Goal: Task Accomplishment & Management: Complete application form

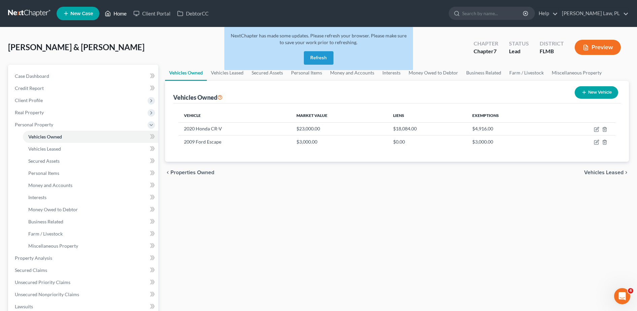
click at [110, 15] on icon at bounding box center [108, 13] width 6 height 8
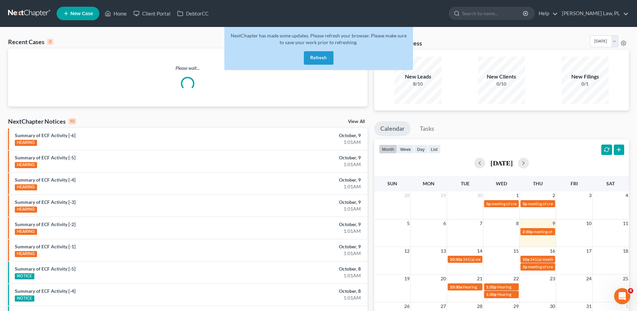
click at [328, 62] on button "Refresh" at bounding box center [319, 57] width 30 height 13
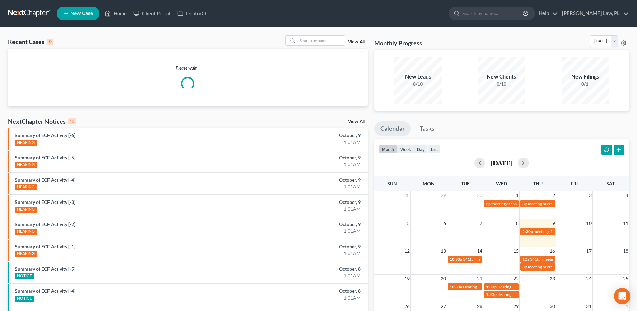
click at [315, 35] on div "Recent Cases 0 View All Please wait... NextChapter Notices 10 View All Summary …" at bounding box center [318, 202] width 637 height 350
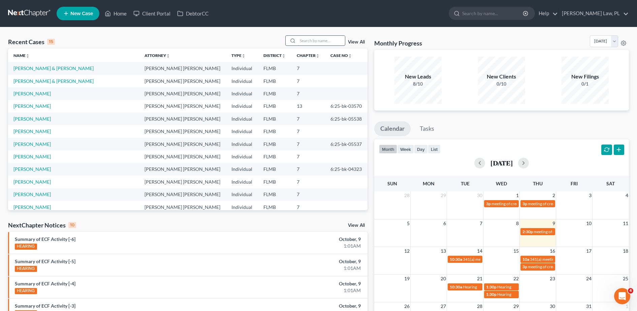
click at [312, 41] on input "search" at bounding box center [321, 41] width 47 height 10
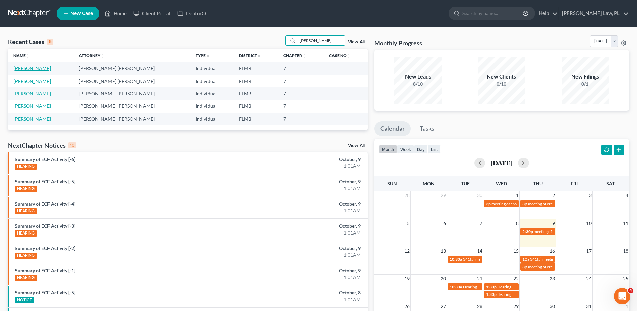
type input "[PERSON_NAME]"
click at [32, 67] on link "[PERSON_NAME]" at bounding box center [31, 68] width 37 height 6
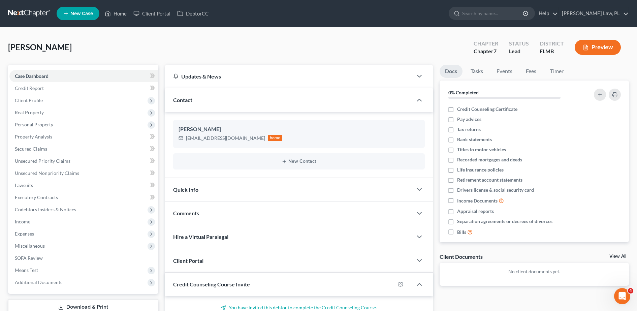
scroll to position [28, 0]
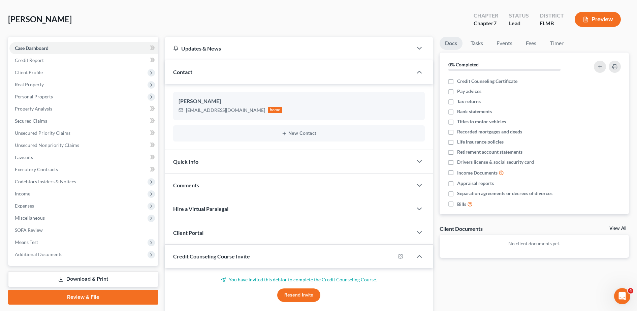
click at [220, 187] on div "Comments" at bounding box center [289, 185] width 248 height 23
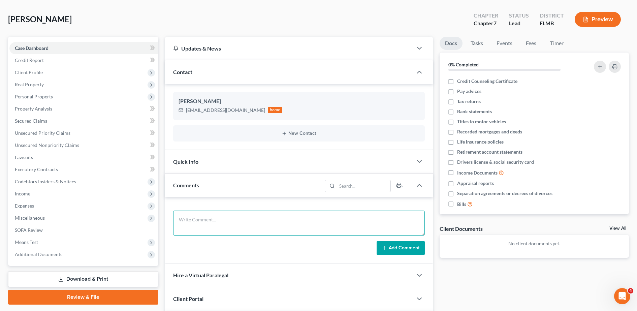
click at [209, 220] on textarea at bounding box center [299, 223] width 252 height 25
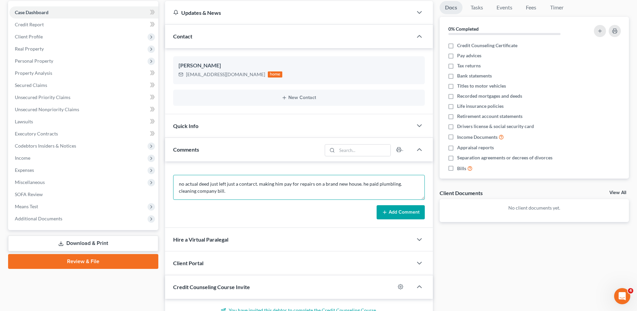
scroll to position [64, 0]
type textarea "no actual deed just left just a contarct. making him pay for repairs on a brand…"
click at [406, 215] on button "Add Comment" at bounding box center [401, 212] width 48 height 14
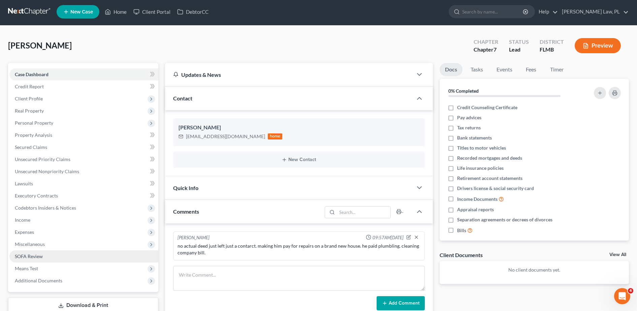
scroll to position [0, 0]
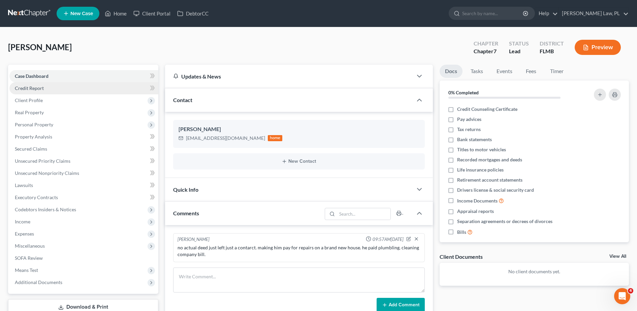
click at [39, 90] on span "Credit Report" at bounding box center [29, 88] width 29 height 6
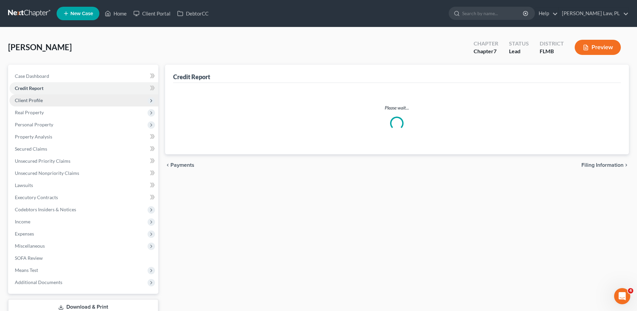
click at [39, 100] on span "Client Profile" at bounding box center [29, 100] width 28 height 6
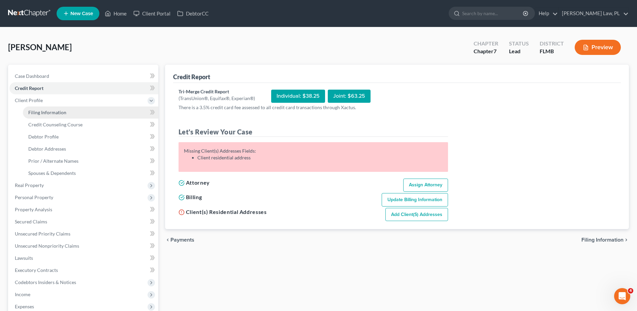
click at [43, 114] on span "Filing Information" at bounding box center [47, 113] width 38 height 6
select select "1"
select select "0"
select select "9"
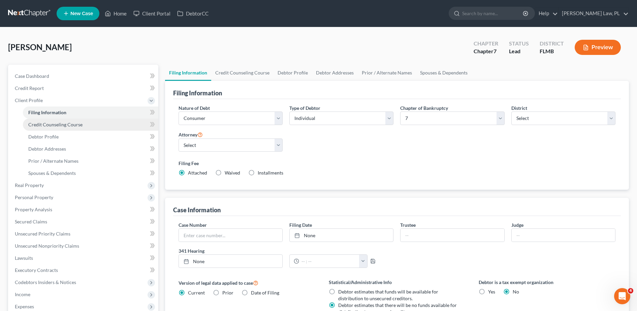
click at [92, 126] on link "Credit Counseling Course" at bounding box center [90, 125] width 135 height 12
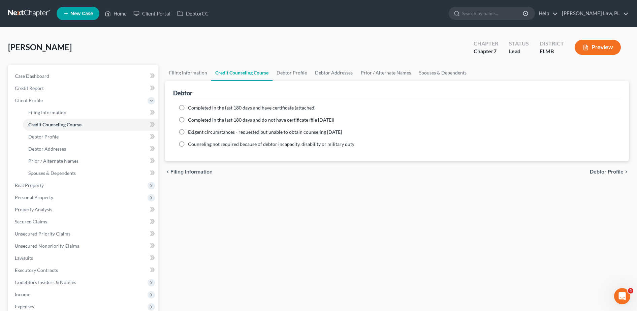
click at [188, 105] on label "Completed in the last 180 days and have certificate (attached)" at bounding box center [252, 107] width 128 height 7
click at [191, 105] on input "Completed in the last 180 days and have certificate (attached)" at bounding box center [193, 106] width 4 height 4
radio input "true"
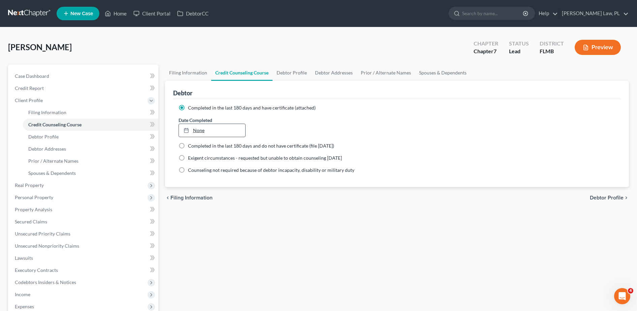
click at [191, 131] on div at bounding box center [188, 130] width 9 height 6
type input "[DATE]"
click at [83, 135] on link "Debtor Profile" at bounding box center [90, 137] width 135 height 12
select select "0"
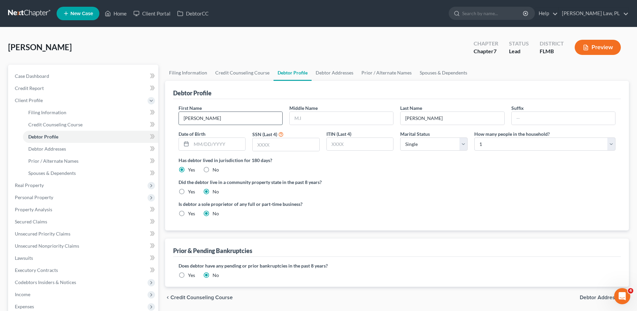
click at [223, 119] on input "[PERSON_NAME]" at bounding box center [230, 118] width 103 height 13
click at [299, 116] on input "text" at bounding box center [341, 118] width 103 height 13
click at [338, 106] on div "Middle Name F" at bounding box center [341, 114] width 111 height 21
click at [328, 121] on input "F" at bounding box center [341, 118] width 103 height 13
type input "[PERSON_NAME]"
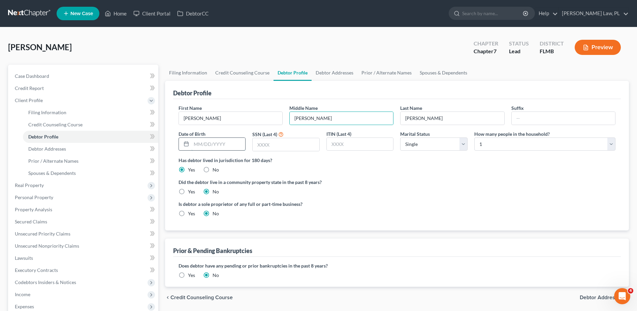
click at [221, 140] on input "text" at bounding box center [218, 144] width 54 height 13
type input "[DATE]"
click at [292, 145] on input "text" at bounding box center [286, 144] width 67 height 13
click at [524, 117] on input "text" at bounding box center [563, 118] width 103 height 13
type input "022603924"
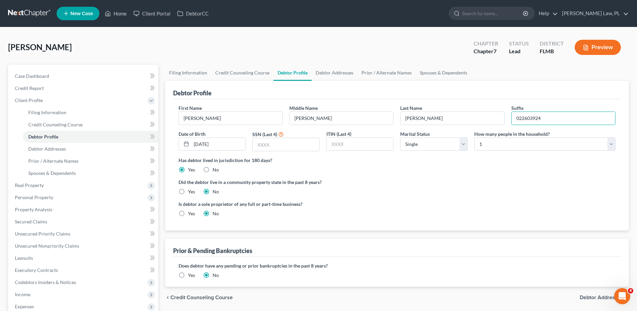
click at [428, 199] on ng-include "First Name [PERSON_NAME] Middle Name [PERSON_NAME] Last Name [PERSON_NAME] Suff…" at bounding box center [397, 163] width 437 height 118
click at [498, 146] on select "Select 1 2 3 4 5 6 7 8 9 10 11 12 13 14 15 16 17 18 19 20" at bounding box center [544, 143] width 141 height 13
select select "1"
click at [474, 137] on select "Select 1 2 3 4 5 6 7 8 9 10 11 12 13 14 15 16 17 18 19 20" at bounding box center [544, 143] width 141 height 13
click at [352, 190] on div "Did the debtor live in a community property state in the past 8 years? Yes No" at bounding box center [397, 187] width 437 height 17
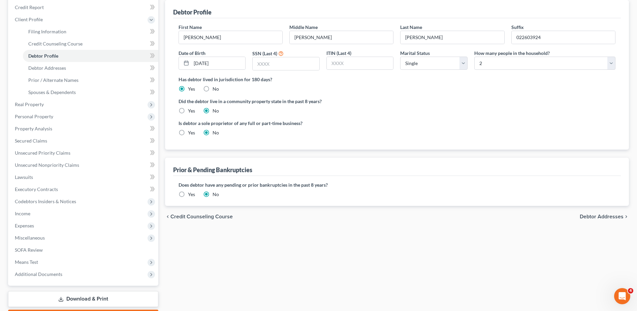
scroll to position [80, 0]
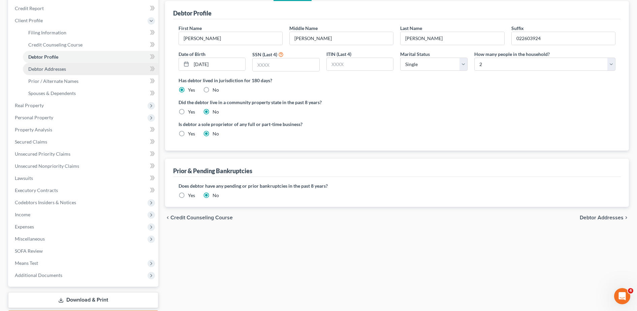
click at [54, 72] on link "Debtor Addresses" at bounding box center [90, 69] width 135 height 12
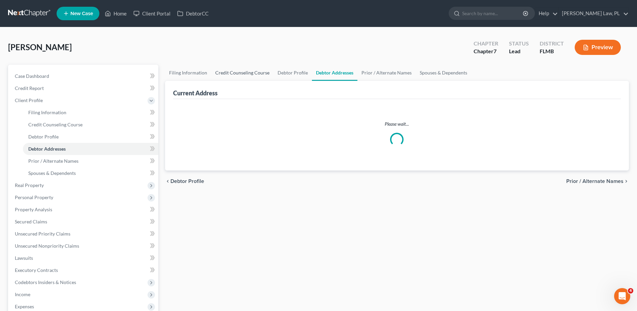
select select "0"
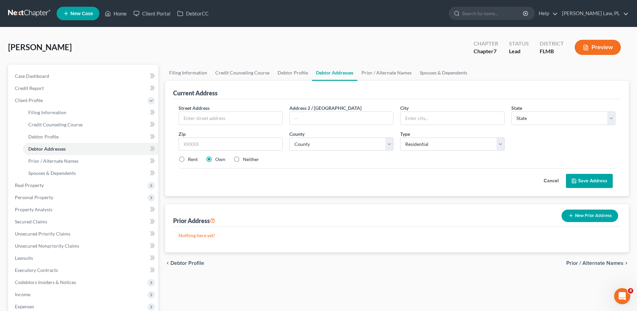
click at [188, 159] on label "Rent" at bounding box center [193, 159] width 10 height 7
click at [191, 159] on input "Rent" at bounding box center [193, 158] width 4 height 4
radio input "true"
click at [241, 117] on input "text" at bounding box center [230, 118] width 103 height 13
click at [210, 91] on div "Current Address" at bounding box center [195, 93] width 44 height 8
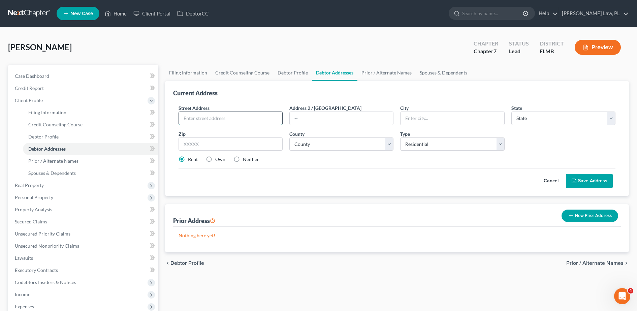
click at [198, 123] on input "text" at bounding box center [230, 118] width 103 height 13
type input "5801 N Atlantic"
click at [219, 149] on input "text" at bounding box center [231, 143] width 104 height 13
type input "32920"
click at [310, 157] on div "Rent Own Neither" at bounding box center [397, 159] width 444 height 7
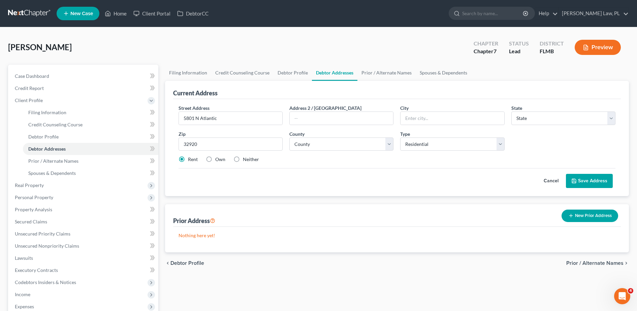
type input "Cape Canaveral"
select select "9"
click at [595, 182] on button "Save Address" at bounding box center [589, 181] width 47 height 14
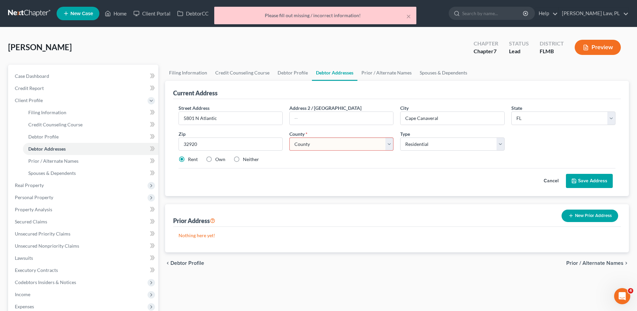
click at [368, 143] on select "County [GEOGRAPHIC_DATA] [GEOGRAPHIC_DATA] [GEOGRAPHIC_DATA] [GEOGRAPHIC_DATA] …" at bounding box center [341, 143] width 104 height 13
select select "4"
click at [289, 137] on select "County [GEOGRAPHIC_DATA] [GEOGRAPHIC_DATA] [GEOGRAPHIC_DATA] [GEOGRAPHIC_DATA] …" at bounding box center [341, 143] width 104 height 13
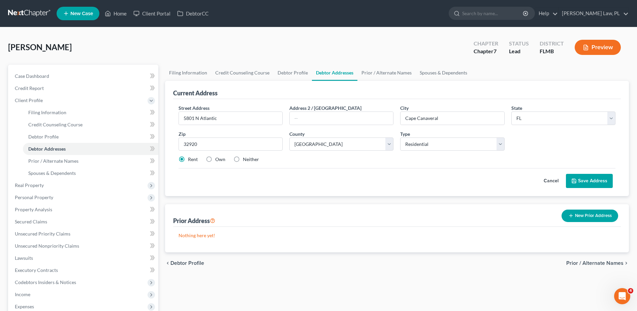
click at [589, 180] on button "Save Address" at bounding box center [589, 181] width 47 height 14
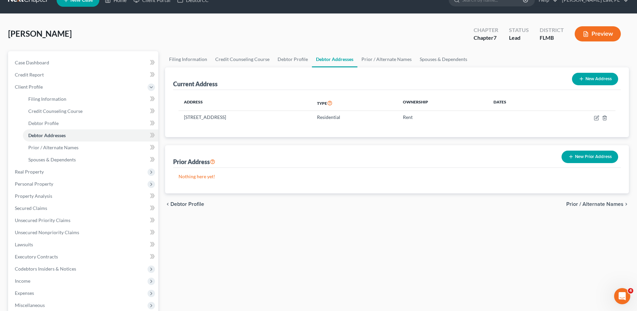
scroll to position [19, 0]
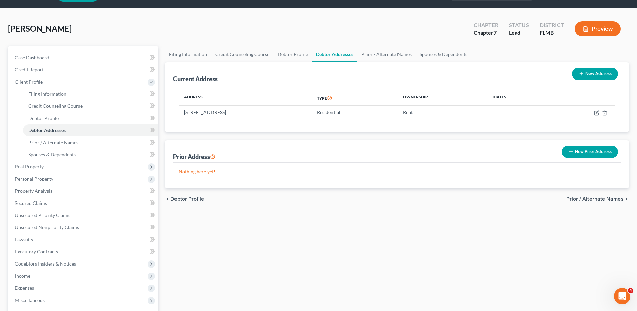
click at [589, 74] on button "New Address" at bounding box center [595, 74] width 46 height 12
select select "0"
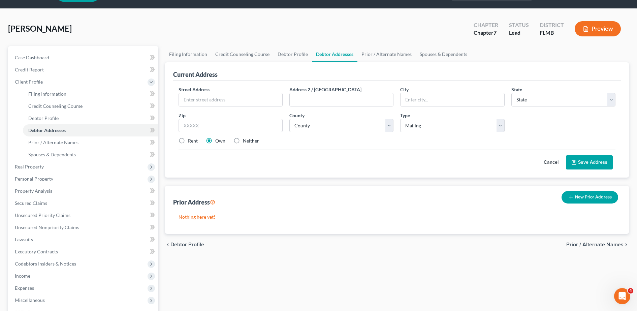
click at [547, 161] on button "Cancel" at bounding box center [551, 162] width 30 height 13
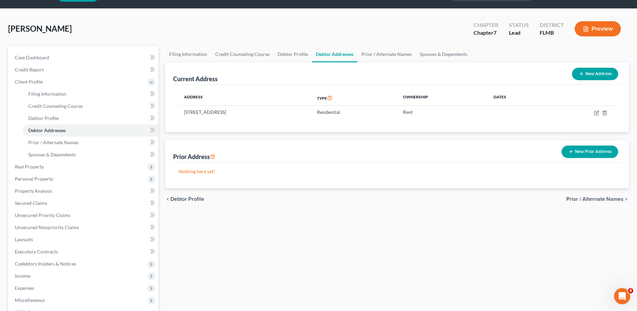
click at [595, 150] on button "New Prior Address" at bounding box center [590, 152] width 57 height 12
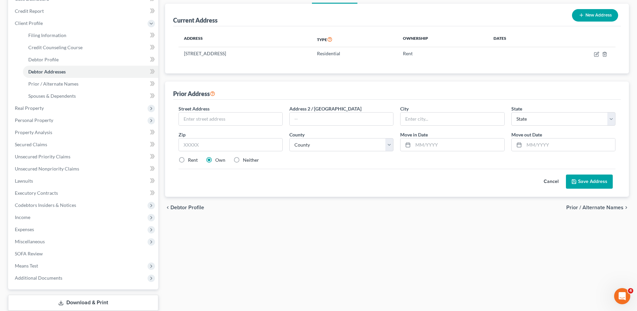
scroll to position [78, 0]
click at [244, 119] on input "text" at bounding box center [230, 118] width 103 height 13
type input "[STREET_ADDRESS][PERSON_NAME]"
click at [437, 139] on input "text" at bounding box center [458, 144] width 91 height 13
type input "[DATE]"
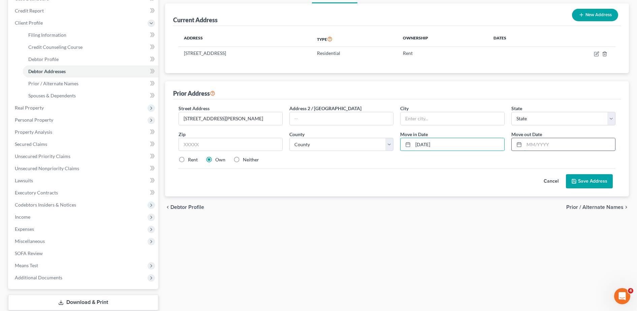
click at [554, 147] on input "text" at bounding box center [569, 144] width 91 height 13
type input "[DATE]"
click at [462, 171] on div "Cancel Save Address" at bounding box center [397, 178] width 437 height 20
click at [232, 148] on input "text" at bounding box center [231, 144] width 104 height 13
type input "32920"
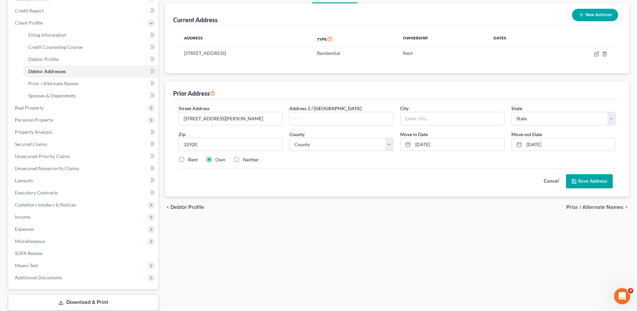
click at [386, 165] on div "Street Address * 8709 [PERSON_NAME] Ct Address 2 / [GEOGRAPHIC_DATA] * State * …" at bounding box center [397, 137] width 444 height 64
type input "Cape Canaveral"
select select "9"
click at [194, 159] on label "Rent" at bounding box center [193, 159] width 10 height 7
click at [194, 159] on input "Rent" at bounding box center [193, 158] width 4 height 4
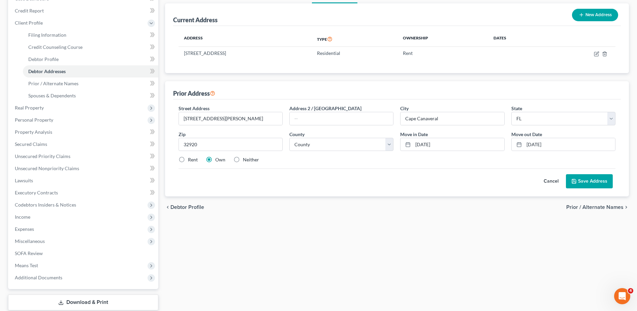
radio input "true"
click at [594, 181] on button "Save Address" at bounding box center [589, 181] width 47 height 14
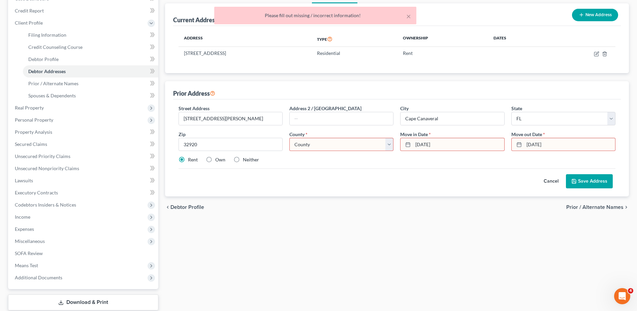
drag, startPoint x: 452, startPoint y: 147, endPoint x: 403, endPoint y: 141, distance: 48.6
click at [403, 141] on div "[DATE]" at bounding box center [452, 144] width 104 height 13
type input "06/23"
drag, startPoint x: 556, startPoint y: 144, endPoint x: 497, endPoint y: 146, distance: 58.3
click at [497, 146] on div "Street Address * 8709 [PERSON_NAME] Ct Address 2 / [GEOGRAPHIC_DATA] * [GEOGRAP…" at bounding box center [397, 137] width 444 height 64
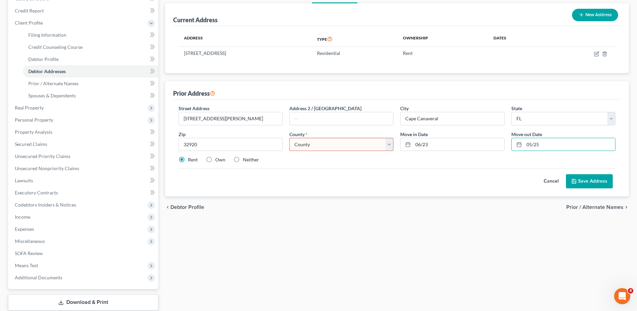
type input "05/25"
click at [476, 179] on div "Cancel Save Address" at bounding box center [397, 178] width 437 height 20
click at [362, 145] on select "County [GEOGRAPHIC_DATA] [GEOGRAPHIC_DATA] [GEOGRAPHIC_DATA] [GEOGRAPHIC_DATA] …" at bounding box center [341, 144] width 104 height 13
select select "4"
click at [289, 138] on select "County [GEOGRAPHIC_DATA] [GEOGRAPHIC_DATA] [GEOGRAPHIC_DATA] [GEOGRAPHIC_DATA] …" at bounding box center [341, 144] width 104 height 13
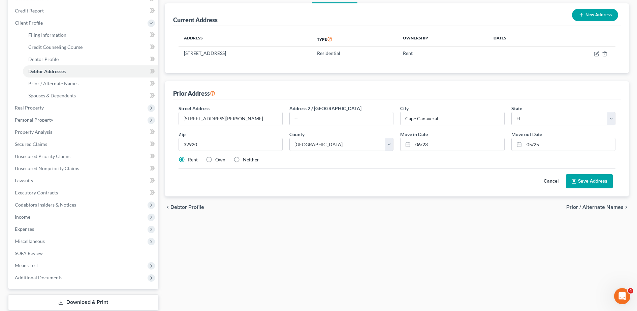
click at [595, 175] on button "Save Address" at bounding box center [589, 181] width 47 height 14
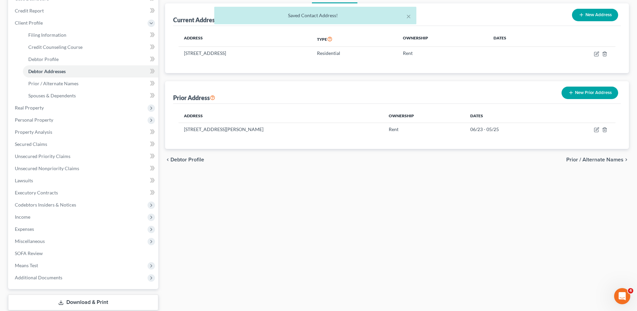
click at [289, 183] on div "Filing Information Credit Counseling Course Debtor Profile Debtor Addresses Pri…" at bounding box center [397, 157] width 471 height 341
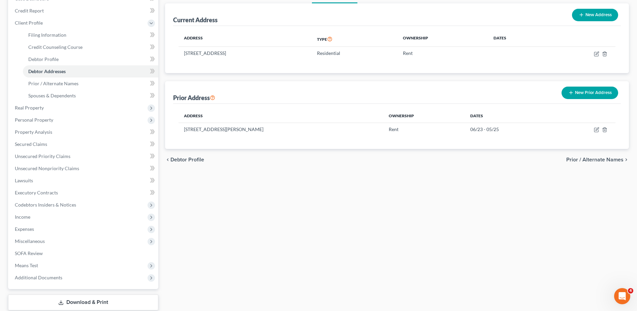
click at [215, 79] on div "Current Address New Address Address Type Ownership Dates [STREET_ADDRESS] Resid…" at bounding box center [397, 76] width 464 height 146
click at [85, 79] on link "Prior / Alternate Names" at bounding box center [90, 84] width 135 height 12
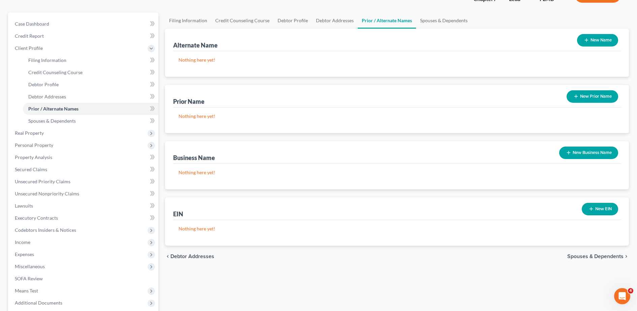
scroll to position [53, 0]
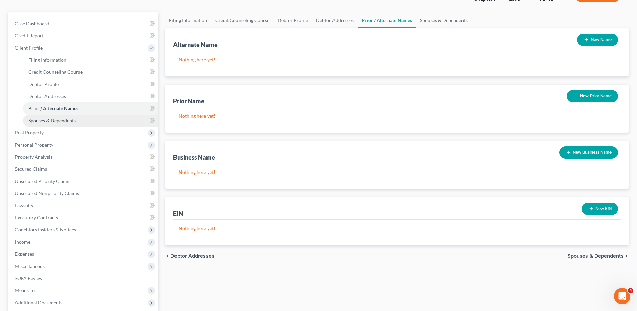
click at [102, 121] on link "Spouses & Dependents" at bounding box center [90, 121] width 135 height 12
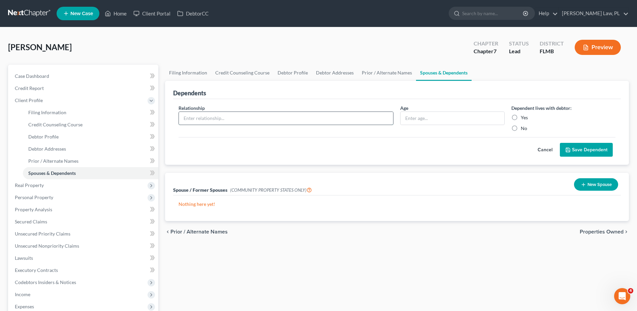
click at [277, 121] on input "text" at bounding box center [286, 118] width 215 height 13
type input "Son"
click at [427, 123] on input "text" at bounding box center [452, 118] width 103 height 13
type input "16"
click at [522, 116] on label "Yes" at bounding box center [524, 117] width 7 height 7
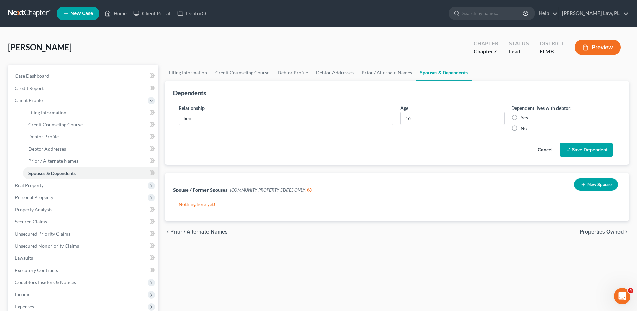
click at [524, 116] on input "Yes" at bounding box center [526, 116] width 4 height 4
radio input "true"
click at [601, 148] on button "Save Dependent" at bounding box center [586, 150] width 53 height 14
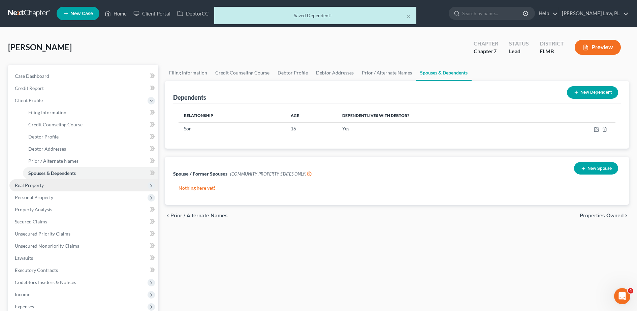
click at [53, 185] on span "Real Property" at bounding box center [83, 185] width 149 height 12
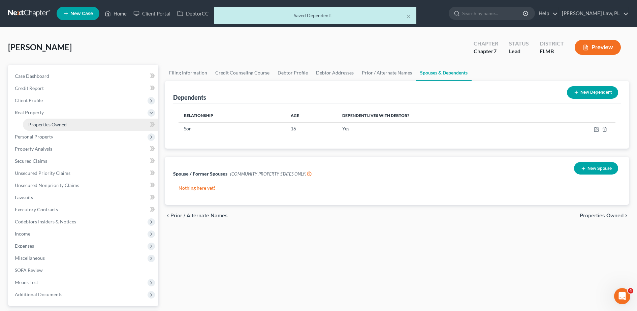
click at [67, 119] on link "Properties Owned" at bounding box center [90, 125] width 135 height 12
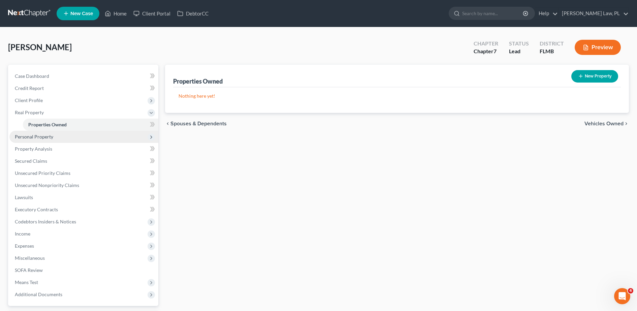
click at [51, 141] on span "Personal Property" at bounding box center [83, 137] width 149 height 12
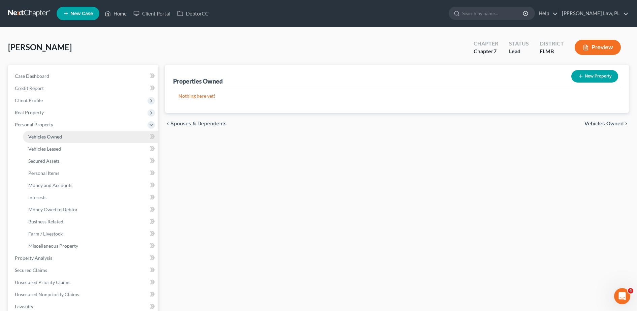
click at [59, 137] on span "Vehicles Owned" at bounding box center [45, 137] width 34 height 6
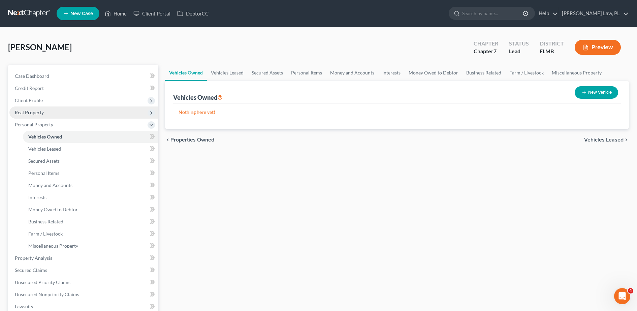
click at [44, 115] on span "Real Property" at bounding box center [83, 112] width 149 height 12
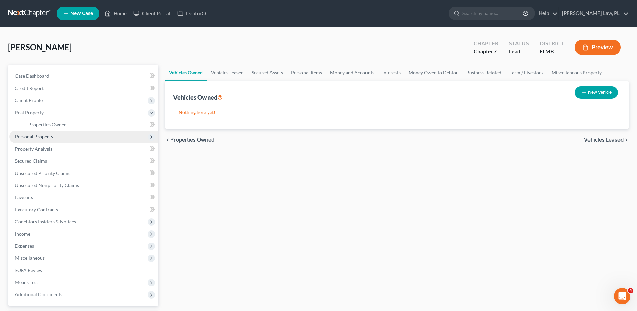
click at [42, 132] on span "Personal Property" at bounding box center [83, 137] width 149 height 12
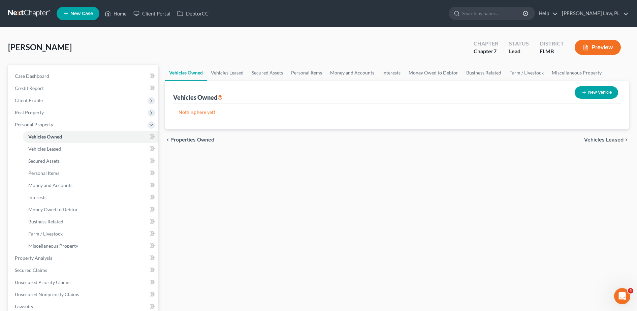
click at [588, 91] on button "New Vehicle" at bounding box center [596, 92] width 43 height 12
select select "0"
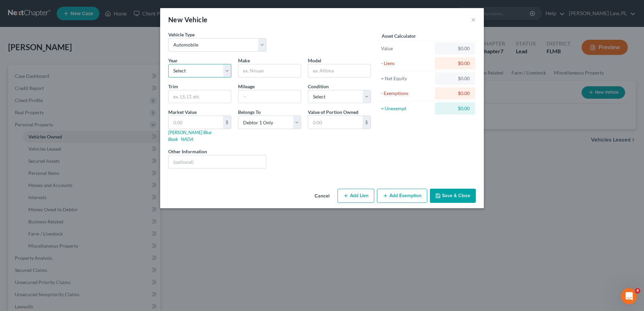
click at [200, 72] on select "Select 2026 2025 2024 2023 2022 2021 2020 2019 2018 2017 2016 2015 2014 2013 20…" at bounding box center [199, 70] width 63 height 13
select select "4"
click at [168, 64] on select "Select 2026 2025 2024 2023 2022 2021 2020 2019 2018 2017 2016 2015 2014 2013 20…" at bounding box center [199, 70] width 63 height 13
click at [257, 68] on input "text" at bounding box center [269, 70] width 62 height 13
click at [249, 100] on input "text" at bounding box center [269, 96] width 62 height 13
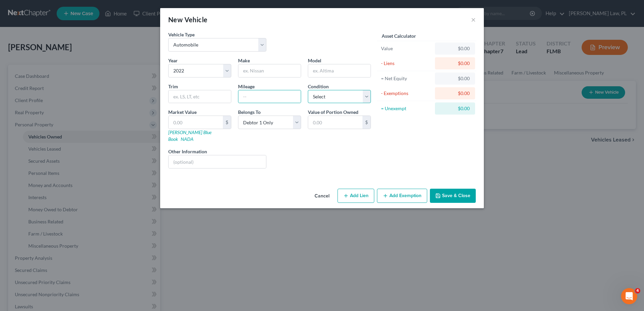
click at [326, 94] on select "Select Excellent Very Good Good Fair Poor" at bounding box center [339, 96] width 63 height 13
click at [274, 93] on input "text" at bounding box center [269, 96] width 62 height 13
type input "430000"
click at [285, 113] on div "Belongs To * Select Debtor 1 Only Debtor 2 Only Debtor 1 And Debtor 2 Only At L…" at bounding box center [270, 126] width 70 height 34
click at [276, 121] on select "Select Debtor 1 Only Debtor 2 Only Debtor 1 And Debtor 2 Only At Least One Of T…" at bounding box center [269, 122] width 63 height 13
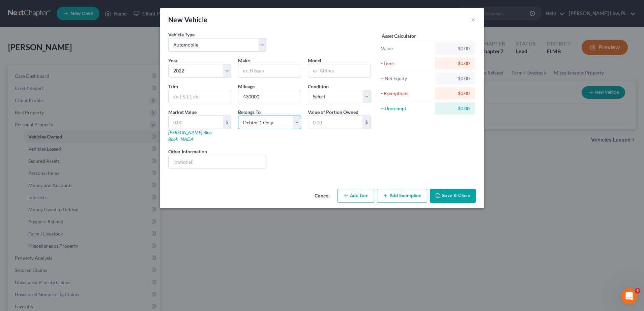
select select "3"
click at [238, 116] on select "Select Debtor 1 Only Debtor 2 Only Debtor 1 And Debtor 2 Only At Least One Of T…" at bounding box center [269, 122] width 63 height 13
click at [324, 139] on div "Year Select 2026 2025 2024 2023 2022 2021 2020 2019 2018 2017 2016 2015 2014 20…" at bounding box center [269, 115] width 209 height 117
click at [332, 98] on select "Select Excellent Very Good Good Fair Poor" at bounding box center [339, 96] width 63 height 13
select select "1"
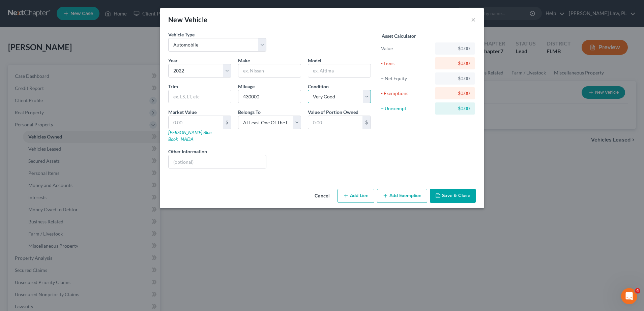
click at [308, 90] on select "Select Excellent Very Good Good Fair Poor" at bounding box center [339, 96] width 63 height 13
click at [300, 140] on div "Year Select 2026 2025 2024 2023 2022 2021 2020 2019 2018 2017 2016 2015 2014 20…" at bounding box center [269, 115] width 209 height 117
click at [446, 191] on button "Save & Close" at bounding box center [453, 196] width 46 height 14
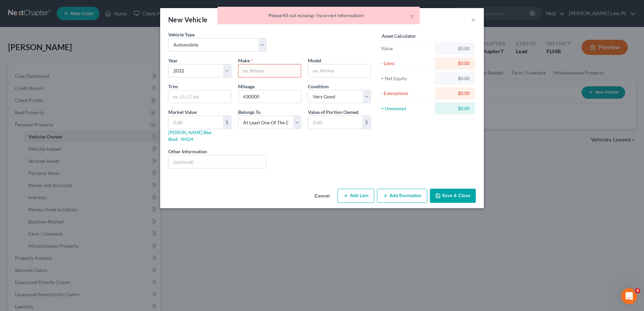
click at [279, 73] on input "text" at bounding box center [269, 70] width 62 height 13
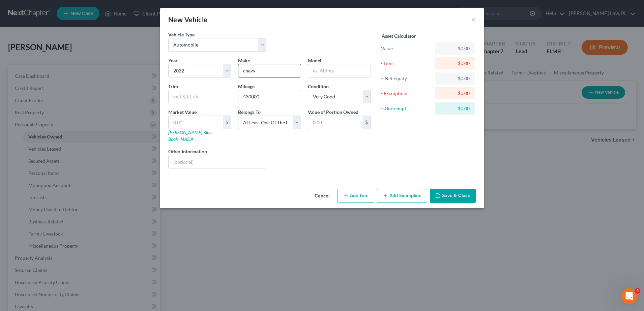
type input "chevy"
click at [450, 189] on button "Save & Close" at bounding box center [453, 196] width 46 height 14
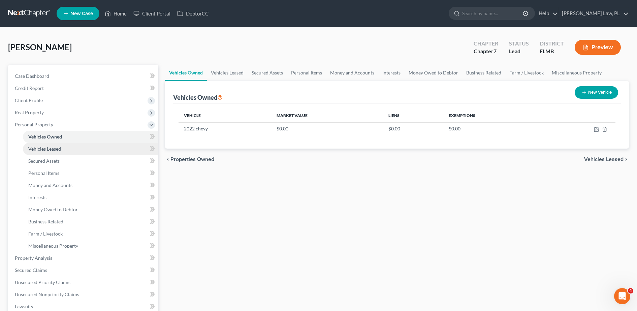
click at [67, 150] on link "Vehicles Leased" at bounding box center [90, 149] width 135 height 12
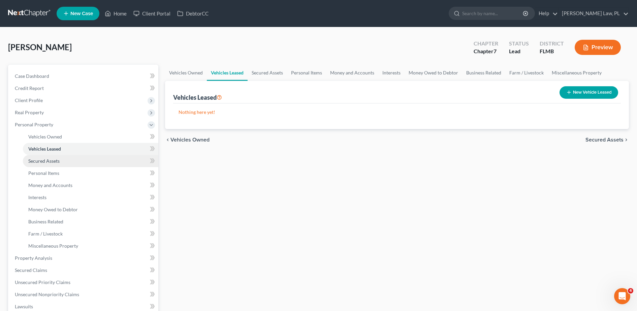
click at [64, 160] on link "Secured Assets" at bounding box center [90, 161] width 135 height 12
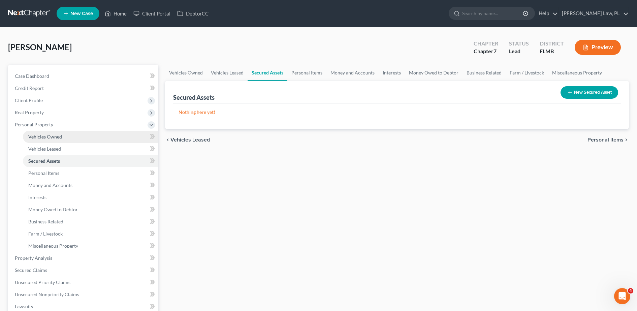
click at [74, 136] on link "Vehicles Owned" at bounding box center [90, 137] width 135 height 12
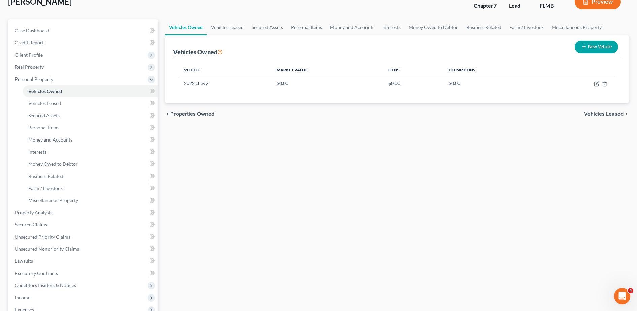
scroll to position [41, 0]
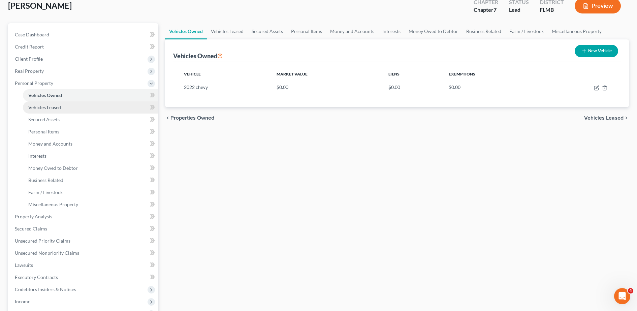
click at [56, 103] on link "Vehicles Leased" at bounding box center [90, 107] width 135 height 12
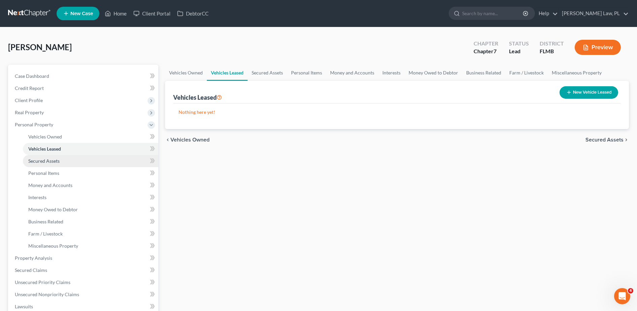
click at [58, 163] on span "Secured Assets" at bounding box center [43, 161] width 31 height 6
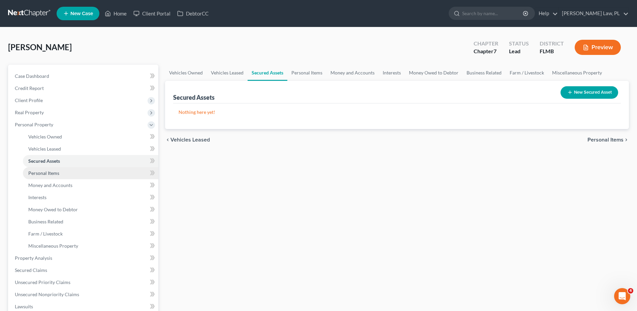
click at [47, 173] on span "Personal Items" at bounding box center [43, 173] width 31 height 6
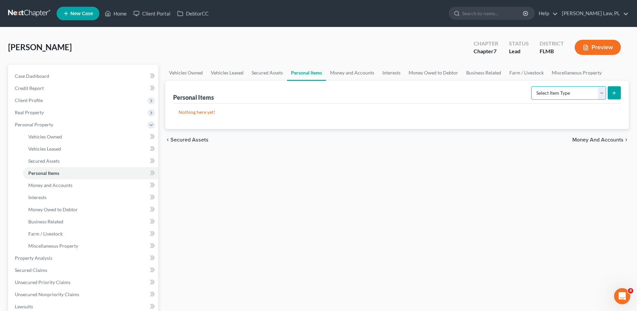
click at [570, 88] on select "Select Item Type Clothing Collectibles Of Value Electronics Firearms Household …" at bounding box center [568, 92] width 75 height 13
select select "clothing"
click at [532, 86] on select "Select Item Type Clothing Collectibles Of Value Electronics Firearms Household …" at bounding box center [568, 92] width 75 height 13
click at [617, 90] on button "submit" at bounding box center [614, 92] width 13 height 13
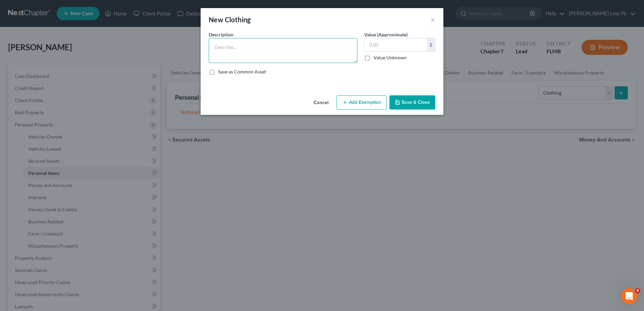
click at [260, 48] on textarea at bounding box center [283, 50] width 149 height 25
click at [262, 43] on textarea "Men's Wardrobe" at bounding box center [283, 50] width 149 height 25
type textarea "Men's Wardrobe"
click at [416, 105] on button "Save & Close" at bounding box center [412, 102] width 46 height 14
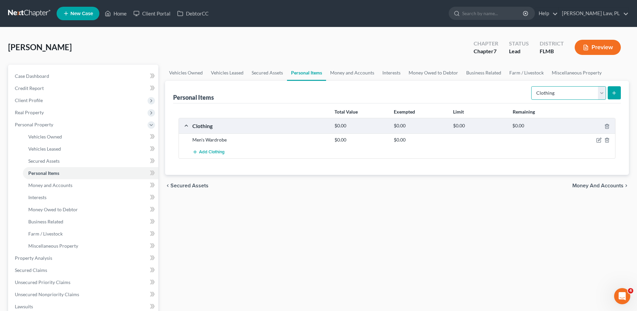
click at [541, 91] on select "Select Item Type Clothing Collectibles Of Value Electronics Firearms Household …" at bounding box center [568, 92] width 75 height 13
select select "jewelry"
click at [532, 86] on select "Select Item Type Clothing Collectibles Of Value Electronics Firearms Household …" at bounding box center [568, 92] width 75 height 13
click at [613, 92] on icon "submit" at bounding box center [614, 92] width 5 height 5
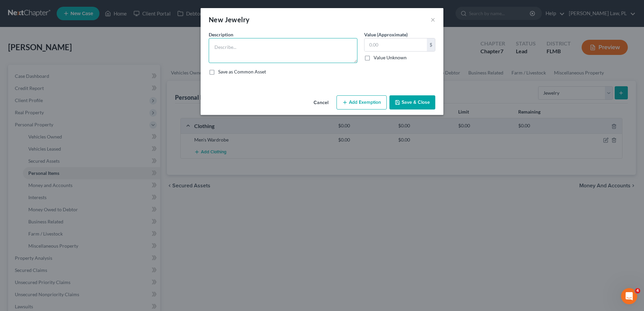
click at [264, 52] on textarea at bounding box center [283, 50] width 149 height 25
click at [288, 47] on textarea "wedding band, silver necklace" at bounding box center [283, 50] width 149 height 25
type textarea "wedding band, silver necklace"
click at [408, 97] on button "Save & Close" at bounding box center [412, 102] width 46 height 14
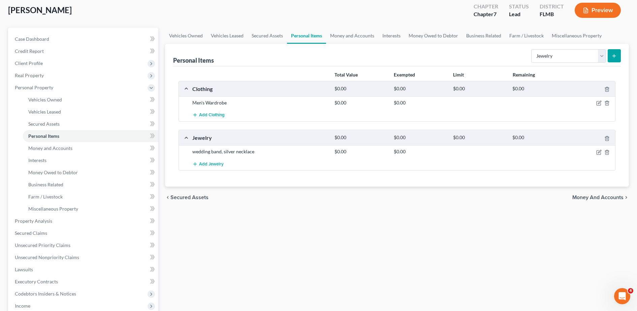
scroll to position [39, 0]
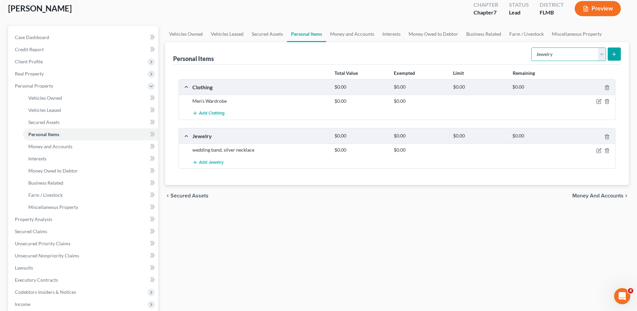
click at [546, 55] on select "Select Item Type Clothing Collectibles Of Value Electronics Firearms Household …" at bounding box center [568, 54] width 75 height 13
select select "electronics"
click at [532, 48] on select "Select Item Type Clothing Collectibles Of Value Electronics Firearms Household …" at bounding box center [568, 54] width 75 height 13
click at [614, 57] on icon "submit" at bounding box center [614, 54] width 5 height 5
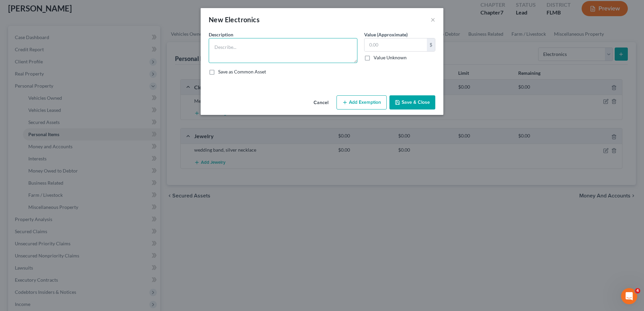
click at [255, 47] on textarea at bounding box center [283, 50] width 149 height 25
click at [388, 39] on input "text" at bounding box center [395, 44] width 62 height 13
click at [312, 52] on textarea "65 tv, 55 tv, 50 tv," at bounding box center [283, 50] width 149 height 25
click at [326, 56] on textarea "65 tv, 55 tv, 50 tv, cell phone" at bounding box center [283, 50] width 149 height 25
type textarea "65 tv, 55 tv, 50 tv, cell phone"
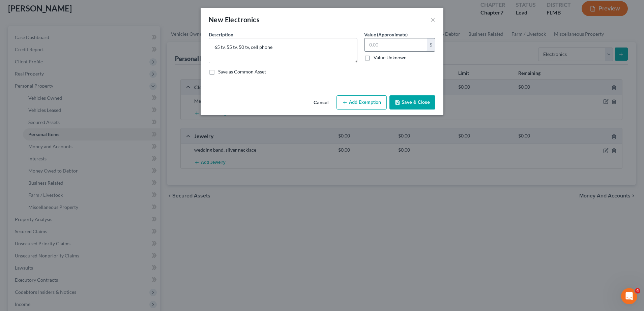
click at [389, 44] on input "text" at bounding box center [395, 44] width 62 height 13
type input "200.00"
click at [401, 78] on div "Description * 65 tv, 55 tv, 50 tv, cell phone Value (Approximate) 200.00 $ Valu…" at bounding box center [321, 56] width 233 height 50
click at [421, 103] on button "Save & Close" at bounding box center [412, 102] width 46 height 14
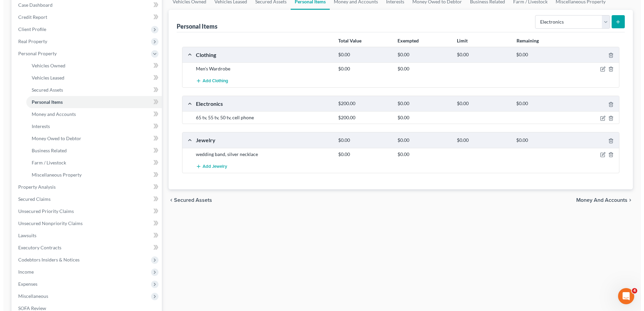
scroll to position [73, 0]
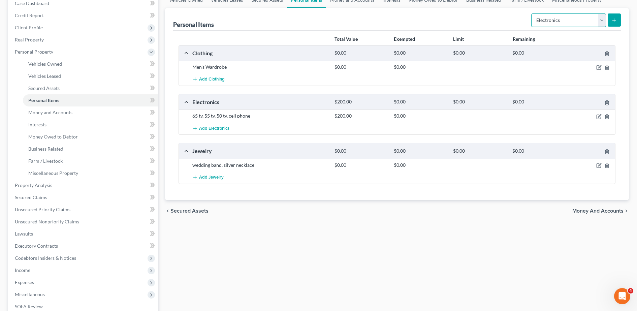
click at [571, 17] on select "Select Item Type Clothing Collectibles Of Value Electronics Firearms Household …" at bounding box center [568, 19] width 75 height 13
select select "household_goods"
click at [532, 13] on select "Select Item Type Clothing Collectibles Of Value Electronics Firearms Household …" at bounding box center [568, 19] width 75 height 13
click at [612, 25] on button "submit" at bounding box center [614, 19] width 13 height 13
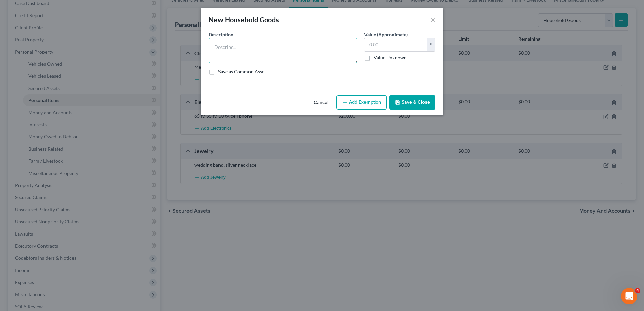
click at [259, 45] on textarea at bounding box center [283, 50] width 149 height 25
drag, startPoint x: 228, startPoint y: 45, endPoint x: 236, endPoint y: 48, distance: 8.4
click at [236, 48] on textarea "ing bed," at bounding box center [283, 50] width 149 height 25
click at [293, 48] on textarea "king bed tall dresser, short dresser," at bounding box center [283, 50] width 149 height 25
click at [330, 46] on textarea "king bed tall dresser, short dresser, 2 nightstands," at bounding box center [283, 50] width 149 height 25
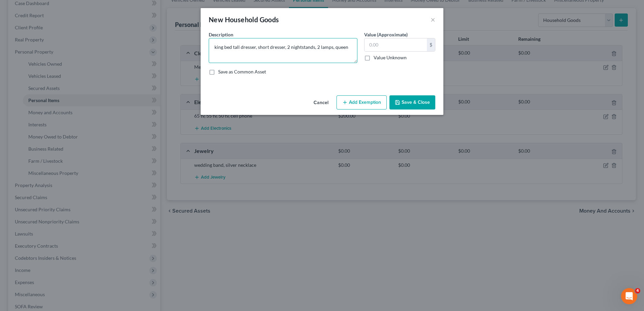
click at [224, 50] on textarea "king bed tall dresser, short dresser, 2 nightstands, 2 lamps, queen" at bounding box center [283, 50] width 149 height 25
click at [255, 60] on textarea "king adjustabale bed tall dresser, short dresser, 2 nightstands, 2 lamps, queen" at bounding box center [283, 50] width 149 height 25
click at [282, 56] on textarea "king adjustabale bed tall dresser, short dresser, 2 nightstands, 2 lamps, queen…" at bounding box center [283, 50] width 149 height 25
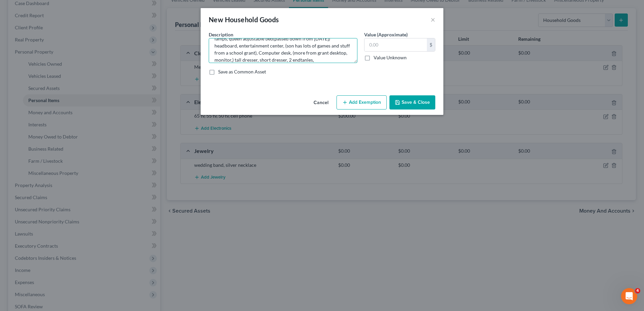
scroll to position [21, 0]
drag, startPoint x: 340, startPoint y: 58, endPoint x: 321, endPoint y: 57, distance: 18.9
click at [321, 57] on textarea "king adjustabale bed tall dresser, short dresser, 2 nightstands, 2 lamps, queen…" at bounding box center [283, 50] width 149 height 25
click at [336, 54] on textarea "king adjustabale bed tall dresser, short dresser, 2 nightstands, 2 lamps, queen…" at bounding box center [283, 50] width 149 height 25
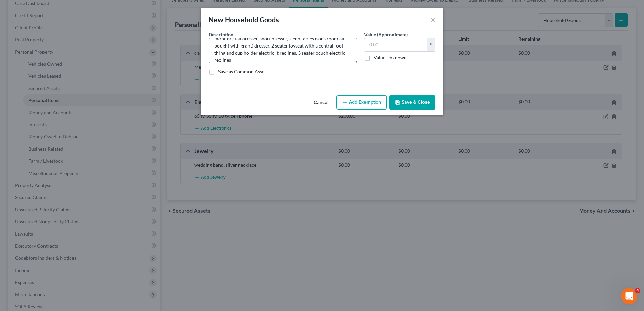
click at [265, 61] on textarea "king adjustabale bed tall dresser, short dresser, 2 nightstands, 2 lamps, queen…" at bounding box center [283, 50] width 149 height 25
click at [279, 60] on textarea "king adjustabale bed tall dresser, short dresser, 2 nightstands, 2 lamps, queen…" at bounding box center [283, 50] width 149 height 25
type textarea "king adjustabale bed tall dresser, short dresser, 2 nightstands, 2 lamps, queen…"
click at [417, 100] on button "Save & Close" at bounding box center [412, 102] width 46 height 14
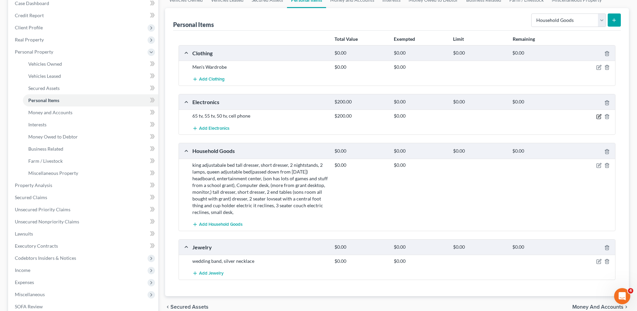
click at [601, 117] on icon "button" at bounding box center [599, 117] width 4 height 4
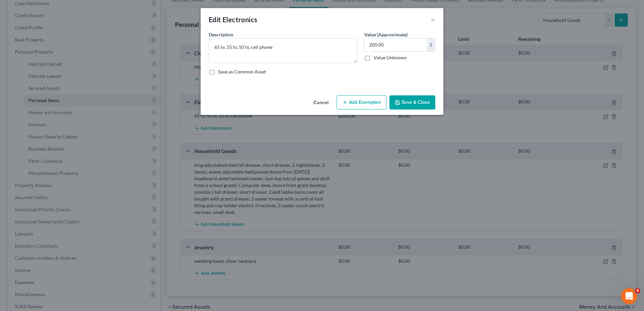
click at [305, 37] on div "Description * 65 tv, 55 tv, 50 tv, cell phone" at bounding box center [282, 47] width 155 height 32
click at [290, 46] on textarea "65 tv, 55 tv, 50 tv, cell phone" at bounding box center [283, 50] width 149 height 25
type textarea "65 tv, 55 tv, 50 tv, cell phone, printer"
click at [396, 98] on button "Save & Close" at bounding box center [412, 102] width 46 height 14
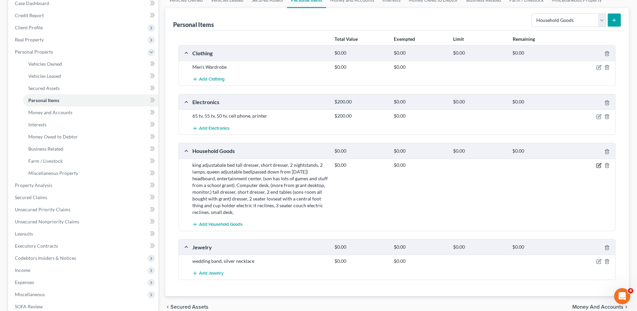
click at [598, 165] on icon "button" at bounding box center [598, 165] width 5 height 5
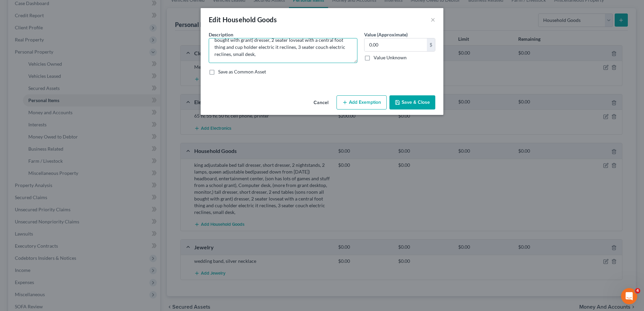
click at [296, 59] on textarea "king adjustabale bed tall dresser, short dresser, 2 nightstands, 2 lamps, queen…" at bounding box center [283, 50] width 149 height 25
click at [338, 55] on textarea "king adjustable bed tall dresser, short dresser, 2 nightstands, 2 lamps, queen …" at bounding box center [283, 50] width 149 height 25
click at [334, 53] on textarea "king adjustable bed tall dresser, short dresser, 2 nightstands, 2 lamps, queen …" at bounding box center [283, 50] width 149 height 25
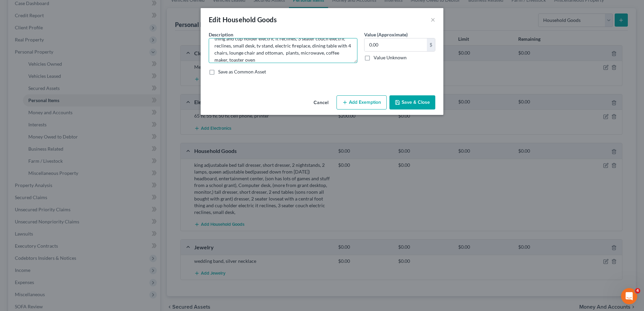
click at [308, 58] on textarea "king adjustable bed tall dresser, short dresser, 2 nightstands, 2 lamps, queen …" at bounding box center [283, 50] width 149 height 25
type textarea "king adjustable bed tall dresser, short dresser, 2 nightstands, 2 lamps, queen …"
click at [411, 105] on button "Save & Close" at bounding box center [412, 102] width 46 height 14
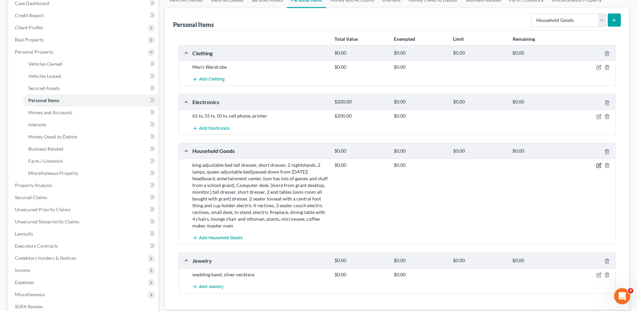
click at [600, 167] on icon "button" at bounding box center [598, 165] width 5 height 5
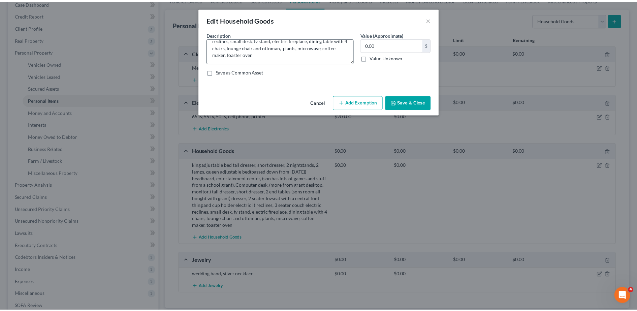
scroll to position [56, 0]
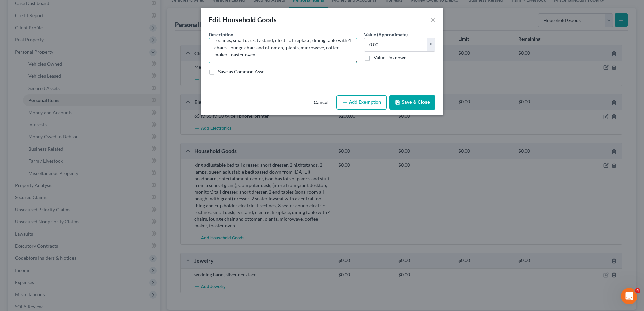
click at [300, 55] on textarea "king adjustable bed tall dresser, short dresser, 2 nightstands, 2 lamps, queen …" at bounding box center [283, 50] width 149 height 25
type textarea "king adjustable bed tall dresser, short dresser, 2 nightstands, 2 lamps, queen …"
click at [411, 101] on button "Save & Close" at bounding box center [412, 102] width 46 height 14
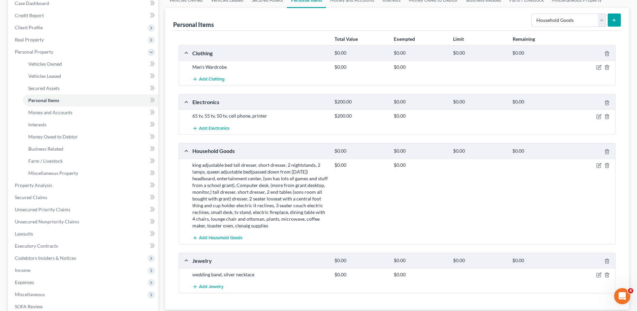
click at [528, 21] on div "Personal Items Select Item Type Clothing Collectibles Of Value Electronics Fire…" at bounding box center [397, 19] width 448 height 23
click at [542, 22] on select "Select Item Type Clothing Collectibles Of Value Electronics Firearms Household …" at bounding box center [568, 19] width 75 height 13
select select "firearms"
click at [532, 13] on select "Select Item Type Clothing Collectibles Of Value Electronics Firearms Household …" at bounding box center [568, 19] width 75 height 13
click at [617, 20] on icon "submit" at bounding box center [614, 20] width 5 height 5
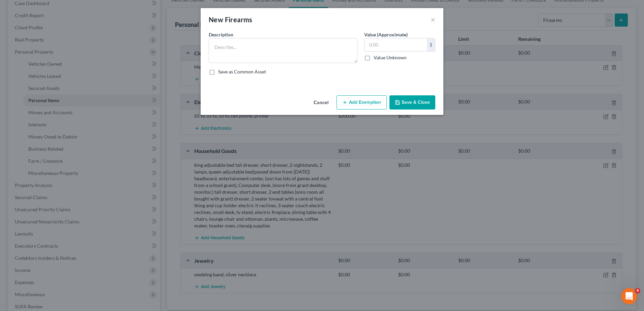
click at [250, 36] on div "Description *" at bounding box center [282, 47] width 155 height 32
click at [234, 48] on textarea at bounding box center [283, 50] width 149 height 25
type textarea "Glock 40 mini"
click at [399, 102] on icon "button" at bounding box center [397, 102] width 5 height 5
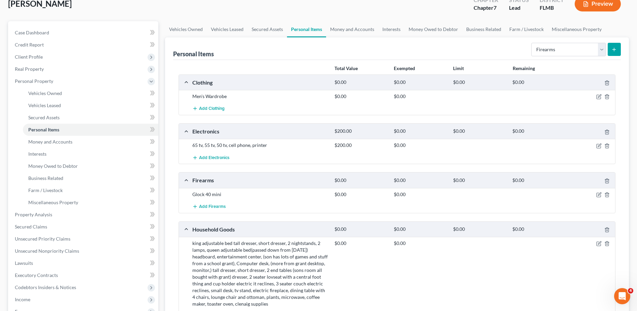
scroll to position [38, 0]
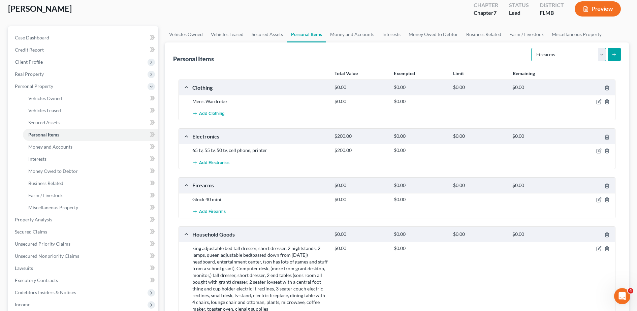
click at [560, 57] on select "Select Item Type Clothing Collectibles Of Value Electronics Firearms Household …" at bounding box center [568, 54] width 75 height 13
click at [598, 198] on icon "button" at bounding box center [598, 199] width 5 height 5
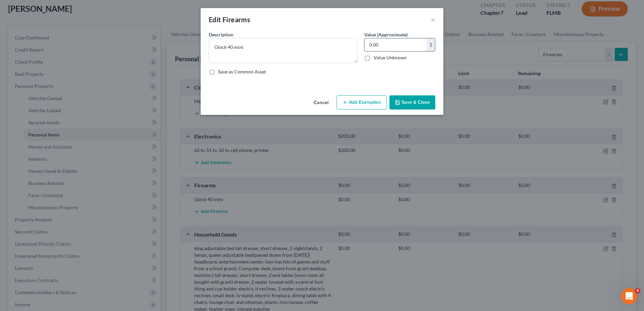
click at [388, 50] on input "0.00" at bounding box center [395, 44] width 62 height 13
type input "150.00"
click at [273, 51] on textarea "Glock 40 mini" at bounding box center [283, 50] width 149 height 25
type textarea "Glock 40 mini owend since 05"
click at [423, 101] on button "Save & Close" at bounding box center [412, 102] width 46 height 14
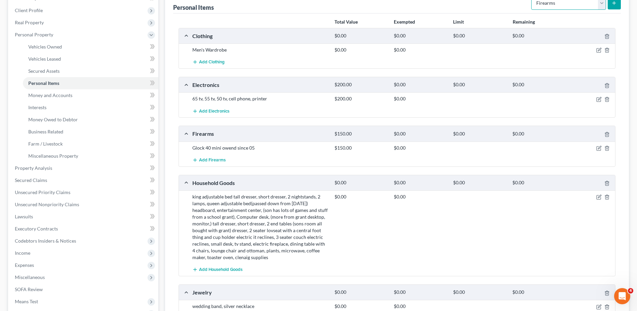
click at [565, 6] on select "Select Item Type Clothing Collectibles Of Value Electronics Firearms Household …" at bounding box center [568, 2] width 75 height 13
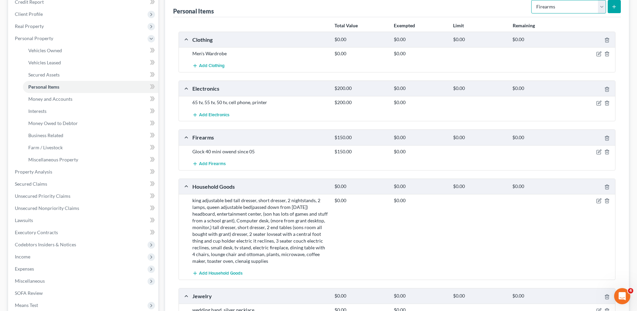
select select "pets"
click at [532, 0] on select "Select Item Type Clothing Collectibles Of Value Electronics Firearms Household …" at bounding box center [568, 6] width 75 height 13
click at [614, 1] on button "submit" at bounding box center [614, 6] width 13 height 13
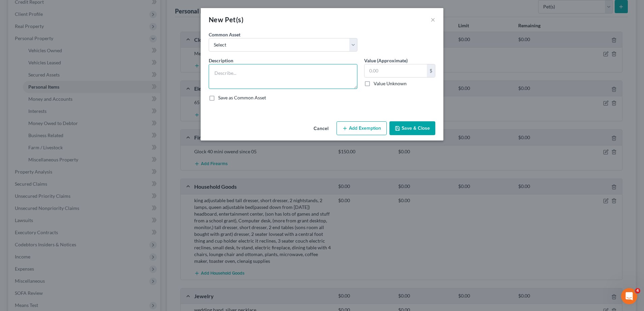
click at [270, 74] on textarea at bounding box center [283, 76] width 149 height 25
type textarea "1 cat"
click at [396, 75] on input "text" at bounding box center [395, 70] width 62 height 13
type input "0.00"
click at [413, 132] on button "Save & Close" at bounding box center [412, 128] width 46 height 14
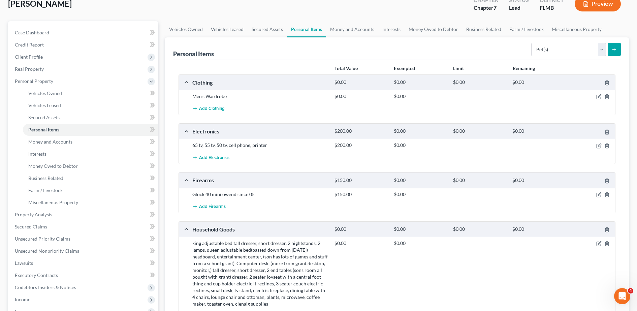
scroll to position [40, 0]
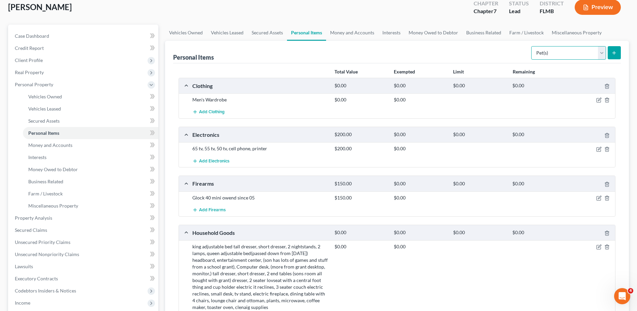
click at [560, 50] on select "Select Item Type Clothing Collectibles Of Value Electronics Firearms Household …" at bounding box center [568, 52] width 75 height 13
select select "sports_and_hobby_equipment"
click at [532, 46] on select "Select Item Type Clothing Collectibles Of Value Electronics Firearms Household …" at bounding box center [568, 52] width 75 height 13
click at [571, 148] on div at bounding box center [592, 148] width 48 height 7
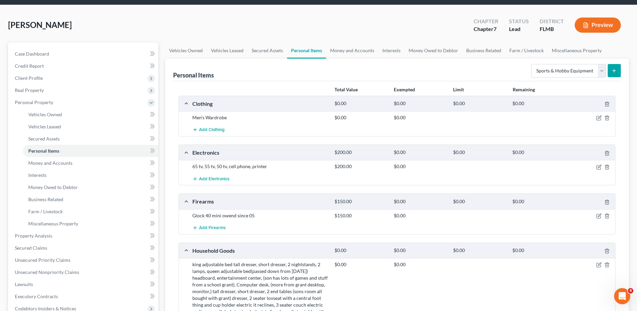
scroll to position [21, 0]
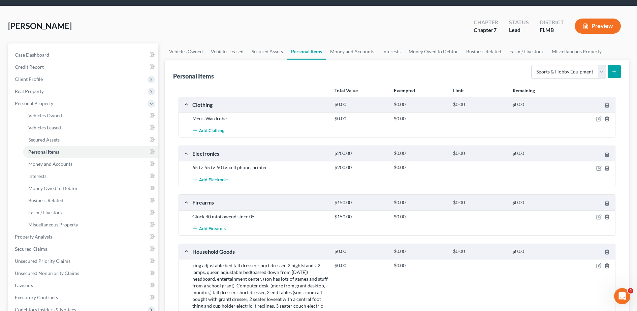
click at [614, 65] on button "submit" at bounding box center [614, 71] width 13 height 13
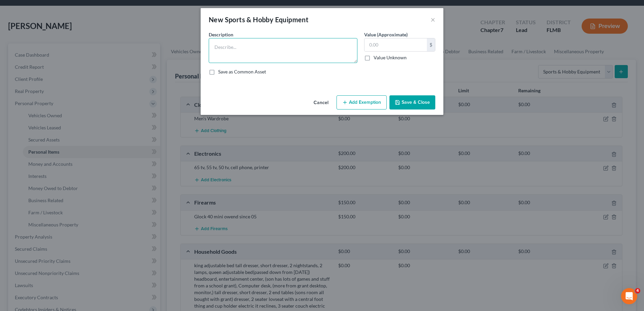
click at [300, 57] on textarea at bounding box center [283, 50] width 149 height 25
type textarea "Baseball glove"
click at [414, 102] on button "Save & Close" at bounding box center [412, 102] width 46 height 14
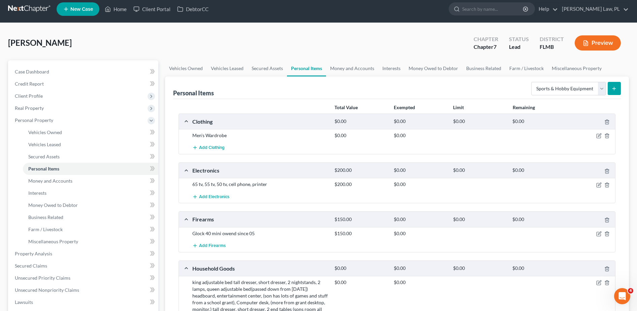
scroll to position [1, 0]
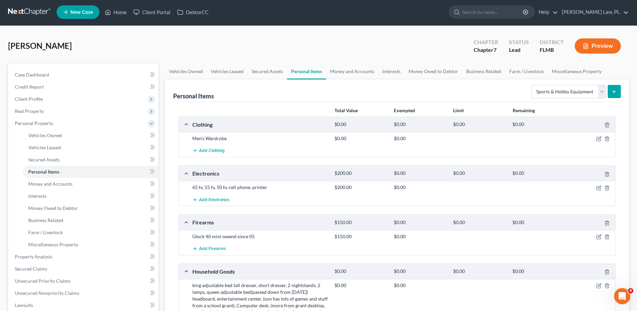
click at [551, 84] on div "Select Item Type Clothing Collectibles Of Value Electronics Firearms Household …" at bounding box center [575, 91] width 92 height 18
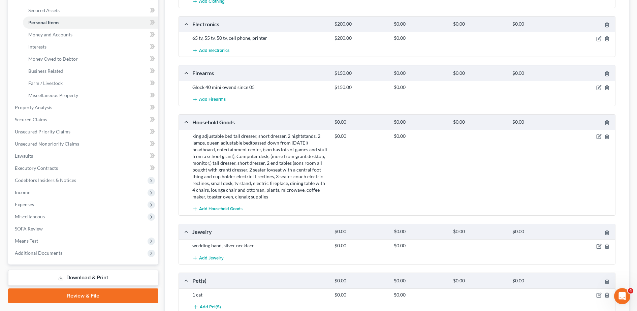
scroll to position [266, 0]
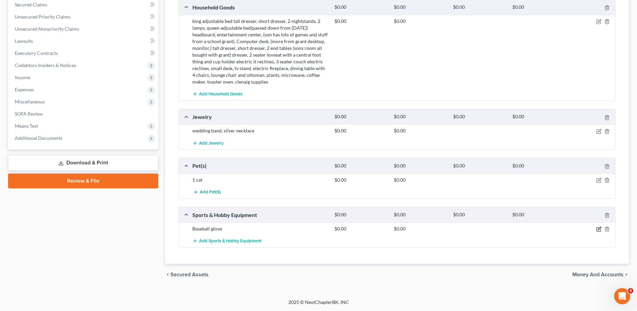
click at [599, 231] on icon "button" at bounding box center [599, 229] width 4 height 4
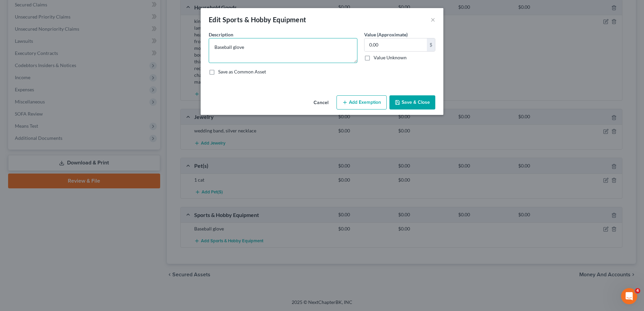
click at [289, 59] on textarea "Baseball glove" at bounding box center [283, 50] width 149 height 25
click at [315, 45] on textarea "Baseball glove, Boflex M6 (life elliptical" at bounding box center [283, 50] width 149 height 25
click at [267, 46] on textarea "Baseball glove, Boflex M6 (life elliptical)" at bounding box center [283, 50] width 149 height 25
click at [330, 56] on textarea "Baseball glove, Boflex M6(paid for by [PERSON_NAME]) (life elliptical)" at bounding box center [283, 50] width 149 height 25
type textarea "Baseball glove, Boflex M6(paid for by [PERSON_NAME]) (life elliptical)"
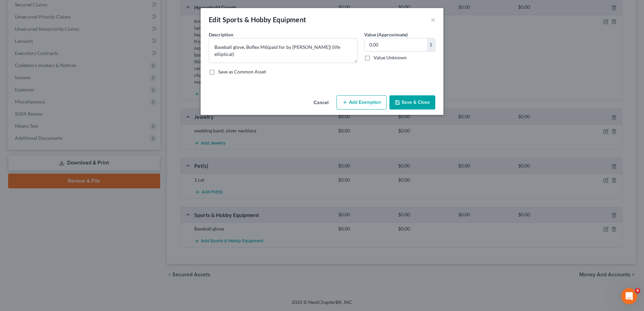
click at [408, 103] on button "Save & Close" at bounding box center [412, 102] width 46 height 14
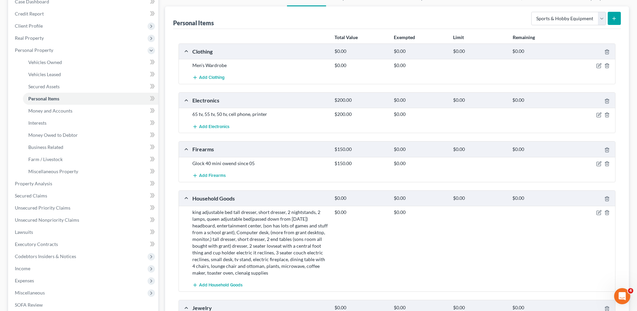
scroll to position [68, 0]
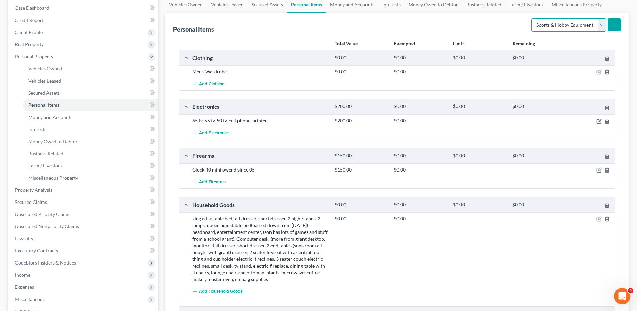
click at [546, 27] on select "Select Item Type Clothing Collectibles Of Value Electronics Firearms Household …" at bounding box center [568, 24] width 75 height 13
click at [458, 30] on div "Personal Items Select Item Type Clothing Collectibles Of Value Electronics Fire…" at bounding box center [397, 24] width 448 height 23
click at [112, 117] on link "Money and Accounts" at bounding box center [90, 117] width 135 height 12
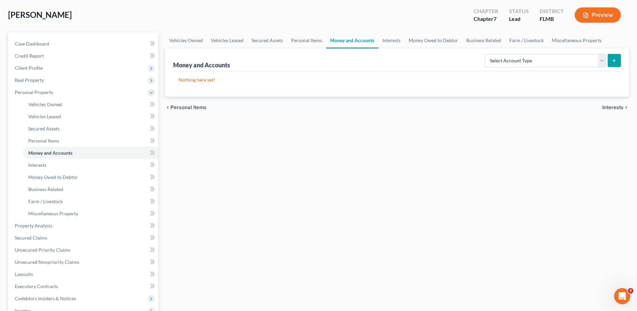
scroll to position [33, 0]
click at [523, 60] on select "Select Account Type Brokerage Cash on Hand Certificates of Deposit Checking Acc…" at bounding box center [545, 59] width 121 height 13
select select "checking"
click at [486, 53] on select "Select Account Type Brokerage Cash on Hand Certificates of Deposit Checking Acc…" at bounding box center [545, 59] width 121 height 13
click at [616, 59] on icon "submit" at bounding box center [614, 59] width 5 height 5
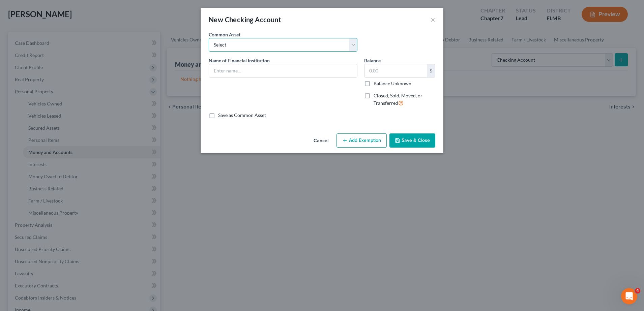
click at [293, 44] on select "Select Chime Financial Chime Financial USAA TD Bank Space Coast Credit Union Ba…" at bounding box center [283, 44] width 149 height 13
select select "3"
click at [209, 38] on select "Select Chime Financial Chime Financial USAA TD Bank Space Coast Credit Union Ba…" at bounding box center [283, 44] width 149 height 13
type input "TD Bank"
click at [245, 48] on select "Select Chime Financial Chime Financial USAA TD Bank Space Coast Credit Union Ba…" at bounding box center [283, 44] width 149 height 13
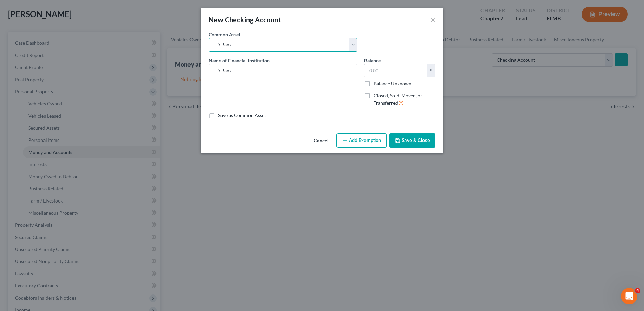
select select "4"
click at [209, 38] on select "Select Chime Financial Chime Financial USAA TD Bank Space Coast Credit Union Ba…" at bounding box center [283, 44] width 149 height 13
type input "Space Coast Credit Union"
click at [381, 71] on input "text" at bounding box center [395, 70] width 62 height 13
type input "145.00"
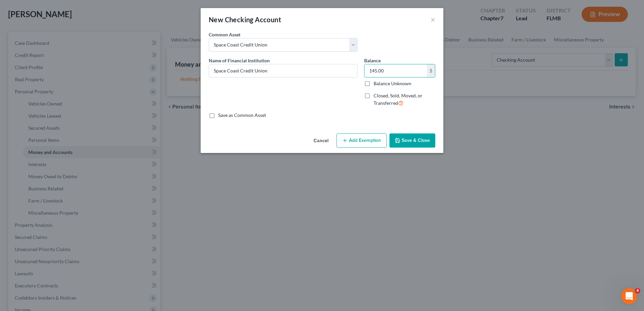
click at [419, 142] on button "Save & Close" at bounding box center [412, 140] width 46 height 14
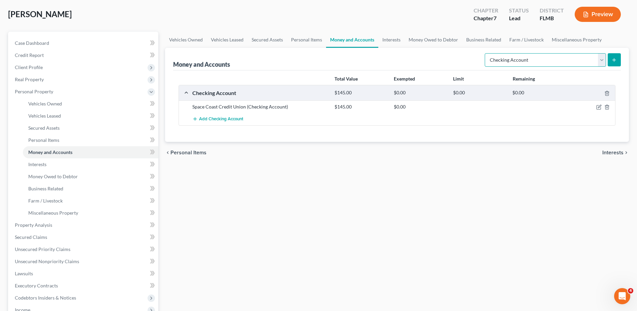
click at [552, 62] on select "Select Account Type Brokerage Cash on Hand Certificates of Deposit Checking Acc…" at bounding box center [545, 59] width 121 height 13
select select "savings"
click at [486, 53] on select "Select Account Type Brokerage Cash on Hand Certificates of Deposit Checking Acc…" at bounding box center [545, 59] width 121 height 13
click at [613, 68] on div "Money and Accounts Select Account Type Brokerage Cash on Hand Certificates of D…" at bounding box center [397, 59] width 448 height 23
click at [613, 64] on button "submit" at bounding box center [614, 59] width 13 height 13
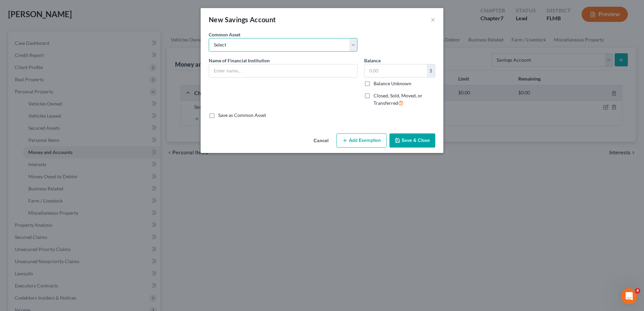
click at [258, 47] on select "Select Community Credit Union Chase Bank Security Service Federal Credit Union …" at bounding box center [283, 44] width 149 height 13
select select "4"
click at [209, 38] on select "Select Community Credit Union Chase Bank Security Service Federal Credit Union …" at bounding box center [283, 44] width 149 height 13
type input "Space Coast Credit Union"
click at [392, 70] on input "9.41" at bounding box center [395, 70] width 62 height 13
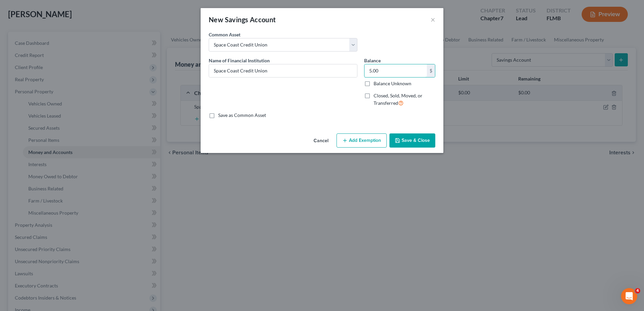
type input "5.00"
click at [416, 152] on div "Cancel Add Exemption Save & Close" at bounding box center [321, 142] width 243 height 22
click at [411, 144] on button "Save & Close" at bounding box center [412, 140] width 46 height 14
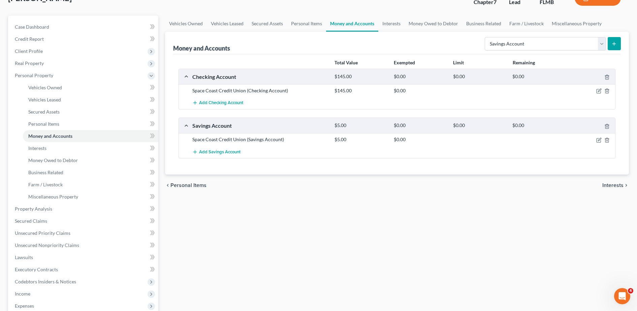
scroll to position [25, 0]
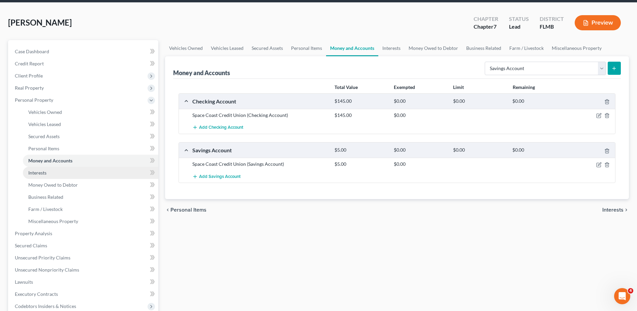
click at [47, 177] on link "Interests" at bounding box center [90, 173] width 135 height 12
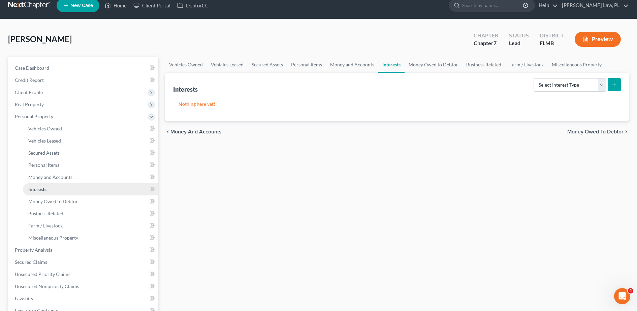
scroll to position [15, 0]
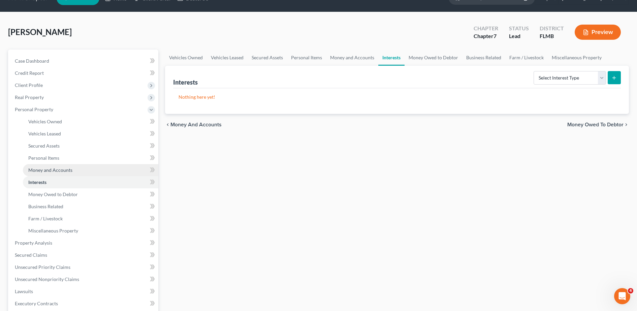
drag, startPoint x: 103, startPoint y: 172, endPoint x: 113, endPoint y: 169, distance: 9.9
click at [103, 172] on link "Money and Accounts" at bounding box center [90, 170] width 135 height 12
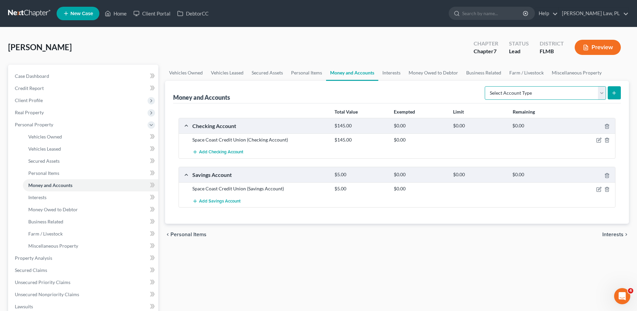
click at [529, 93] on select "Select Account Type Brokerage Cash on Hand Certificates of Deposit Checking Acc…" at bounding box center [545, 92] width 121 height 13
click at [434, 84] on div "Money and Accounts Select Account Type Brokerage Cash on Hand Certificates of D…" at bounding box center [397, 92] width 448 height 23
click at [64, 198] on link "Interests" at bounding box center [90, 197] width 135 height 12
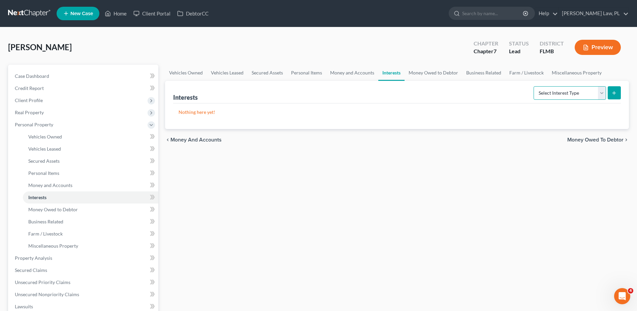
click at [568, 93] on select "Select Interest Type 401K Annuity Bond Education IRA Government Bond Government…" at bounding box center [570, 92] width 72 height 13
click at [63, 211] on span "Money Owed to Debtor" at bounding box center [53, 210] width 50 height 6
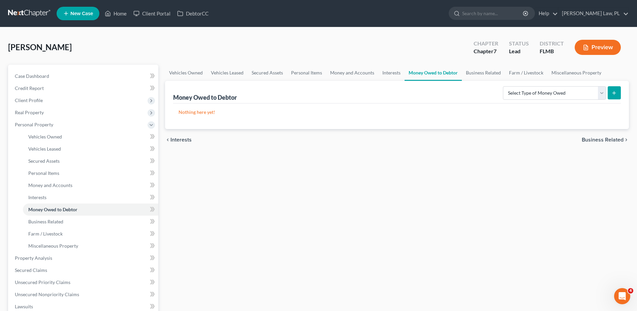
scroll to position [27, 0]
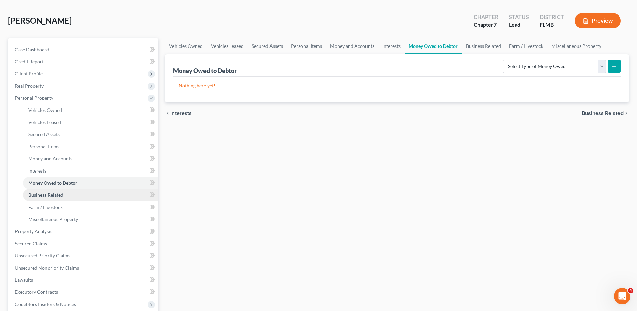
click at [76, 195] on link "Business Related" at bounding box center [90, 195] width 135 height 12
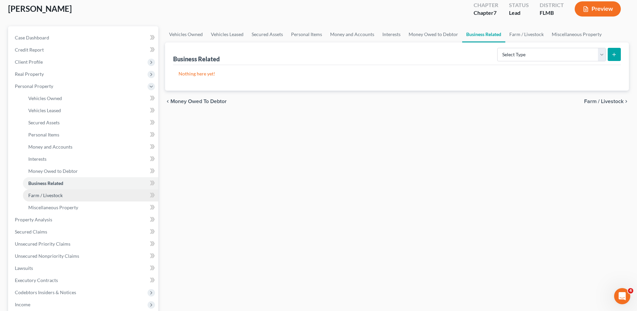
click at [64, 195] on link "Farm / Livestock" at bounding box center [90, 195] width 135 height 12
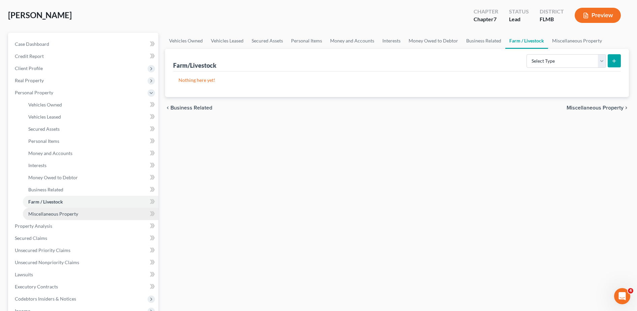
click at [61, 213] on span "Miscellaneous Property" at bounding box center [53, 214] width 50 height 6
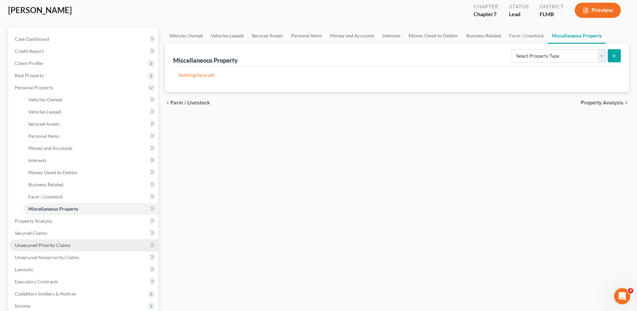
scroll to position [51, 0]
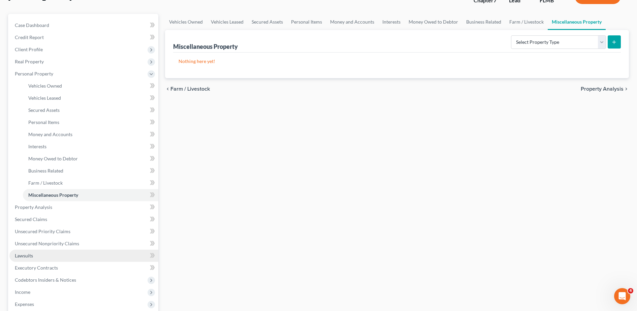
click at [42, 253] on link "Lawsuits" at bounding box center [83, 256] width 149 height 12
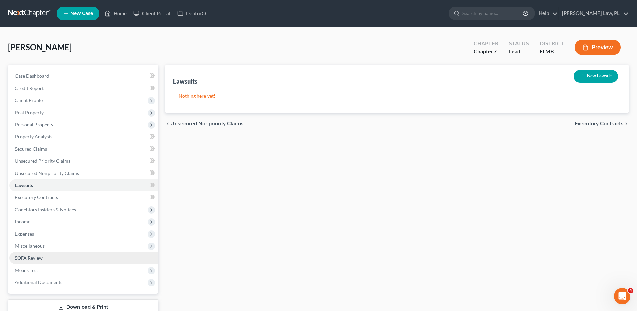
scroll to position [24, 0]
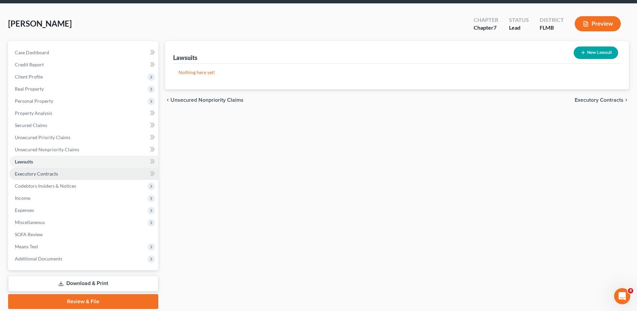
click at [49, 175] on span "Executory Contracts" at bounding box center [36, 174] width 43 height 6
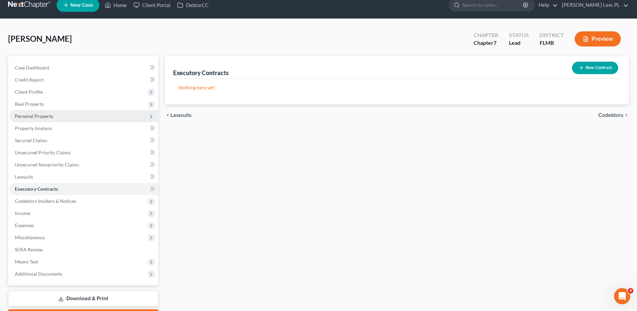
scroll to position [12, 0]
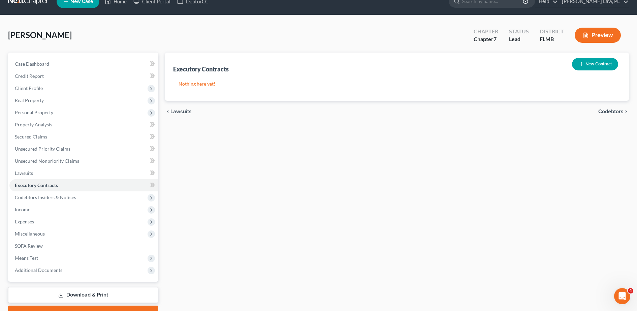
click at [599, 60] on button "New Contract" at bounding box center [595, 64] width 46 height 12
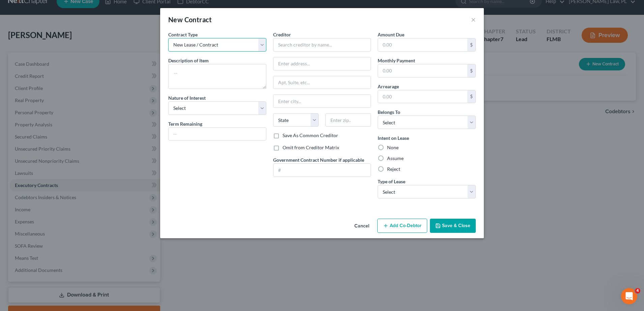
click at [224, 39] on select "New Lease / Contract New Timeshare" at bounding box center [217, 44] width 98 height 13
click at [211, 77] on textarea at bounding box center [217, 76] width 98 height 25
type textarea "Residential Lease"
click at [294, 52] on div "Creditor * State [US_STATE] AK AR AZ CA CO [GEOGRAPHIC_DATA] DE DC [GEOGRAPHIC_…" at bounding box center [322, 81] width 98 height 101
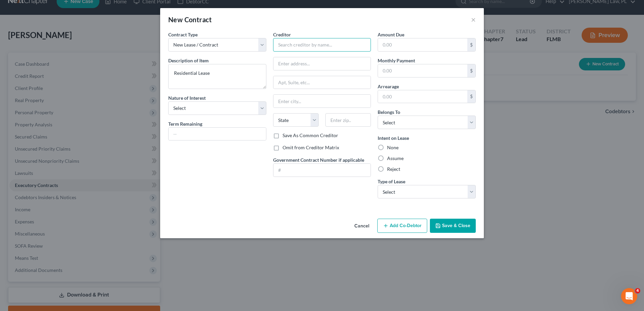
click at [291, 47] on input "text" at bounding box center [322, 44] width 98 height 13
click at [204, 110] on select "Select Purchaser Agent Lessor Lessee" at bounding box center [217, 107] width 98 height 13
click at [200, 110] on select "Select Purchaser Agent Lessor Lessee" at bounding box center [217, 107] width 98 height 13
select select "3"
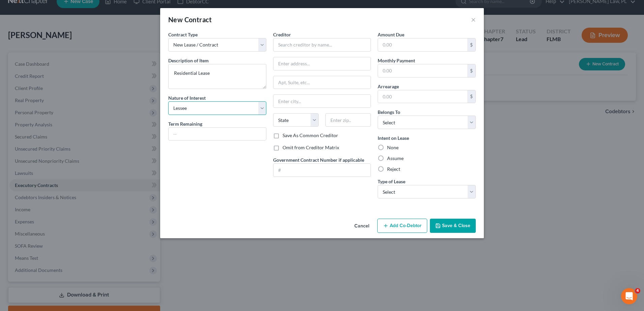
click at [168, 101] on select "Select Purchaser Agent Lessor Lessee" at bounding box center [217, 107] width 98 height 13
click at [297, 50] on input "text" at bounding box center [322, 44] width 98 height 13
type input "[PERSON_NAME]"
click at [197, 133] on input "text" at bounding box center [216, 134] width 97 height 13
drag, startPoint x: 208, startPoint y: 132, endPoint x: 146, endPoint y: 129, distance: 62.4
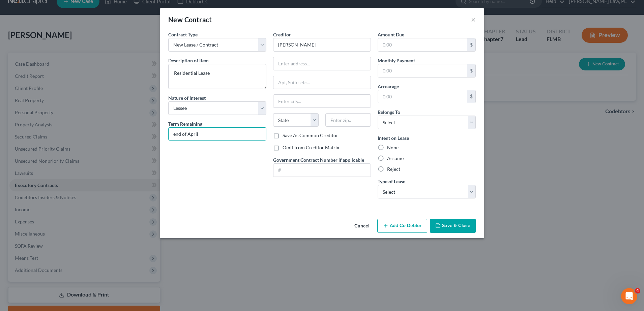
click at [146, 129] on div "New Contract × Contract Type New Lease / Contract New Timeshare Description of …" at bounding box center [322, 155] width 644 height 311
type input "6 months"
click at [308, 63] on input "text" at bounding box center [321, 63] width 97 height 13
click at [319, 30] on div "New Contract ×" at bounding box center [321, 19] width 323 height 23
click at [328, 66] on input "text" at bounding box center [321, 63] width 97 height 13
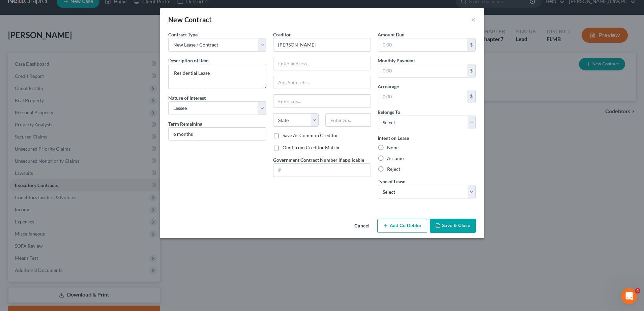
click at [330, 22] on div "New Contract ×" at bounding box center [321, 19] width 323 height 23
click at [310, 62] on input "text" at bounding box center [321, 63] width 97 height 13
type input "get address"
click at [313, 192] on div "Creditor * [PERSON_NAME] get address State [US_STATE][GEOGRAPHIC_DATA] CO [GEOG…" at bounding box center [322, 117] width 105 height 173
click at [419, 193] on select "Select Real Estate Car Other" at bounding box center [426, 191] width 98 height 13
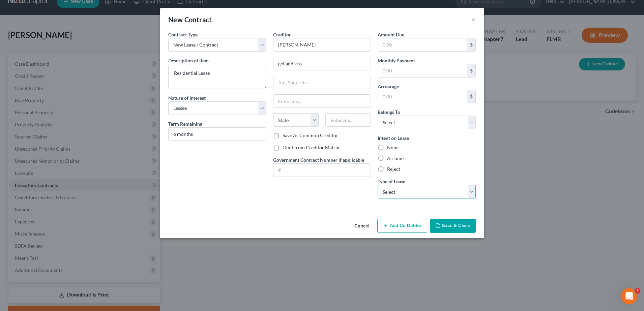
select select "0"
click at [377, 185] on select "Select Real Estate Car Other" at bounding box center [426, 191] width 98 height 13
click at [455, 224] on button "Save & Close" at bounding box center [453, 226] width 46 height 14
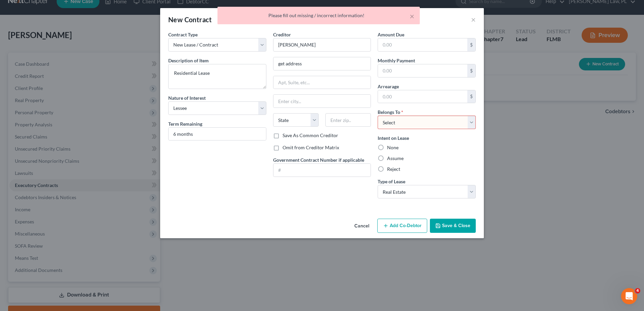
click at [401, 121] on select "Select Debtor 1 Only Debtor 2 Only Debtor 1 And Debtor 2 Only At Least One Of T…" at bounding box center [426, 122] width 98 height 13
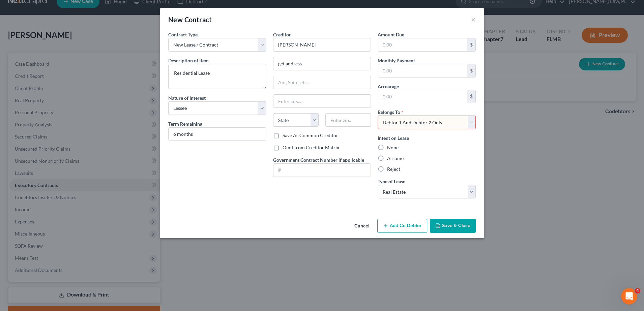
click at [377, 116] on select "Select Debtor 1 Only Debtor 2 Only Debtor 1 And Debtor 2 Only At Least One Of T…" at bounding box center [426, 122] width 98 height 13
click at [422, 121] on select "Select Debtor 1 Only Debtor 2 Only Debtor 1 And Debtor 2 Only At Least One Of T…" at bounding box center [426, 122] width 98 height 13
select select "3"
click at [377, 116] on select "Select Debtor 1 Only Debtor 2 Only Debtor 1 And Debtor 2 Only At Least One Of T…" at bounding box center [426, 122] width 98 height 13
click at [447, 223] on button "Save & Close" at bounding box center [453, 226] width 46 height 14
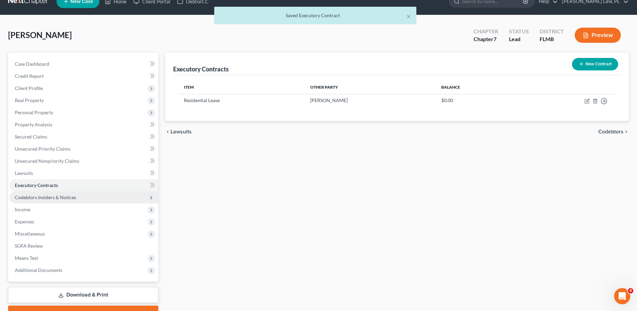
click at [117, 196] on span "Codebtors Insiders & Notices" at bounding box center [83, 197] width 149 height 12
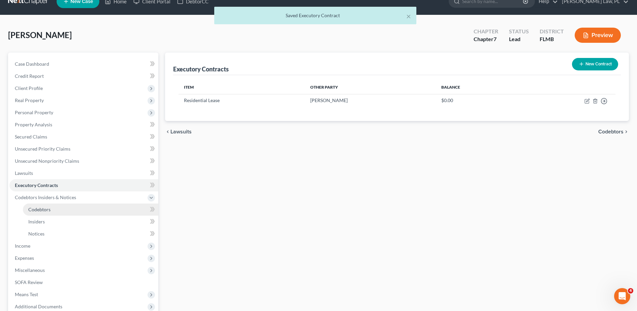
click at [80, 210] on link "Codebtors" at bounding box center [90, 210] width 135 height 12
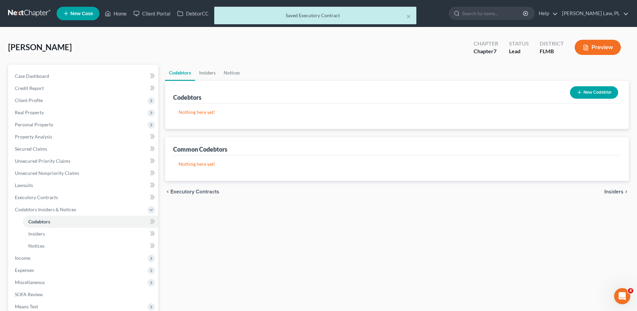
click at [593, 96] on button "New Codebtor" at bounding box center [594, 92] width 48 height 12
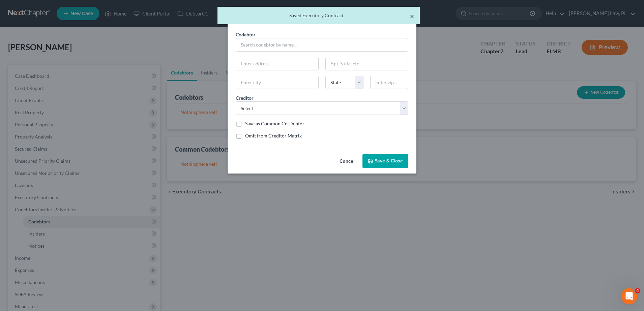
click at [411, 17] on button "×" at bounding box center [411, 16] width 5 height 8
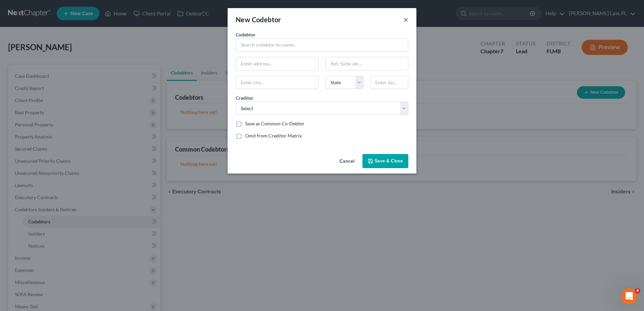
click at [406, 21] on button "×" at bounding box center [405, 20] width 5 height 8
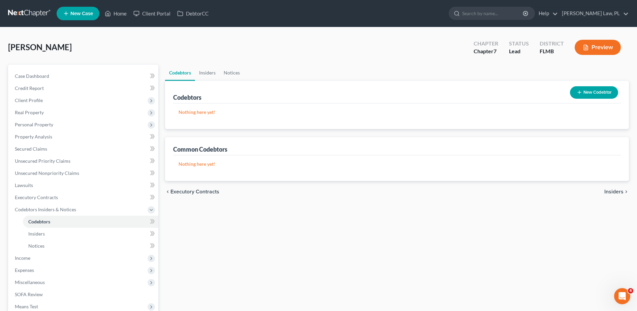
scroll to position [24, 0]
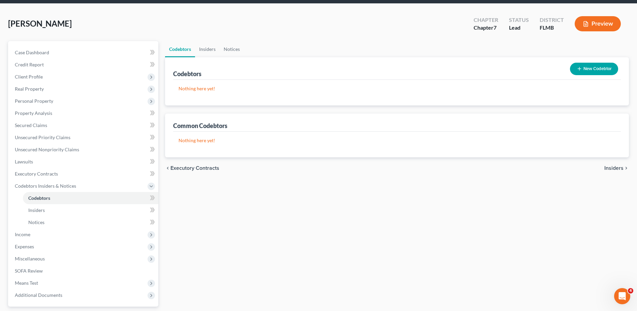
click at [224, 68] on div "Codebtors New Codebtor" at bounding box center [397, 68] width 448 height 23
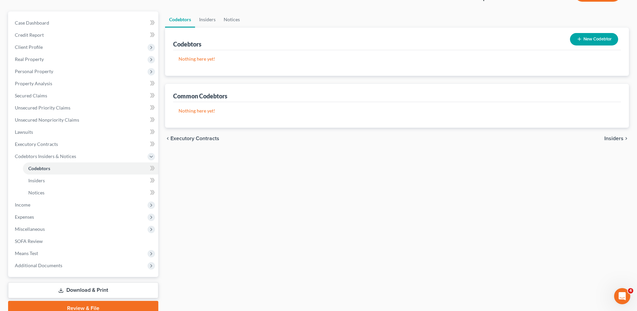
scroll to position [56, 0]
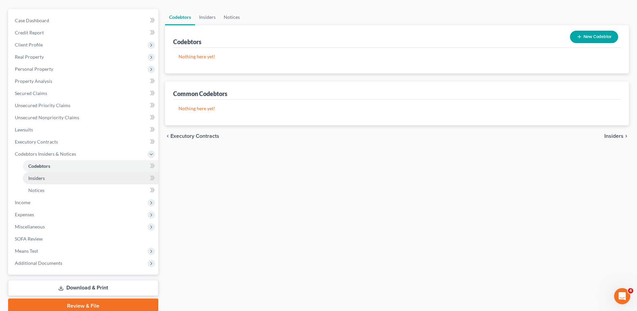
click at [84, 181] on link "Insiders" at bounding box center [90, 178] width 135 height 12
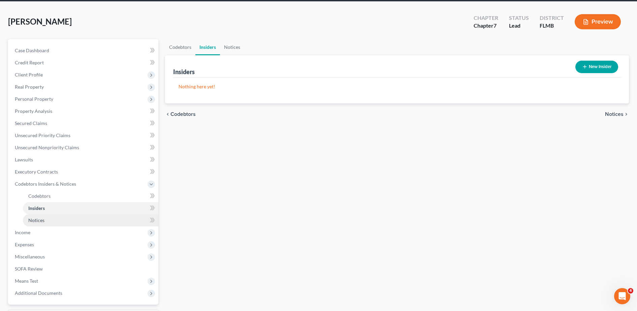
click at [62, 217] on link "Notices" at bounding box center [90, 220] width 135 height 12
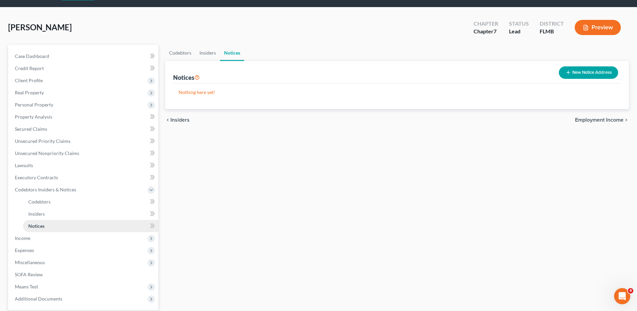
scroll to position [20, 0]
click at [49, 239] on span "Income" at bounding box center [83, 238] width 149 height 12
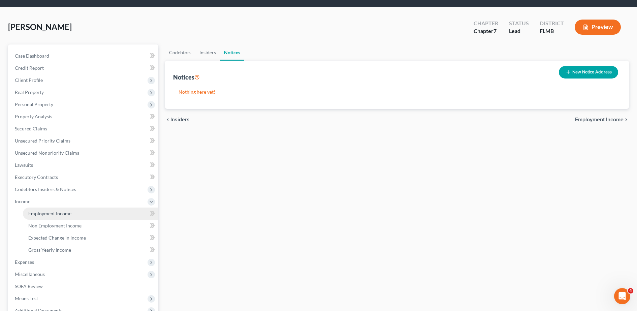
click at [54, 212] on span "Employment Income" at bounding box center [49, 214] width 43 height 6
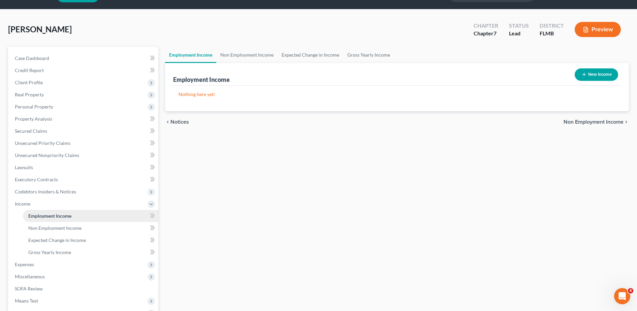
scroll to position [24, 0]
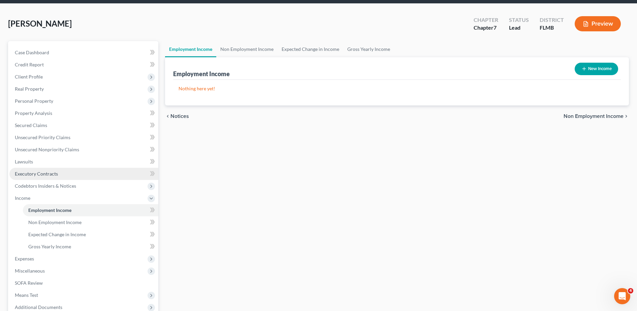
click at [43, 169] on link "Executory Contracts" at bounding box center [83, 174] width 149 height 12
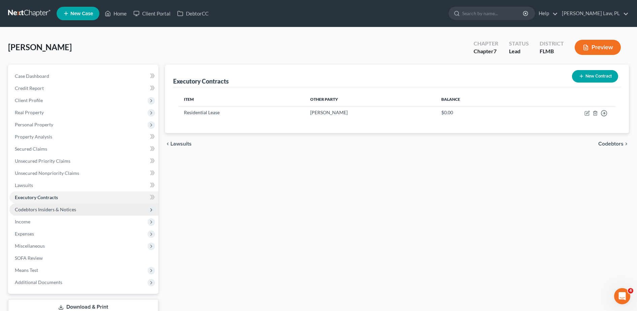
scroll to position [17, 0]
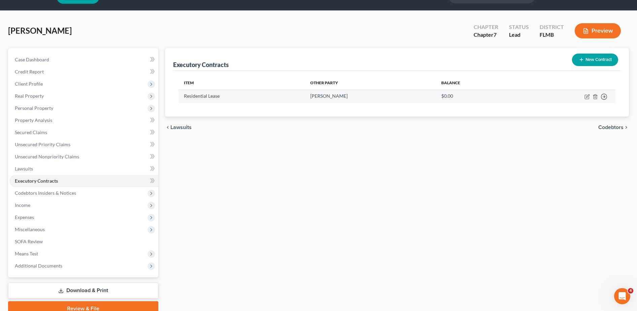
click at [584, 96] on td "Move to D Move to E Move to F Move to Notice Only" at bounding box center [566, 96] width 99 height 13
click at [588, 97] on icon "button" at bounding box center [587, 95] width 3 height 3
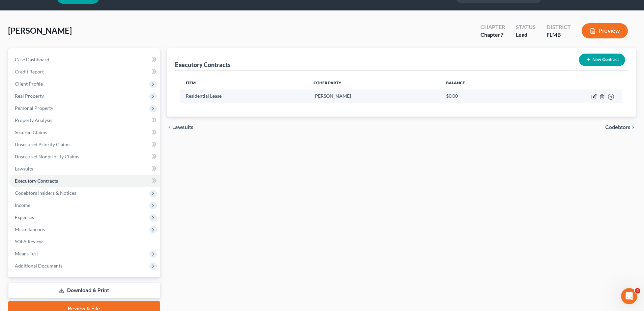
select select "3"
select select "0"
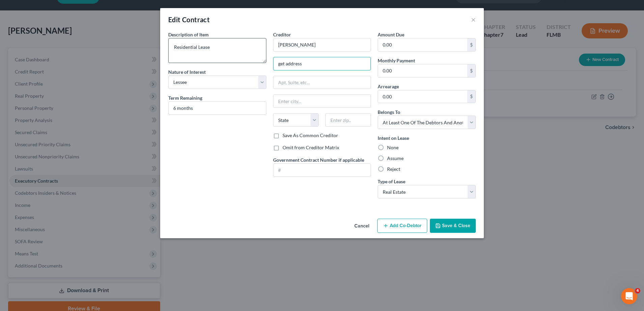
drag, startPoint x: 275, startPoint y: 62, endPoint x: 251, endPoint y: 59, distance: 23.8
click at [251, 59] on div "Description of non-residential real property * Description of Item * Residentia…" at bounding box center [322, 117] width 314 height 173
click at [280, 105] on input "text" at bounding box center [321, 101] width 97 height 13
click at [259, 114] on input "6 months" at bounding box center [216, 108] width 97 height 13
click at [353, 120] on input "text" at bounding box center [347, 119] width 45 height 13
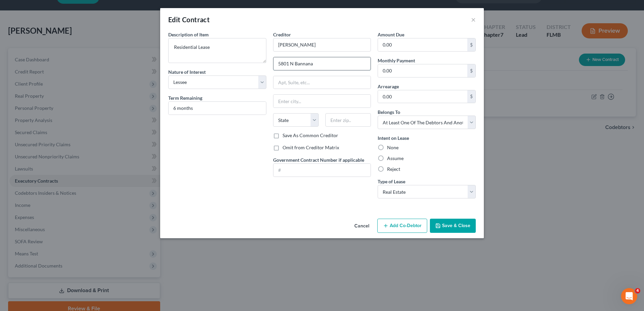
click at [324, 61] on input "5801 N Bannana" at bounding box center [321, 63] width 97 height 13
type input "[STREET_ADDRESS]"
click at [321, 77] on input "text" at bounding box center [321, 82] width 97 height 13
type input "Apt 943"
click at [341, 117] on input "text" at bounding box center [347, 119] width 45 height 13
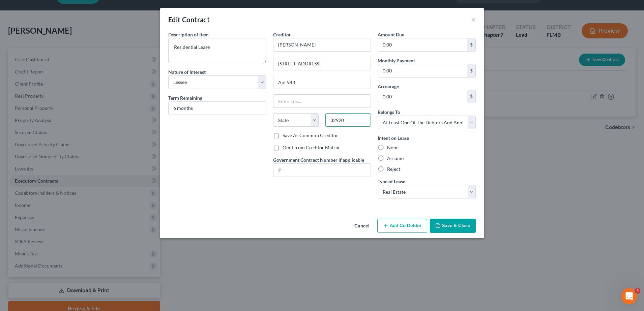
type input "32920"
click at [196, 163] on div "Description of non-residential real property * Description of Item * Residentia…" at bounding box center [217, 117] width 105 height 173
type input "Cape Canaveral"
select select "9"
click at [391, 161] on label "Assume" at bounding box center [395, 158] width 17 height 7
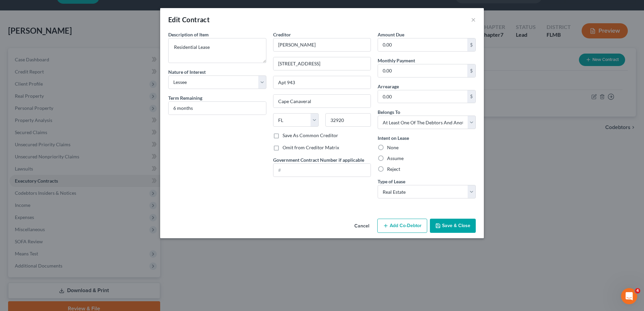
click at [391, 159] on input "Assume" at bounding box center [392, 157] width 4 height 4
radio input "true"
click at [471, 240] on div "Edit Contract × Description of non-residential real property * Description of I…" at bounding box center [322, 155] width 644 height 311
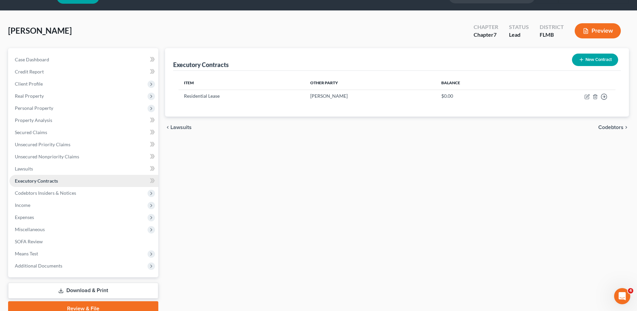
scroll to position [47, 0]
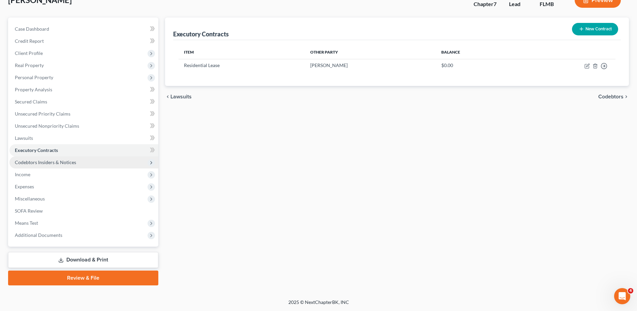
click at [75, 160] on span "Codebtors Insiders & Notices" at bounding box center [83, 162] width 149 height 12
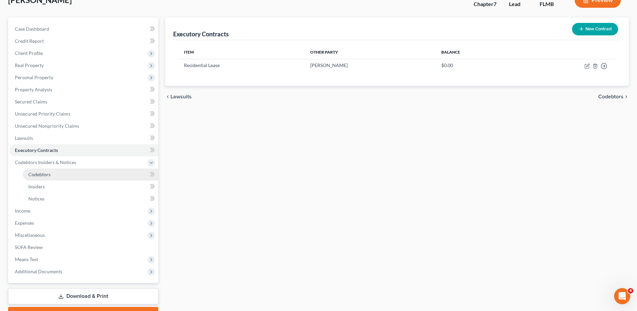
click at [56, 177] on link "Codebtors" at bounding box center [90, 174] width 135 height 12
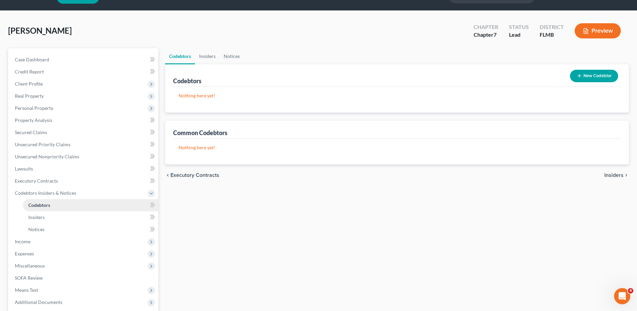
scroll to position [25, 0]
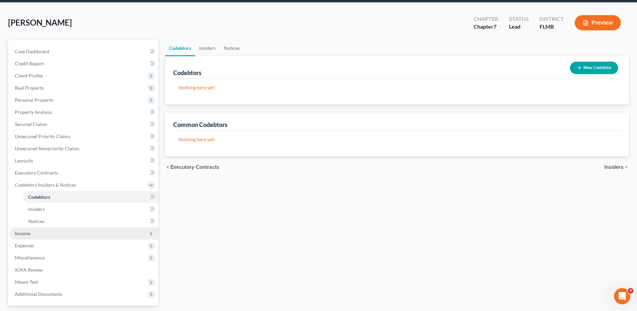
click at [38, 230] on span "Income" at bounding box center [83, 233] width 149 height 12
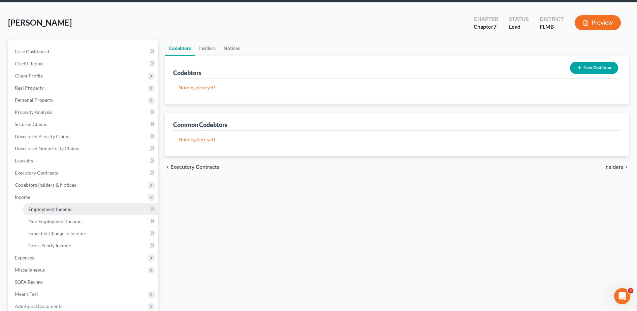
click at [50, 212] on link "Employment Income" at bounding box center [90, 209] width 135 height 12
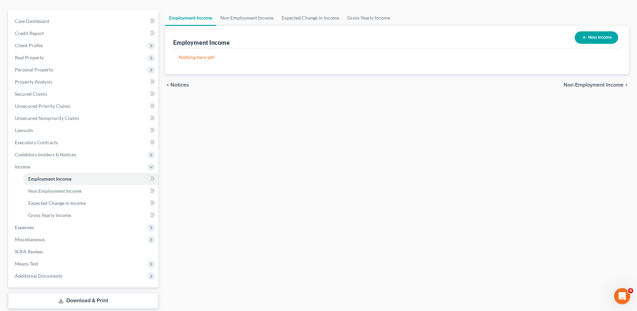
scroll to position [47, 0]
click at [70, 194] on link "Non Employment Income" at bounding box center [90, 191] width 135 height 12
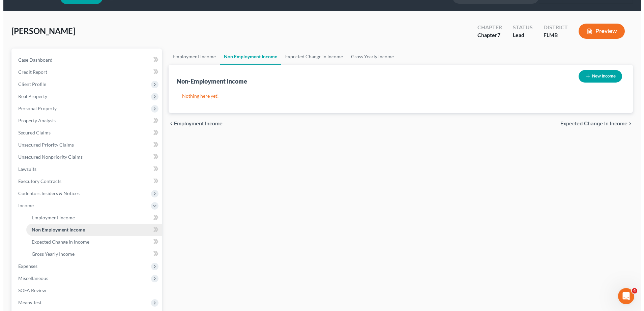
scroll to position [17, 0]
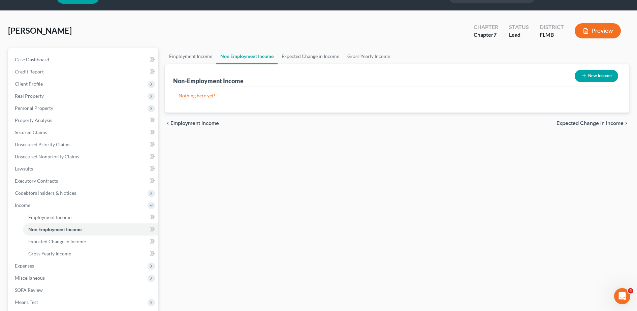
click at [605, 81] on button "New Income" at bounding box center [596, 76] width 43 height 12
select select "0"
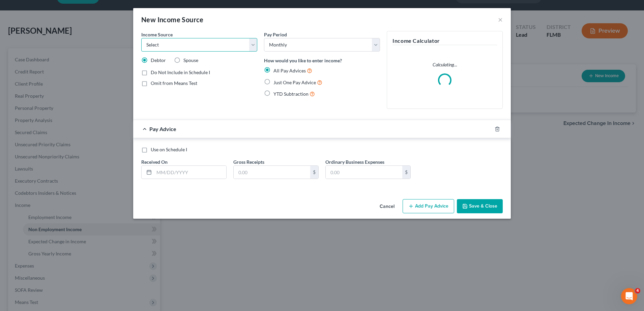
click at [219, 49] on select "Select Unemployment Disability (from employer) Pension Retirement Social Securi…" at bounding box center [199, 44] width 116 height 13
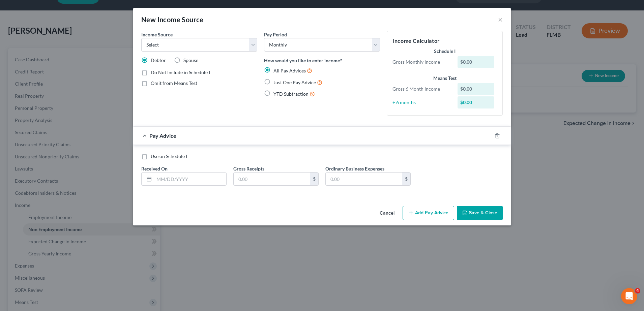
click at [248, 25] on div "New Income Source ×" at bounding box center [321, 19] width 377 height 23
click at [288, 83] on span "Just One Pay Advice" at bounding box center [294, 83] width 42 height 6
click at [280, 83] on input "Just One Pay Advice" at bounding box center [278, 81] width 4 height 4
radio input "true"
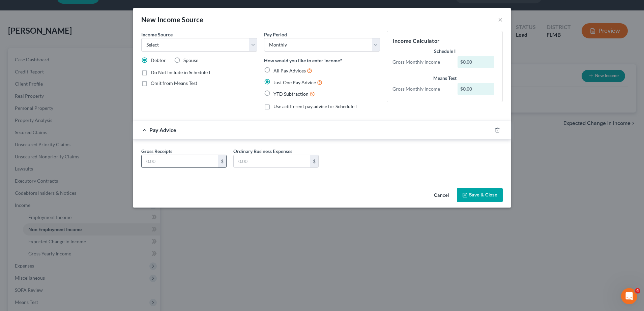
click at [180, 168] on div "Gross Receipts $ Ordinary Business Expenses $" at bounding box center [322, 161] width 368 height 26
click at [173, 163] on input "text" at bounding box center [180, 161] width 76 height 13
type input "1,349.0"
click at [479, 196] on button "Save & Close" at bounding box center [480, 195] width 46 height 14
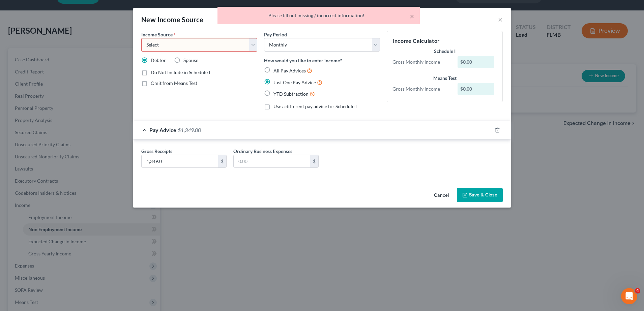
click at [232, 46] on select "Select Unemployment Disability (from employer) Pension Retirement Social Securi…" at bounding box center [199, 44] width 116 height 13
select select "4"
click at [141, 38] on select "Select Unemployment Disability (from employer) Pension Retirement Social Securi…" at bounding box center [199, 44] width 116 height 13
click at [478, 197] on button "Save & Close" at bounding box center [480, 195] width 46 height 14
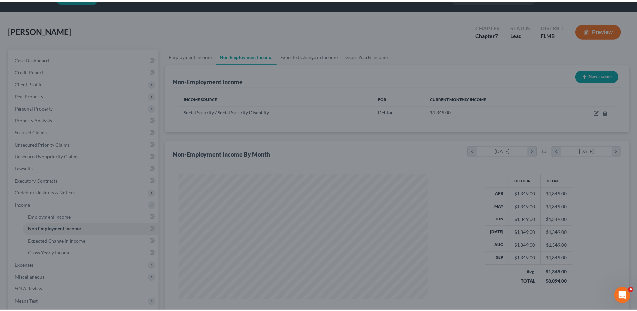
scroll to position [125, 263]
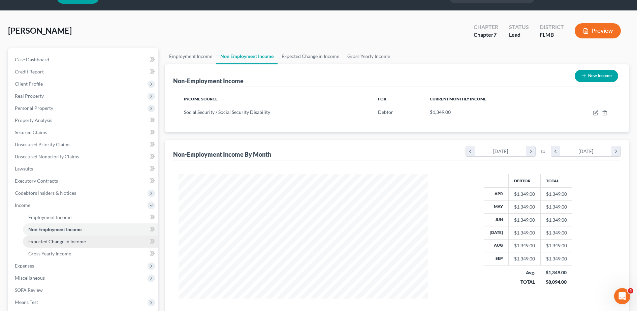
click at [50, 246] on link "Expected Change in Income" at bounding box center [90, 242] width 135 height 12
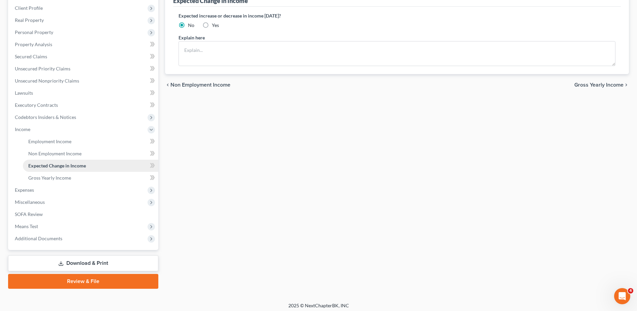
scroll to position [93, 0]
click at [401, 199] on div "Employment Income Non Employment Income Expected Change in Income Gross Yearly …" at bounding box center [397, 130] width 471 height 316
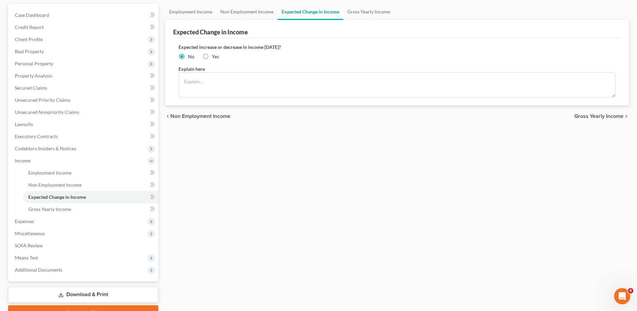
scroll to position [61, 0]
click at [396, 223] on div "Employment Income Non Employment Income Expected Change in Income Gross Yearly …" at bounding box center [397, 162] width 471 height 316
click at [221, 90] on textarea at bounding box center [397, 85] width 437 height 25
type textarea "2"
type textarea "2 an a half riase in jan for social secuirty. upping insurance for 206. gain 25…"
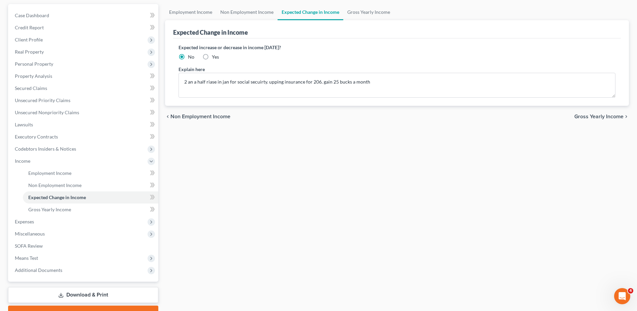
click at [228, 127] on div "chevron_left Non Employment Income Gross Yearly Income chevron_right" at bounding box center [397, 117] width 464 height 22
click at [93, 203] on link "Expected Change in Income" at bounding box center [90, 197] width 135 height 12
click at [69, 211] on span "Gross Yearly Income" at bounding box center [49, 210] width 43 height 6
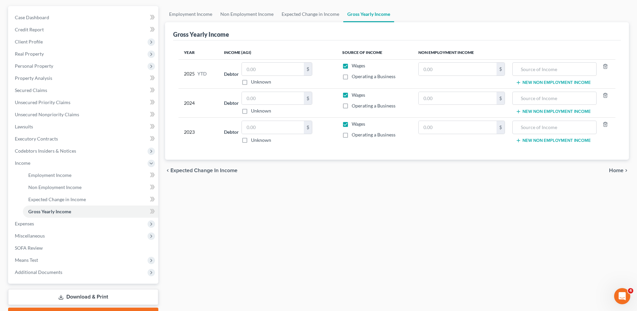
scroll to position [60, 0]
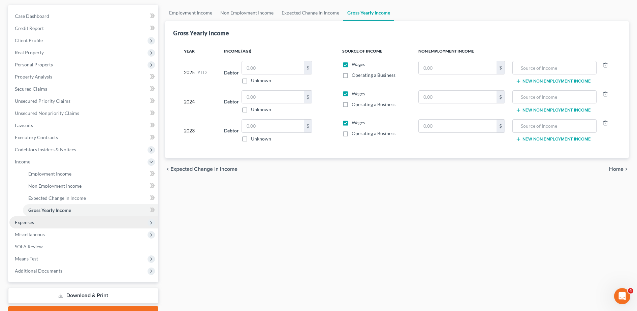
click at [34, 223] on span "Expenses" at bounding box center [83, 222] width 149 height 12
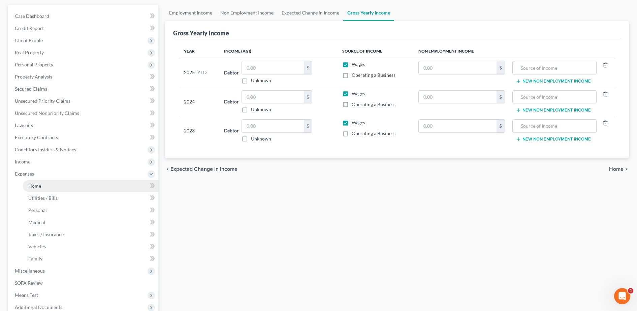
click at [64, 190] on link "Home" at bounding box center [90, 186] width 135 height 12
click at [70, 186] on link "Home" at bounding box center [90, 186] width 135 height 12
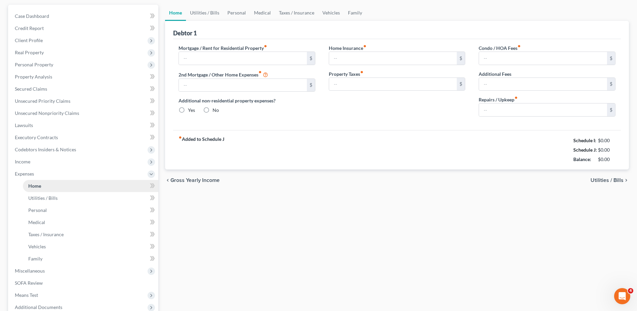
scroll to position [27, 0]
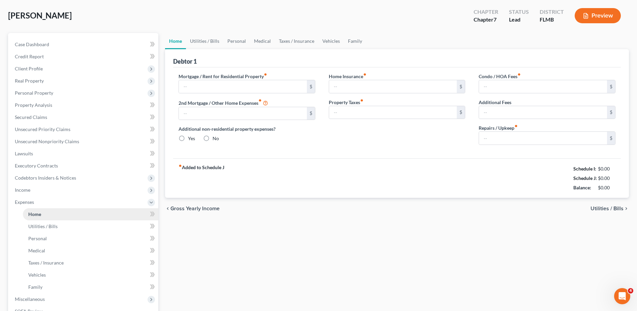
type input "0.00"
radio input "true"
type input "0.00"
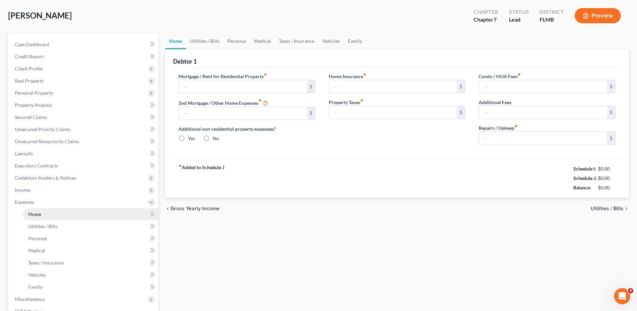
type input "0.00"
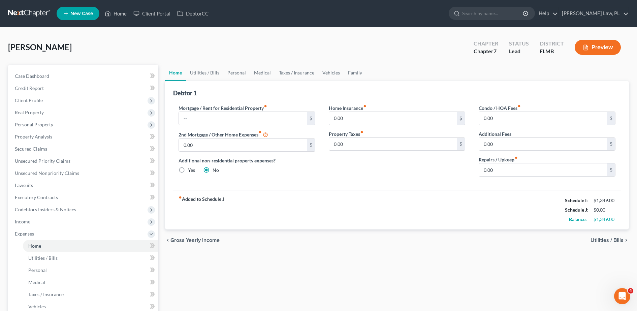
scroll to position [47, 0]
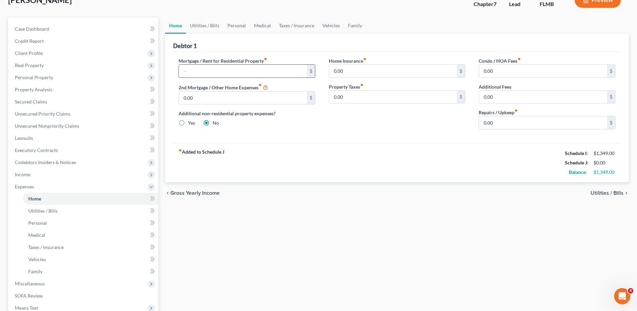
click at [228, 67] on input "text" at bounding box center [243, 71] width 128 height 13
type input "1,850.00"
click at [330, 155] on div "fiber_manual_record Added to Schedule J Schedule I: $1,349.00 Schedule J: $1,85…" at bounding box center [397, 162] width 448 height 39
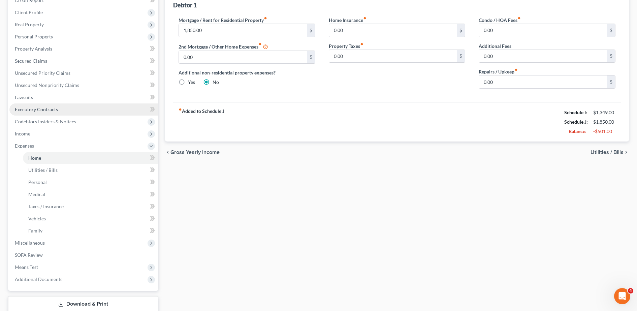
scroll to position [89, 0]
click at [57, 169] on span "Utilities / Bills" at bounding box center [42, 169] width 29 height 6
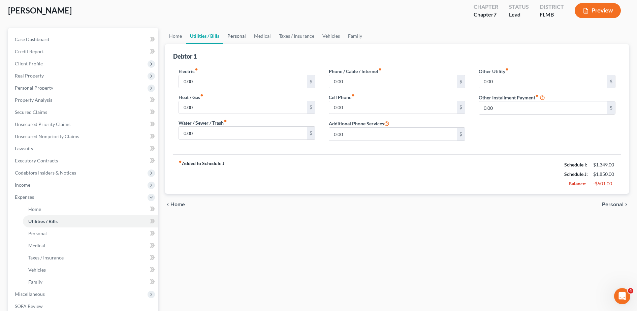
scroll to position [37, 0]
click at [251, 87] on div "0.00 $" at bounding box center [247, 80] width 137 height 13
click at [243, 81] on input "0.00" at bounding box center [243, 80] width 128 height 13
type input "210.00"
click at [339, 218] on div "Home Utilities / Bills Personal Medical Taxes / Insurance Vehicles Family Debto…" at bounding box center [397, 203] width 471 height 353
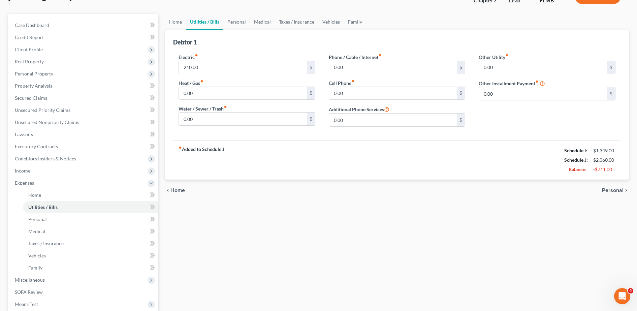
scroll to position [52, 0]
click at [353, 65] on input "0.00" at bounding box center [393, 66] width 128 height 13
click at [361, 92] on input "0.00" at bounding box center [393, 92] width 128 height 13
type input "40.00"
click at [376, 164] on div "fiber_manual_record Added to Schedule J Schedule I: $1,349.00 Schedule J: $2,10…" at bounding box center [397, 158] width 448 height 39
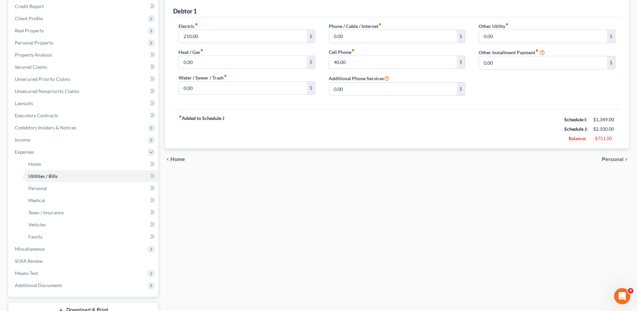
scroll to position [72, 0]
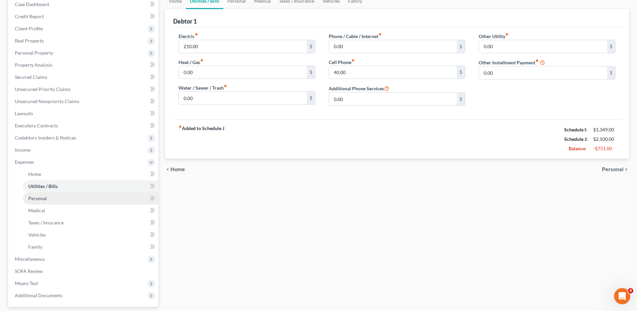
click at [78, 203] on link "Personal" at bounding box center [90, 198] width 135 height 12
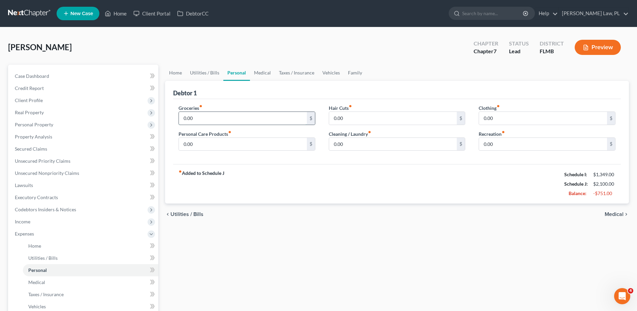
click at [206, 122] on input "0.00" at bounding box center [243, 118] width 128 height 13
click at [262, 109] on div "Groceries fiber_manual_record 200.00 $" at bounding box center [247, 114] width 137 height 21
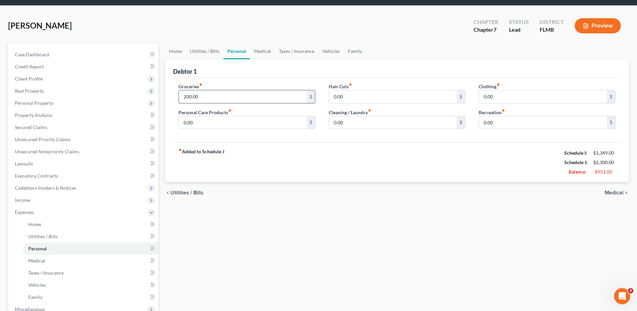
scroll to position [42, 0]
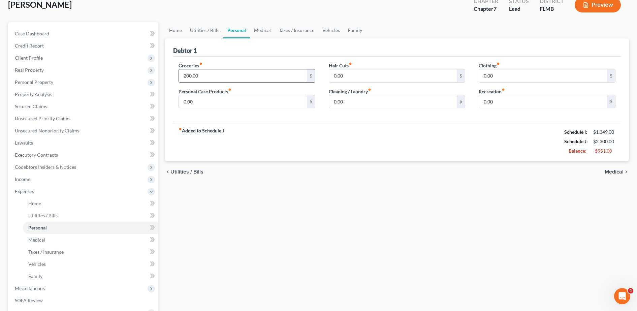
click at [209, 74] on input "200.00" at bounding box center [243, 75] width 128 height 13
type input "4"
click at [232, 57] on div "Groceries fiber_manual_record 1,000.00 $ Personal Care Products fiber_manual_re…" at bounding box center [397, 89] width 448 height 65
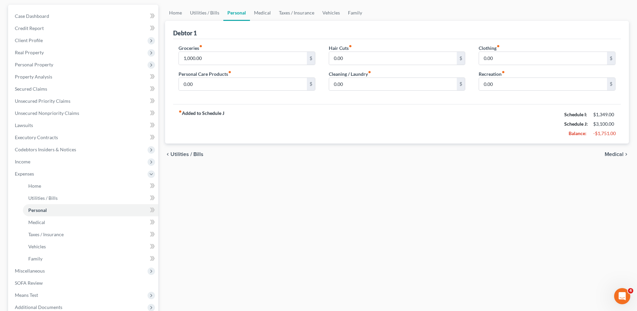
scroll to position [61, 0]
drag, startPoint x: 232, startPoint y: 57, endPoint x: 223, endPoint y: 55, distance: 8.9
click at [223, 55] on input "1,000.00" at bounding box center [243, 57] width 128 height 13
type input "0.00"
click at [290, 131] on div "fiber_manual_record Added to Schedule J Schedule I: $1,349.00 Schedule J: $2,10…" at bounding box center [397, 122] width 448 height 39
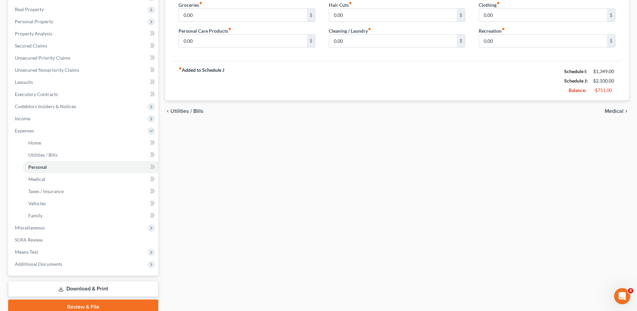
scroll to position [104, 0]
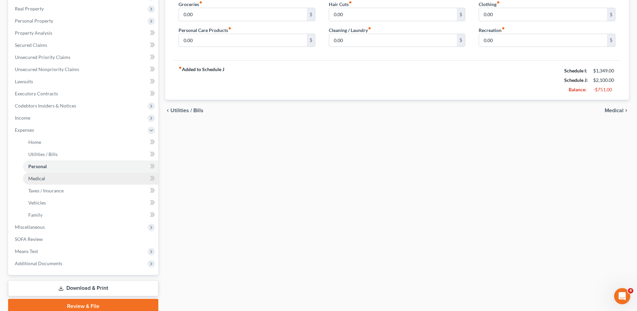
click at [34, 178] on span "Medical" at bounding box center [36, 179] width 17 height 6
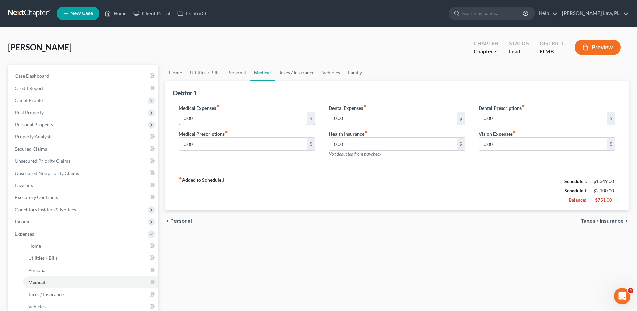
click at [206, 115] on input "0.00" at bounding box center [243, 118] width 128 height 13
click at [211, 143] on input "0.00" at bounding box center [243, 144] width 128 height 13
type input "200.00"
drag, startPoint x: 215, startPoint y: 145, endPoint x: 160, endPoint y: 145, distance: 54.6
click at [160, 145] on div "Petition Navigation Case Dashboard Payments Invoices Payments Payments Credit R…" at bounding box center [319, 241] width 628 height 353
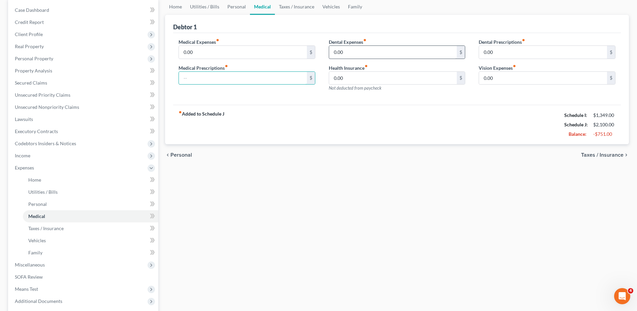
scroll to position [65, 0]
click at [262, 83] on input "text" at bounding box center [243, 79] width 128 height 13
type input "15.00"
click at [280, 120] on div "fiber_manual_record Added to Schedule J Schedule I: $1,349.00 Schedule J: $2,11…" at bounding box center [397, 125] width 448 height 39
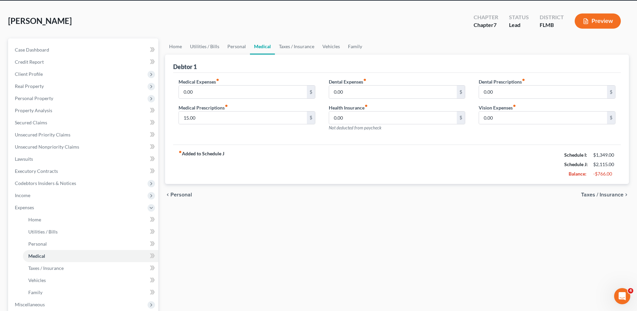
scroll to position [43, 0]
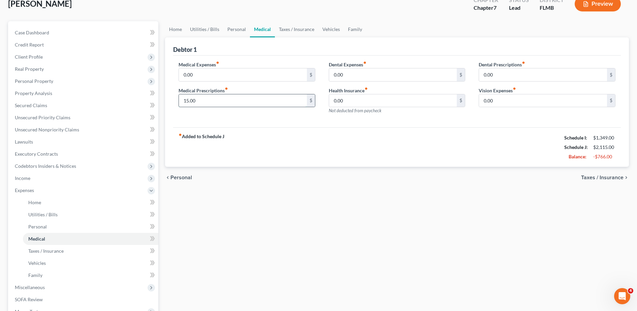
click at [210, 96] on input "15.00" at bounding box center [243, 100] width 128 height 13
click at [224, 73] on input "0.00" at bounding box center [243, 74] width 128 height 13
click at [228, 99] on input "text" at bounding box center [243, 100] width 128 height 13
type input "15.00"
click at [276, 212] on div "Home Utilities / Bills Personal Medical Taxes / Insurance Vehicles Family Debto…" at bounding box center [397, 197] width 471 height 353
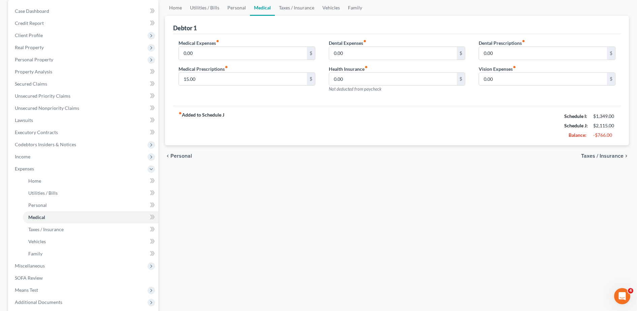
scroll to position [65, 0]
click at [88, 235] on link "Taxes / Insurance" at bounding box center [90, 229] width 135 height 12
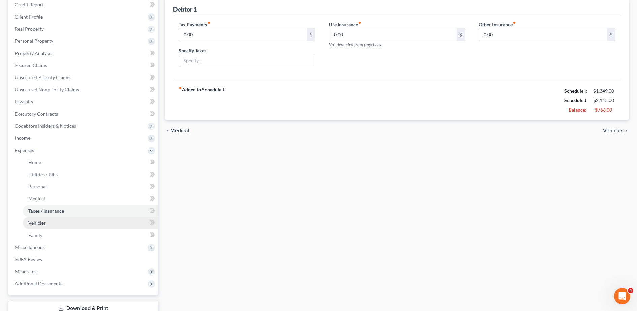
click at [62, 223] on link "Vehicles" at bounding box center [90, 223] width 135 height 12
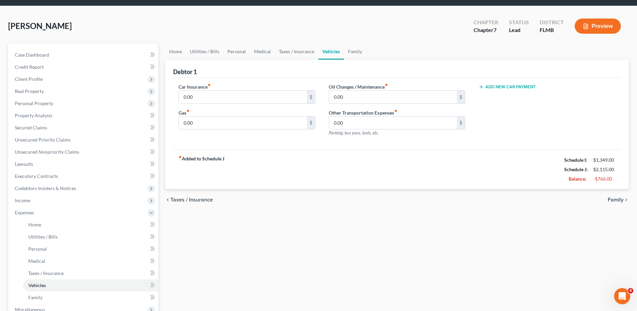
scroll to position [23, 0]
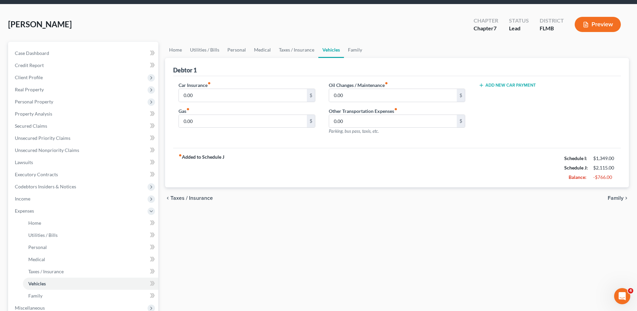
click at [526, 85] on button "Add New Car Payment" at bounding box center [507, 85] width 57 height 5
click at [511, 101] on input "text" at bounding box center [537, 95] width 116 height 13
type input "984.00"
click at [220, 122] on input "0.00" at bounding box center [243, 121] width 128 height 13
type input "20.00"
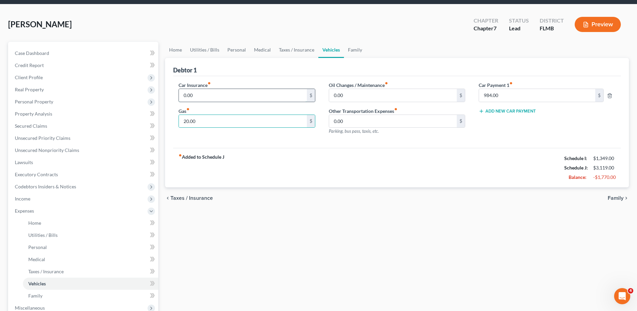
click at [228, 98] on input "0.00" at bounding box center [243, 95] width 128 height 13
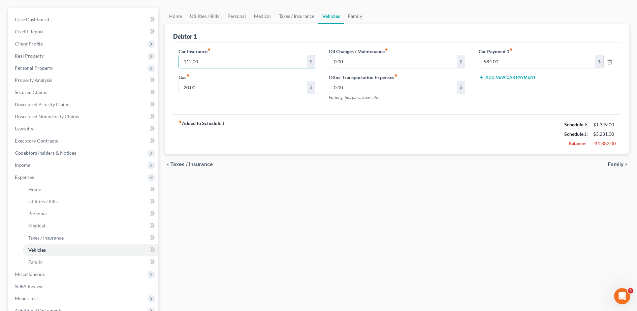
scroll to position [59, 0]
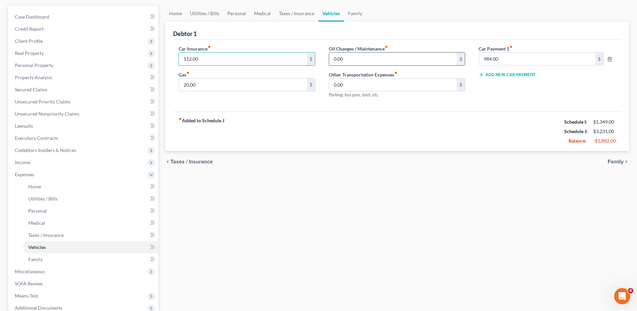
type input "112.00"
click at [350, 53] on input "0.00" at bounding box center [393, 59] width 128 height 13
drag, startPoint x: 353, startPoint y: 61, endPoint x: 318, endPoint y: 59, distance: 34.7
click at [318, 59] on div "Car Insurance fiber_manual_record 112.00 $ Gas fiber_manual_record 20.00 $ Oil …" at bounding box center [397, 74] width 451 height 59
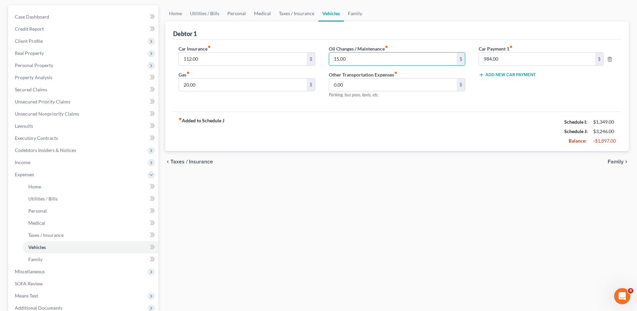
type input "15.00"
click at [327, 131] on div "fiber_manual_record Added to Schedule J Schedule I: $1,349.00 Schedule J: $3,24…" at bounding box center [397, 131] width 448 height 39
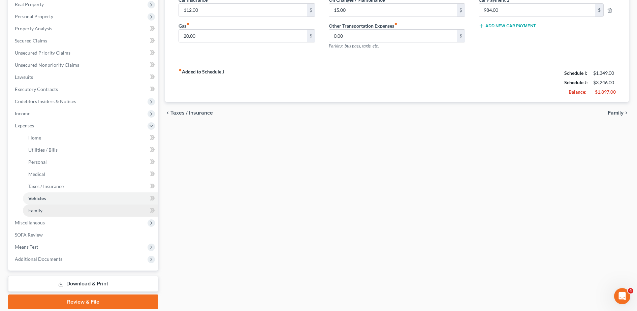
click at [79, 210] on link "Family" at bounding box center [90, 211] width 135 height 12
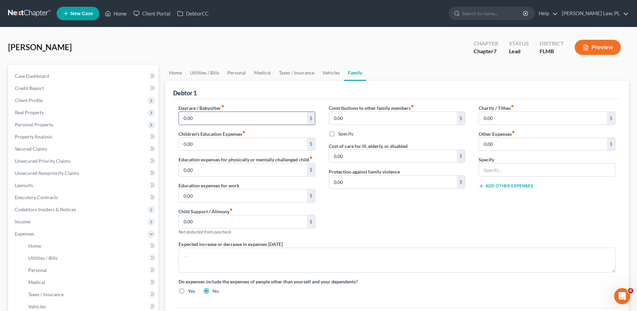
click at [208, 116] on input "0.00" at bounding box center [243, 118] width 128 height 13
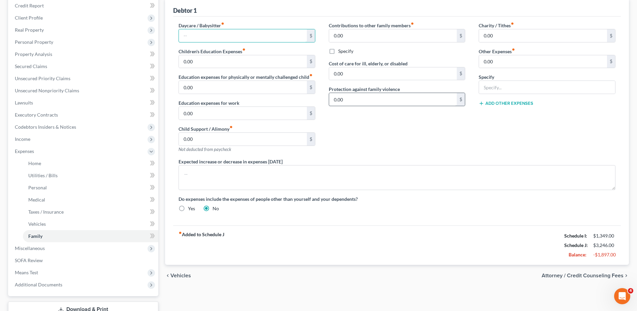
scroll to position [79, 0]
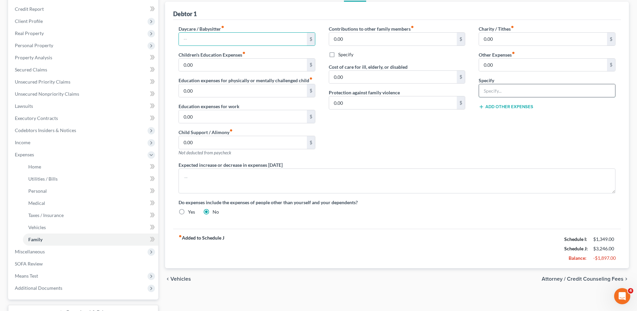
click at [491, 87] on input "text" at bounding box center [547, 90] width 136 height 13
click at [475, 82] on div "Charity / Tithes fiber_manual_record 0.00 $ Other Expenses fiber_manual_record …" at bounding box center [547, 93] width 150 height 136
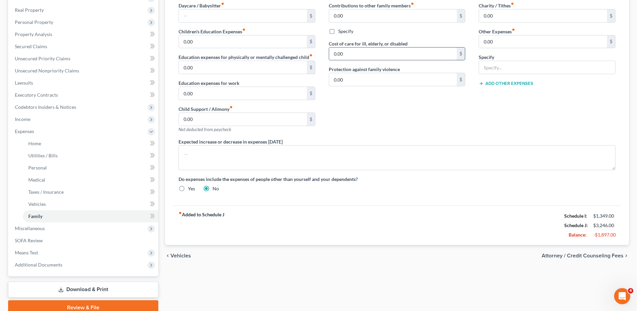
scroll to position [103, 0]
click at [511, 65] on input "text" at bounding box center [547, 67] width 136 height 13
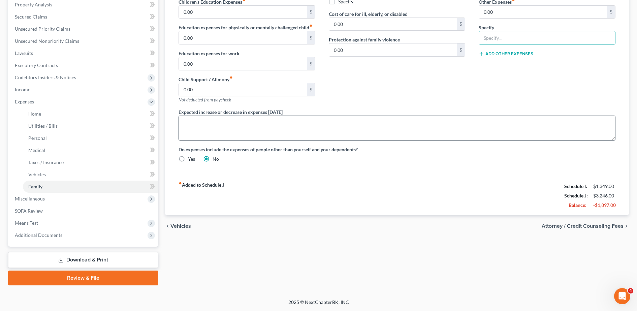
scroll to position [124, 0]
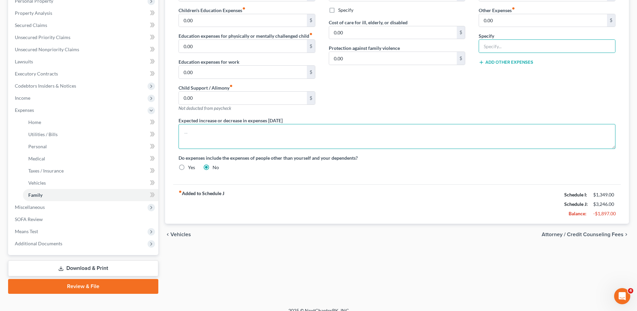
click at [220, 143] on textarea at bounding box center [397, 136] width 437 height 25
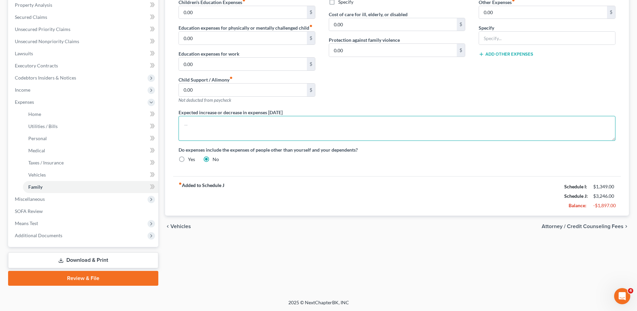
scroll to position [132, 0]
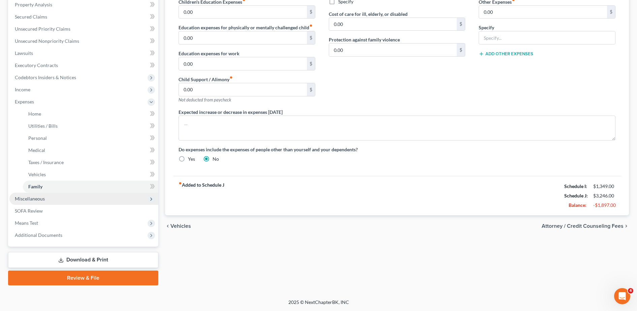
click at [65, 199] on span "Miscellaneous" at bounding box center [83, 199] width 149 height 12
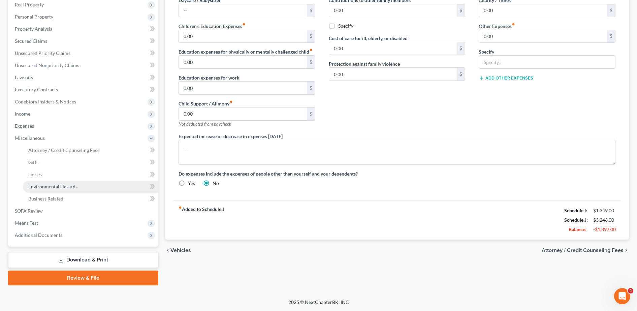
scroll to position [108, 0]
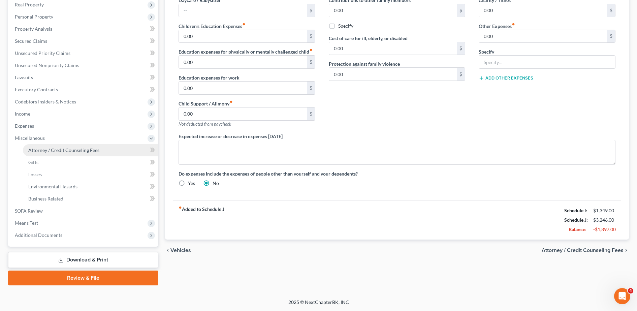
click at [65, 155] on link "Attorney / Credit Counseling Fees" at bounding box center [90, 150] width 135 height 12
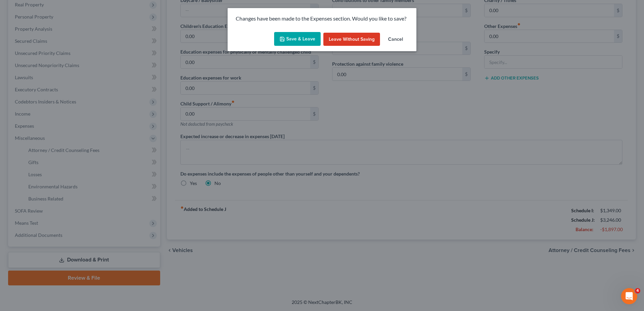
click at [292, 31] on div "Save & Leave Leave without Saving Cancel" at bounding box center [321, 40] width 189 height 22
click at [295, 38] on button "Save & Leave" at bounding box center [297, 39] width 47 height 14
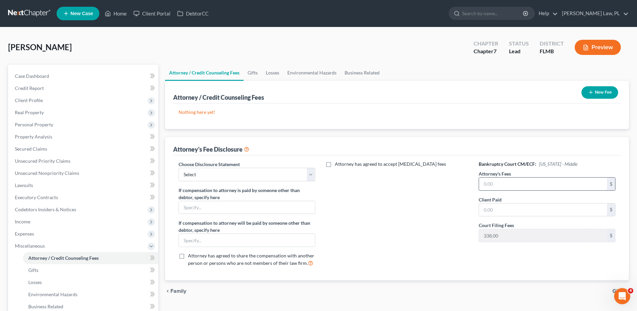
click at [509, 186] on input "text" at bounding box center [543, 184] width 128 height 13
type input "1,500.00"
click at [507, 212] on input "text" at bounding box center [543, 210] width 128 height 13
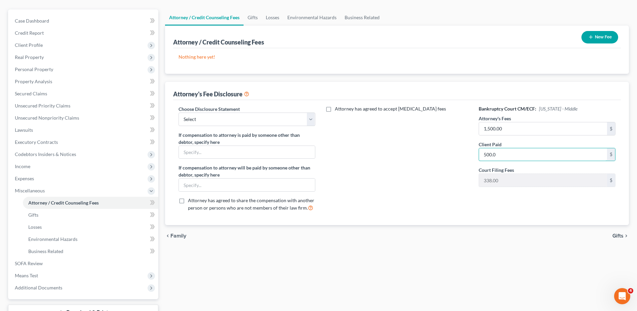
scroll to position [58, 0]
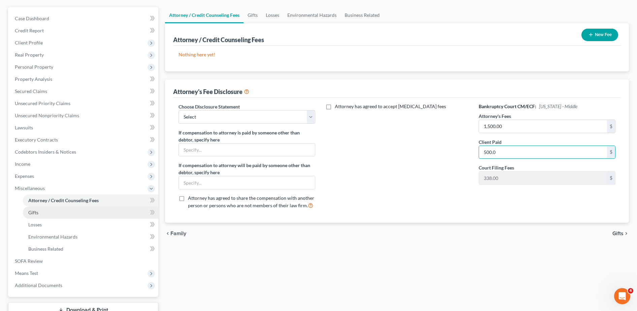
type input "500.0"
click at [95, 210] on link "Gifts" at bounding box center [90, 213] width 135 height 12
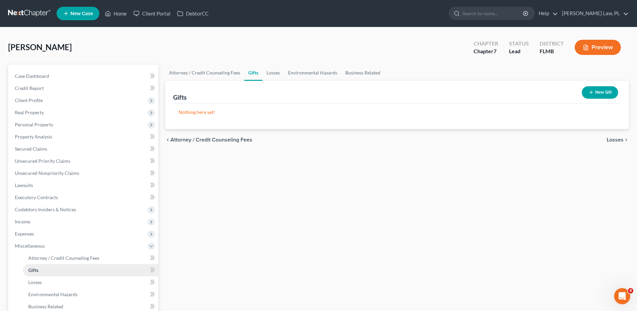
scroll to position [70, 0]
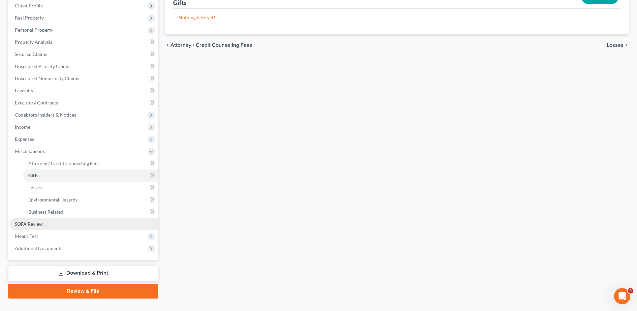
click at [59, 224] on link "SOFA Review" at bounding box center [83, 224] width 149 height 12
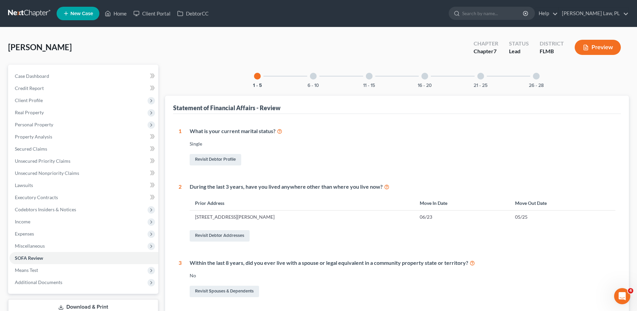
click at [311, 73] on div at bounding box center [313, 76] width 7 height 7
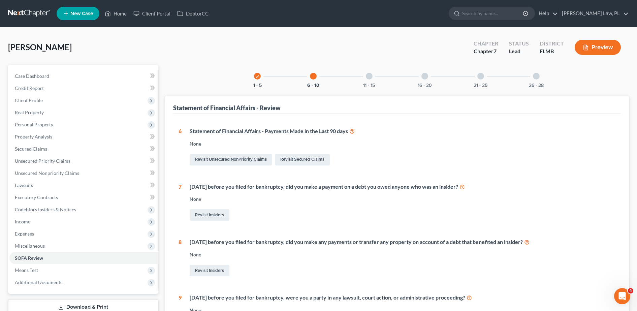
click at [364, 79] on div "11 - 15" at bounding box center [369, 76] width 23 height 23
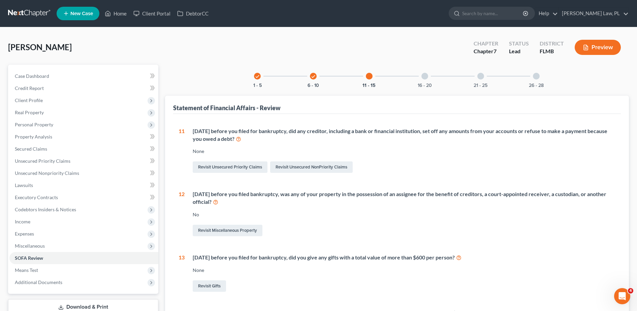
click at [421, 81] on div "16 - 20" at bounding box center [424, 76] width 23 height 23
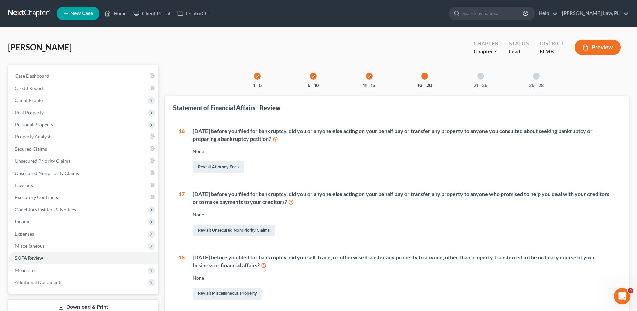
click at [482, 81] on div "21 - 25" at bounding box center [480, 76] width 23 height 23
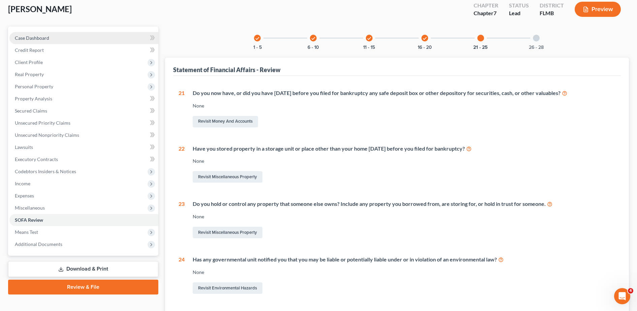
scroll to position [38, 0]
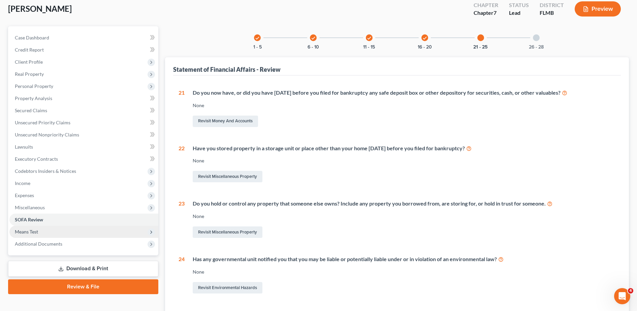
click at [64, 236] on span "Means Test" at bounding box center [83, 232] width 149 height 12
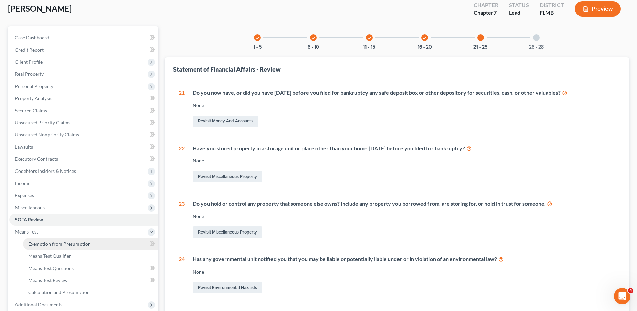
click at [53, 247] on link "Exemption from Presumption" at bounding box center [90, 244] width 135 height 12
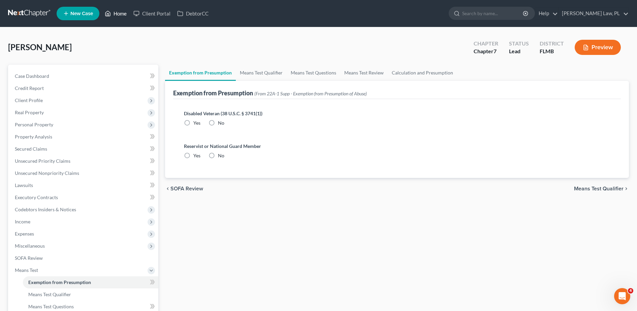
click at [110, 11] on icon at bounding box center [108, 13] width 6 height 8
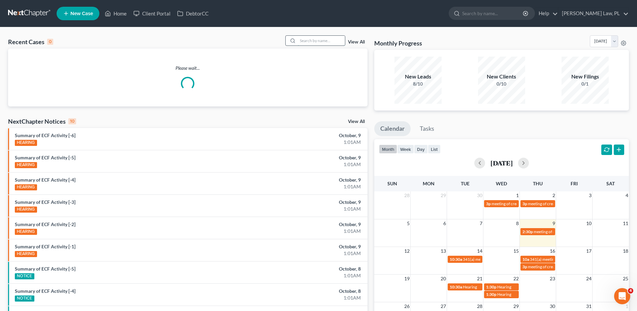
click at [322, 41] on input "search" at bounding box center [321, 41] width 47 height 10
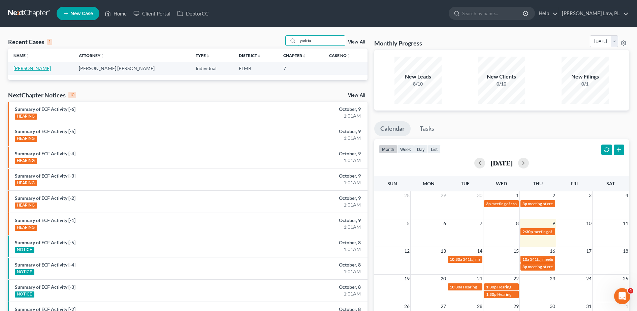
type input "yadria"
click at [42, 69] on link "[PERSON_NAME]" at bounding box center [31, 68] width 37 height 6
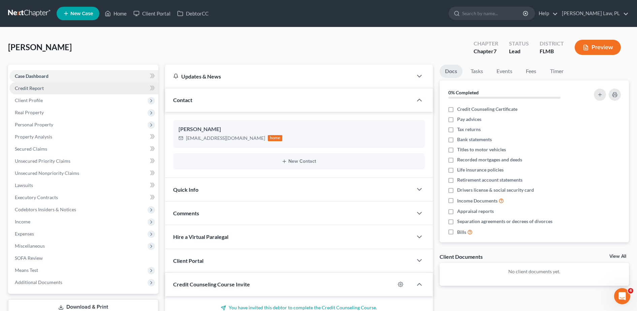
click at [40, 89] on span "Credit Report" at bounding box center [29, 88] width 29 height 6
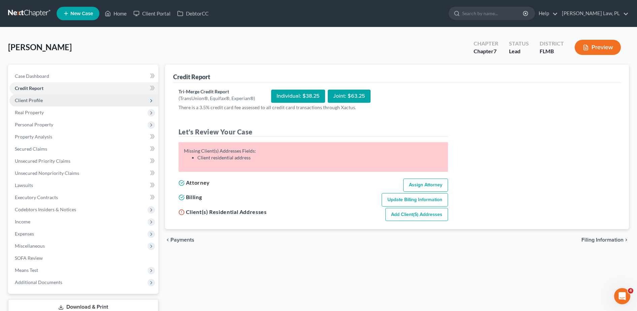
click at [56, 99] on span "Client Profile" at bounding box center [83, 100] width 149 height 12
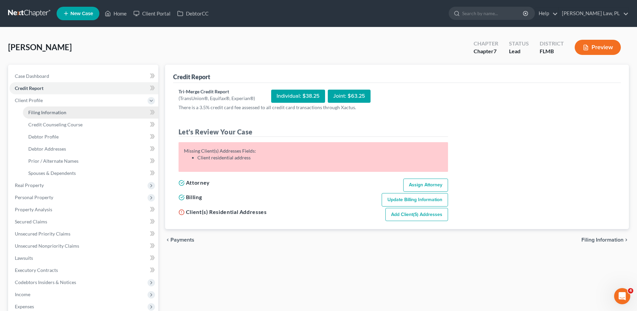
click at [56, 111] on span "Filing Information" at bounding box center [47, 113] width 38 height 6
select select "1"
select select "0"
select select "15"
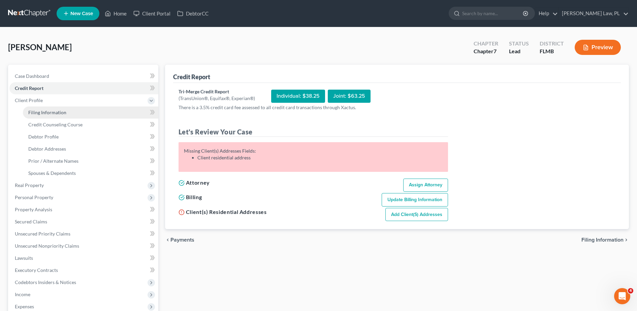
select select "0"
select select "9"
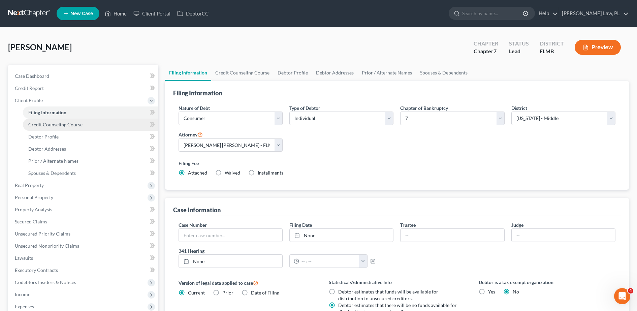
click at [82, 125] on link "Credit Counseling Course" at bounding box center [90, 125] width 135 height 12
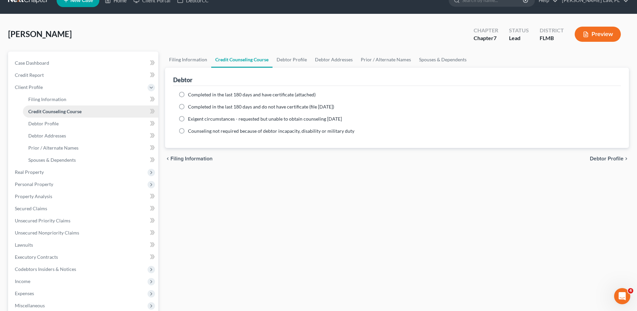
scroll to position [17, 0]
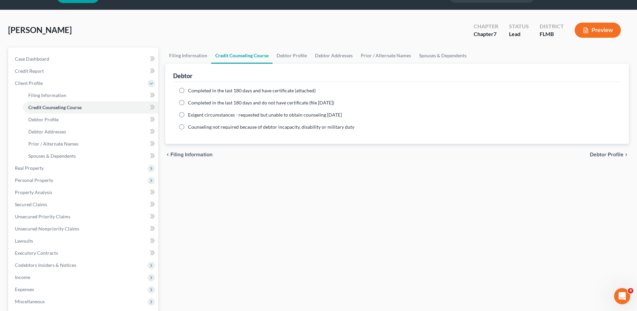
click at [188, 90] on label "Completed in the last 180 days and have certificate (attached)" at bounding box center [252, 90] width 128 height 7
click at [191, 90] on input "Completed in the last 180 days and have certificate (attached)" at bounding box center [193, 89] width 4 height 4
radio input "true"
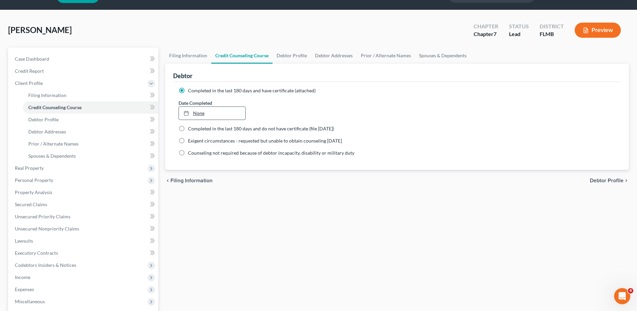
type input "[DATE]"
click at [195, 115] on link "None" at bounding box center [212, 113] width 67 height 13
click at [84, 97] on link "Filing Information" at bounding box center [90, 95] width 135 height 12
select select "1"
select select "0"
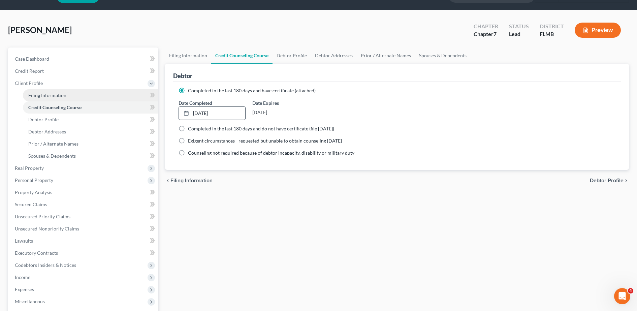
select select "0"
select select "15"
select select "0"
select select "9"
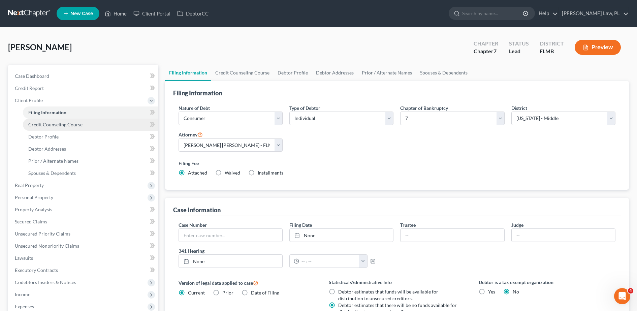
click at [59, 122] on span "Credit Counseling Course" at bounding box center [55, 125] width 54 height 6
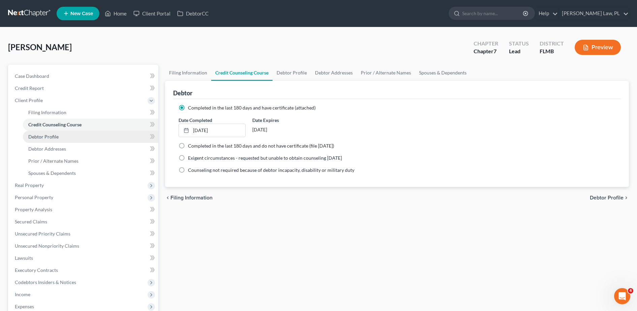
click at [59, 141] on link "Debtor Profile" at bounding box center [90, 137] width 135 height 12
select select "0"
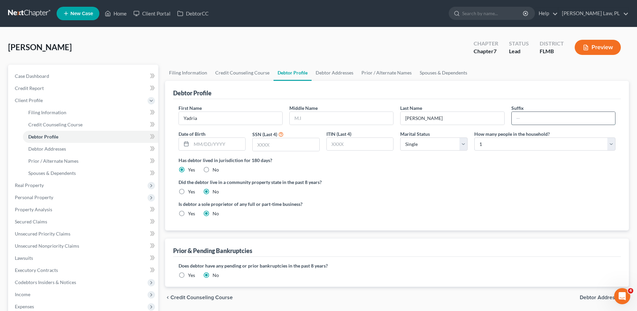
click at [525, 116] on input "text" at bounding box center [563, 118] width 103 height 13
click at [508, 144] on select "Select 1 2 3 4 5 6 7 8 9 10 11 12 13 14 15 16 17 18 19 20" at bounding box center [544, 143] width 141 height 13
click at [510, 146] on select "Select 1 2 3 4 5 6 7 8 9 10 11 12 13 14 15 16 17 18 19 20" at bounding box center [544, 143] width 141 height 13
click at [320, 119] on input "text" at bounding box center [341, 118] width 103 height 13
click at [382, 102] on div "First Name [PERSON_NAME] Middle Name Last Name [PERSON_NAME] Suffix Date of Bir…" at bounding box center [397, 164] width 448 height 131
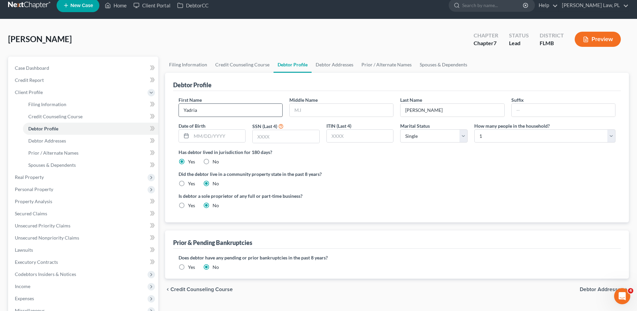
scroll to position [8, 0]
click at [334, 108] on input "text" at bounding box center [341, 109] width 103 height 13
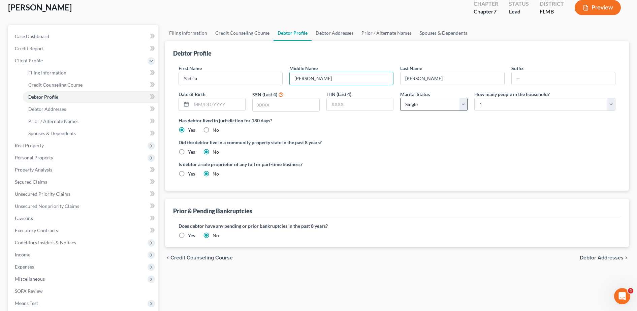
scroll to position [40, 0]
type input "[PERSON_NAME]"
click at [214, 107] on input "text" at bounding box center [218, 103] width 54 height 13
type input "[DATE]"
click at [342, 134] on ng-include "First Name [PERSON_NAME] Middle Name [PERSON_NAME] Last Name [PERSON_NAME] Date…" at bounding box center [397, 123] width 437 height 118
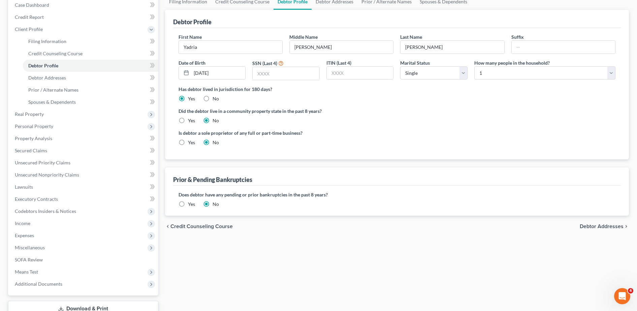
scroll to position [72, 0]
click at [522, 73] on select "Select 1 2 3 4 5 6 7 8 9 10 11 12 13 14 15 16 17 18 19 20" at bounding box center [544, 72] width 141 height 13
select select "2"
click at [474, 66] on select "Select 1 2 3 4 5 6 7 8 9 10 11 12 13 14 15 16 17 18 19 20" at bounding box center [544, 72] width 141 height 13
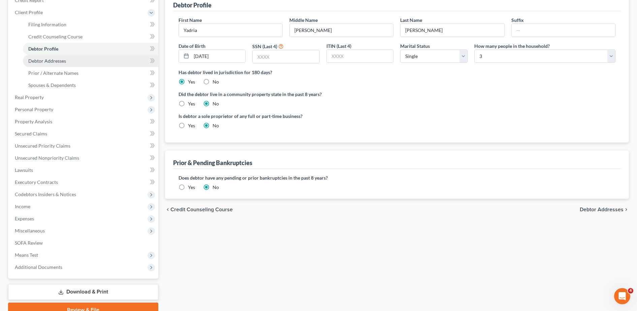
click at [81, 64] on link "Debtor Addresses" at bounding box center [90, 61] width 135 height 12
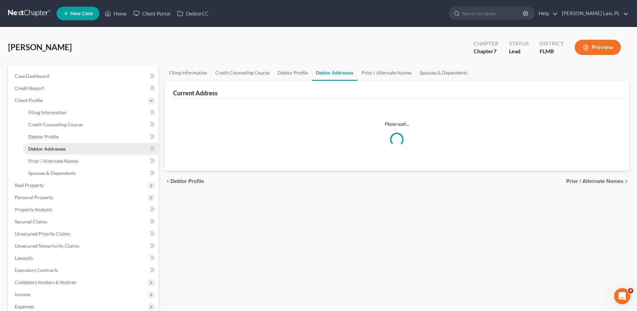
select select "0"
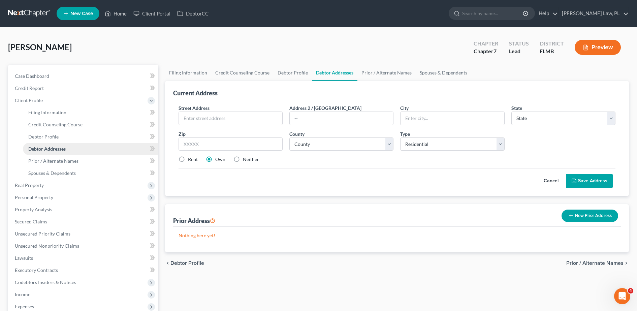
scroll to position [38, 0]
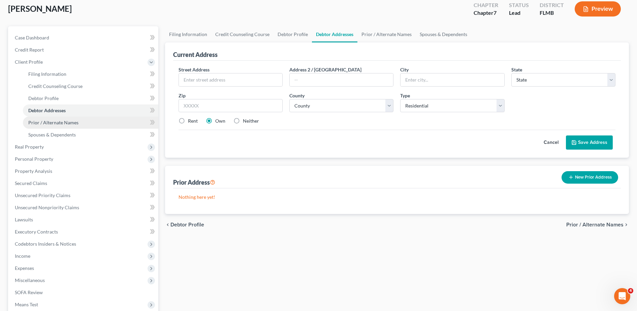
click at [55, 124] on span "Prior / Alternate Names" at bounding box center [53, 123] width 50 height 6
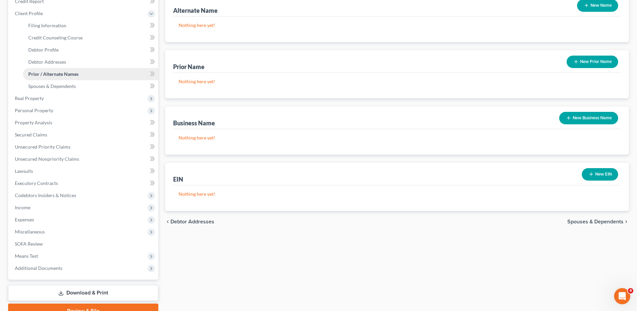
scroll to position [87, 0]
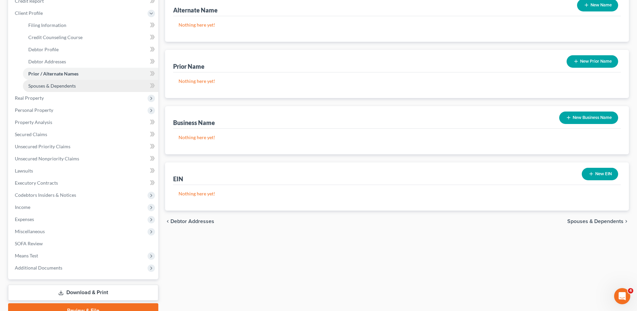
click at [52, 87] on span "Spouses & Dependents" at bounding box center [52, 86] width 48 height 6
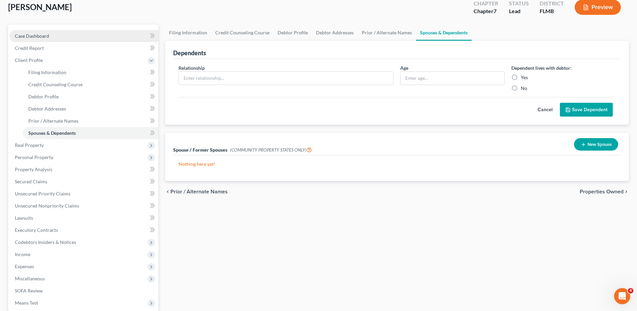
scroll to position [40, 0]
click at [204, 78] on input "text" at bounding box center [286, 77] width 215 height 13
type input "Son"
click at [433, 78] on input "text" at bounding box center [452, 77] width 103 height 13
type input "16"
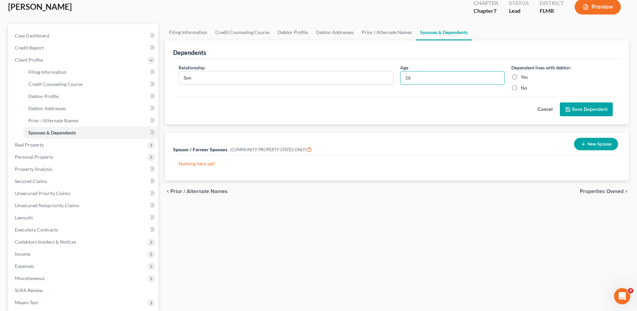
click at [522, 79] on label "Yes" at bounding box center [524, 77] width 7 height 7
click at [524, 78] on input "Yes" at bounding box center [526, 76] width 4 height 4
radio input "true"
click at [576, 103] on button "Save Dependent" at bounding box center [586, 109] width 53 height 14
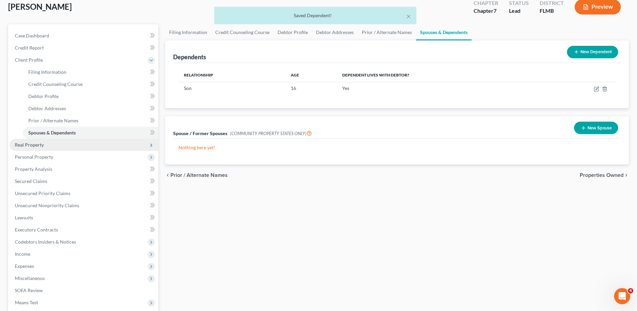
click at [77, 142] on span "Real Property" at bounding box center [83, 145] width 149 height 12
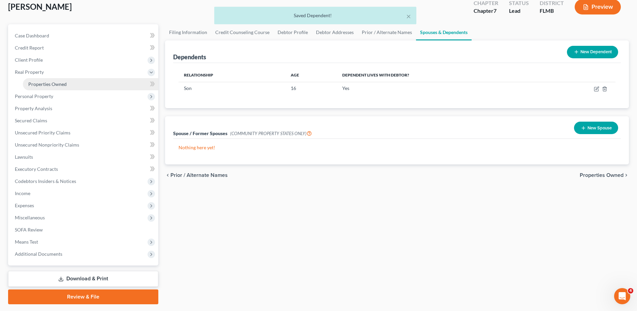
click at [71, 87] on link "Properties Owned" at bounding box center [90, 84] width 135 height 12
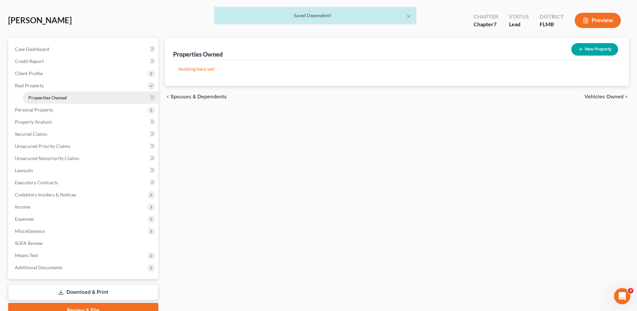
scroll to position [27, 0]
click at [51, 111] on span "Personal Property" at bounding box center [34, 109] width 38 height 6
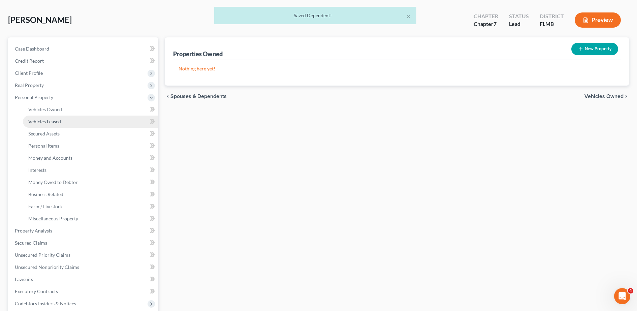
click at [62, 121] on link "Vehicles Leased" at bounding box center [90, 122] width 135 height 12
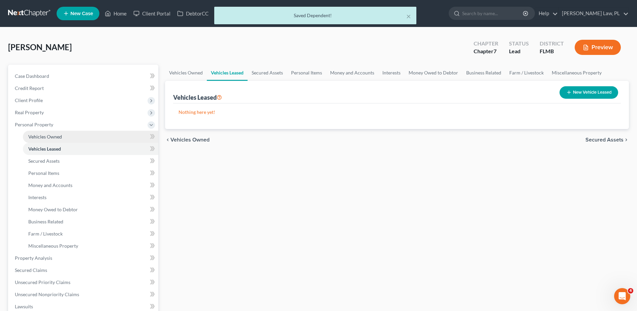
click at [62, 137] on link "Vehicles Owned" at bounding box center [90, 137] width 135 height 12
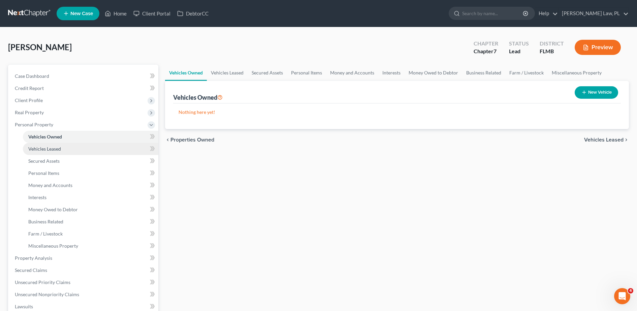
click at [77, 149] on link "Vehicles Leased" at bounding box center [90, 149] width 135 height 12
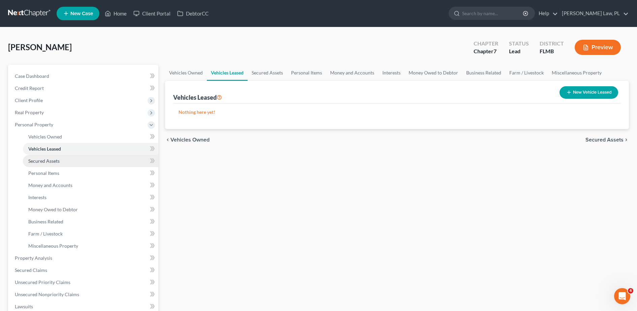
click at [70, 164] on link "Secured Assets" at bounding box center [90, 161] width 135 height 12
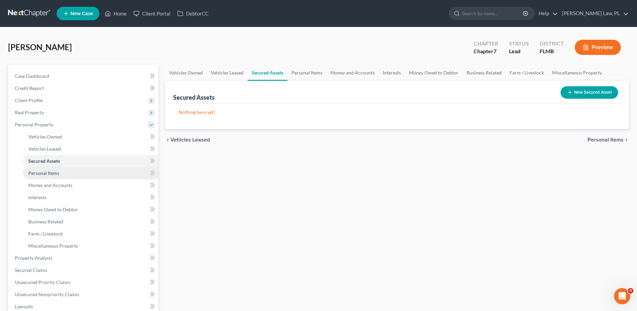
click at [64, 173] on link "Personal Items" at bounding box center [90, 173] width 135 height 12
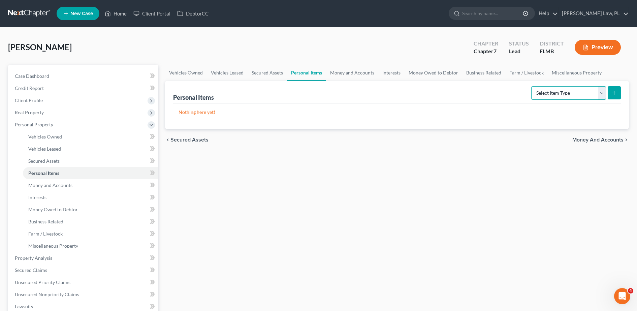
click at [550, 89] on select "Select Item Type Clothing Collectibles Of Value Electronics Firearms Household …" at bounding box center [568, 92] width 75 height 13
select select "clothing"
click at [532, 86] on select "Select Item Type Clothing Collectibles Of Value Electronics Firearms Household …" at bounding box center [568, 92] width 75 height 13
click at [614, 93] on icon "submit" at bounding box center [614, 92] width 5 height 5
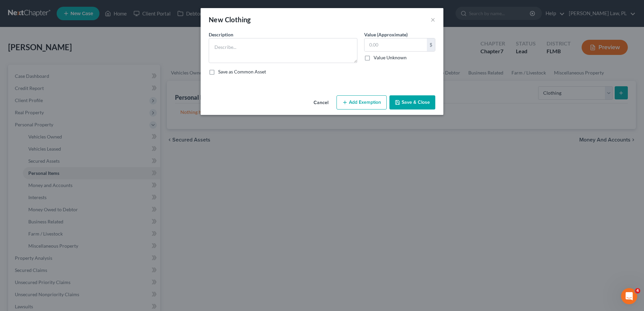
click at [281, 64] on div "Description * Value (Approximate) $ Value Unknown Balance Undetermined $ Value …" at bounding box center [321, 56] width 233 height 50
click at [264, 54] on textarea at bounding box center [283, 50] width 149 height 25
type textarea "women's wardrobe"
click at [406, 103] on button "Save & Close" at bounding box center [412, 102] width 46 height 14
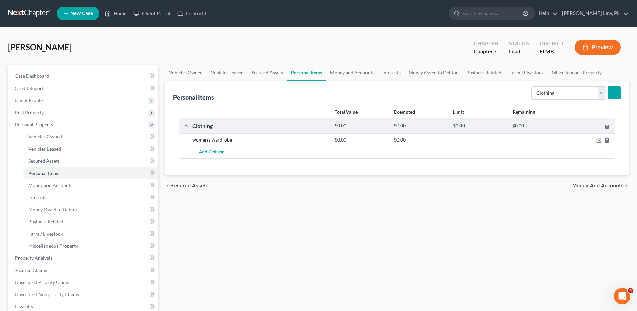
scroll to position [8, 0]
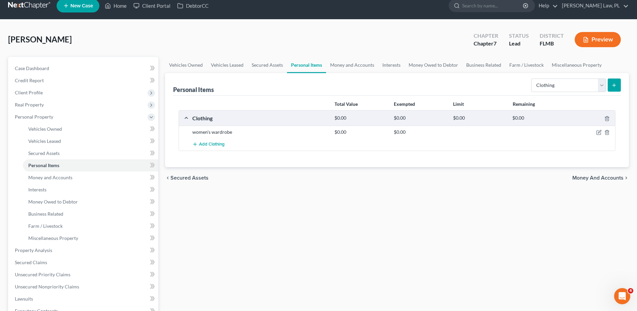
click at [561, 78] on div "Select Item Type Clothing Collectibles Of Value Electronics Firearms Household …" at bounding box center [575, 85] width 92 height 18
click at [560, 84] on select "Select Item Type Clothing Collectibles Of Value Electronics Firearms Household …" at bounding box center [568, 85] width 75 height 13
select select "electronics"
click at [532, 79] on select "Select Item Type Clothing Collectibles Of Value Electronics Firearms Household …" at bounding box center [568, 85] width 75 height 13
click at [614, 90] on button "submit" at bounding box center [614, 85] width 13 height 13
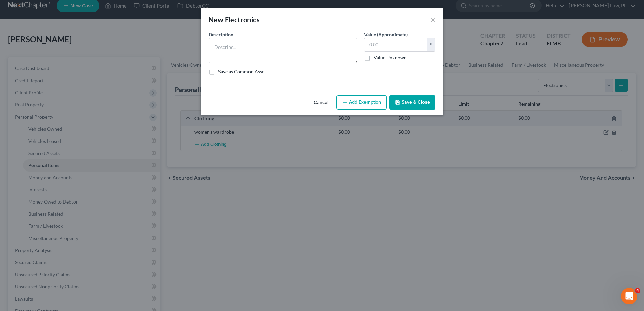
click at [266, 63] on div "Description * Value (Approximate) $ Value Unknown Balance Undetermined $ Value …" at bounding box center [321, 56] width 233 height 50
click at [253, 39] on textarea at bounding box center [283, 50] width 149 height 25
type textarea "Phone"
click at [404, 103] on button "Save & Close" at bounding box center [412, 102] width 46 height 14
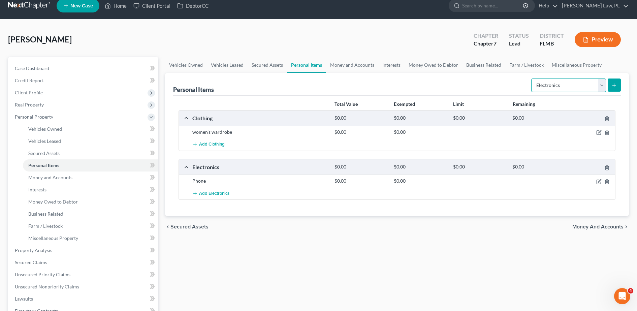
click at [554, 86] on select "Select Item Type Clothing Collectibles Of Value Electronics Firearms Household …" at bounding box center [568, 85] width 75 height 13
click at [532, 79] on select "Select Item Type Clothing Collectibles Of Value Electronics Firearms Household …" at bounding box center [568, 85] width 75 height 13
click at [545, 84] on select "Select Item Type Clothing Collectibles Of Value Electronics Firearms Household …" at bounding box center [568, 85] width 75 height 13
select select "pets"
click at [532, 79] on select "Select Item Type Clothing Collectibles Of Value Electronics Firearms Household …" at bounding box center [568, 85] width 75 height 13
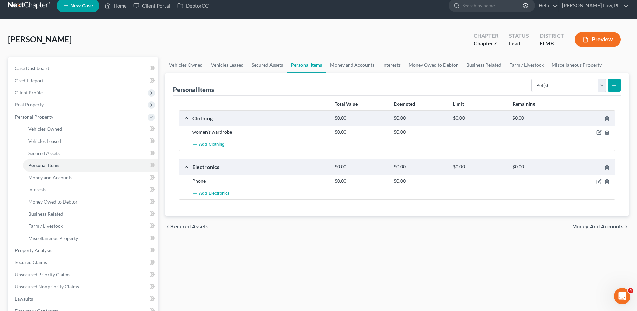
click at [614, 84] on icon "submit" at bounding box center [614, 85] width 5 height 5
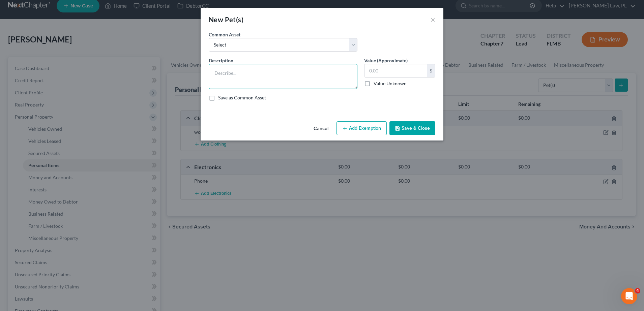
click at [247, 74] on textarea at bounding box center [283, 76] width 149 height 25
type textarea "1 cat"
click at [422, 129] on button "Save & Close" at bounding box center [412, 128] width 46 height 14
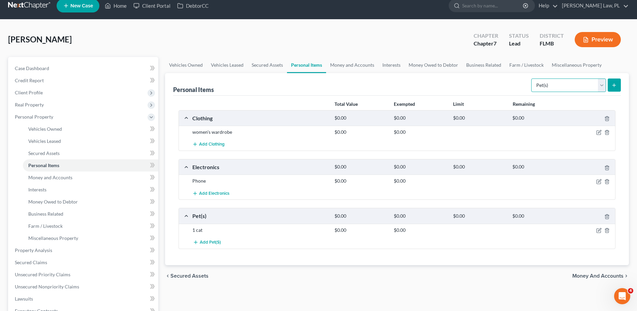
click at [544, 87] on select "Select Item Type Clothing Collectibles Of Value Electronics Firearms Household …" at bounding box center [568, 85] width 75 height 13
select select "sports_and_hobby_equipment"
click at [532, 79] on select "Select Item Type Clothing Collectibles Of Value Electronics Firearms Household …" at bounding box center [568, 85] width 75 height 13
click at [614, 83] on icon "submit" at bounding box center [614, 85] width 5 height 5
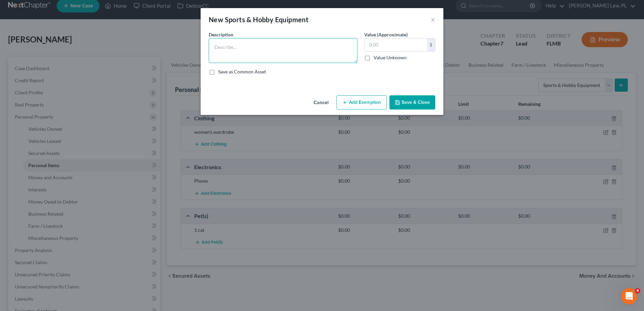
click at [264, 49] on textarea at bounding box center [283, 50] width 149 height 25
drag, startPoint x: 234, startPoint y: 49, endPoint x: 206, endPoint y: 49, distance: 28.0
click at [206, 49] on div "Description * Pirating desk" at bounding box center [282, 47] width 155 height 32
click at [258, 48] on textarea "Painting desk" at bounding box center [283, 50] width 149 height 25
click at [311, 48] on textarea "Painting desk, painting supplies" at bounding box center [283, 50] width 149 height 25
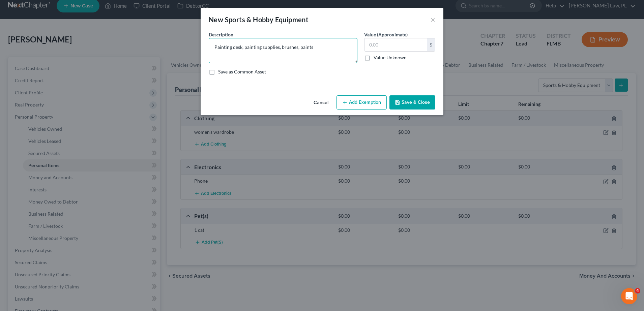
type textarea "Painting desk, painting supplies, brushes, paints"
click at [405, 100] on button "Save & Close" at bounding box center [412, 102] width 46 height 14
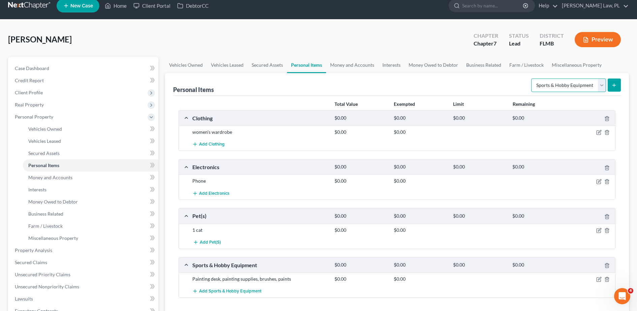
click at [546, 86] on select "Select Item Type Clothing Collectibles Of Value Electronics Firearms Household …" at bounding box center [568, 85] width 75 height 13
click at [392, 82] on div "Personal Items Select Item Type Clothing Collectibles Of Value Electronics Fire…" at bounding box center [397, 84] width 448 height 23
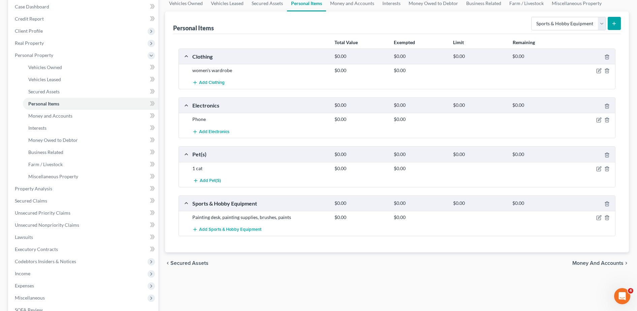
scroll to position [127, 0]
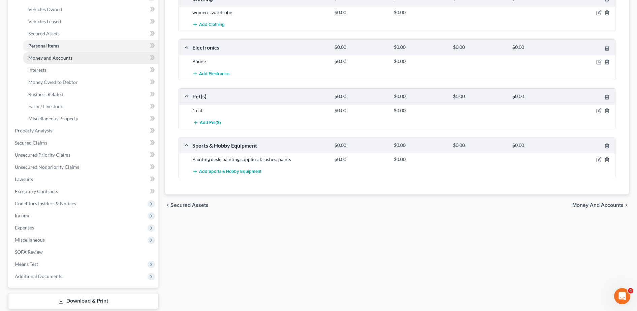
click at [93, 57] on link "Money and Accounts" at bounding box center [90, 58] width 135 height 12
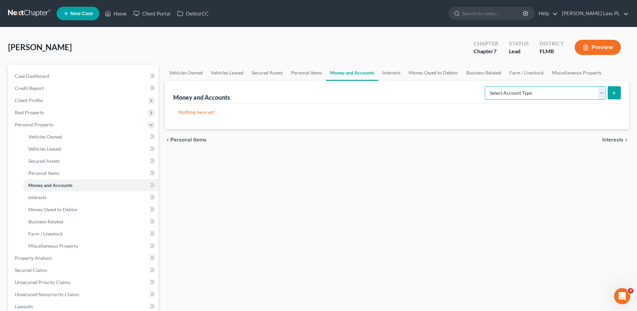
click at [502, 97] on select "Select Account Type Brokerage Cash on Hand Certificates of Deposit Checking Acc…" at bounding box center [545, 92] width 121 height 13
select select "checking"
click at [486, 86] on select "Select Account Type Brokerage Cash on Hand Certificates of Deposit Checking Acc…" at bounding box center [545, 92] width 121 height 13
click at [614, 93] on line "submit" at bounding box center [614, 92] width 0 height 3
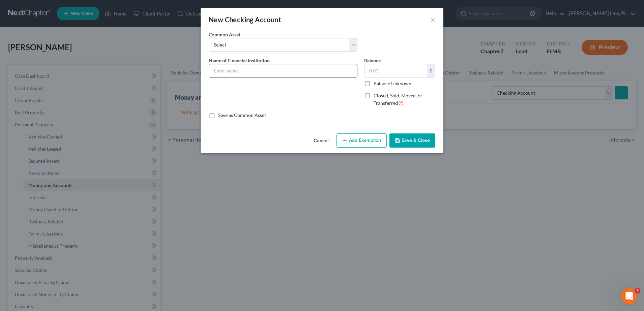
click at [265, 71] on input "text" at bounding box center [283, 70] width 148 height 13
type input "Space Coast Credit Union"
click at [385, 70] on input "text" at bounding box center [395, 70] width 62 height 13
drag, startPoint x: 408, startPoint y: 69, endPoint x: 357, endPoint y: 75, distance: 51.5
click at [357, 75] on div "Name of Financial Institution * Space Coast Credit Union Balance 0.00 $ Balance…" at bounding box center [321, 84] width 233 height 55
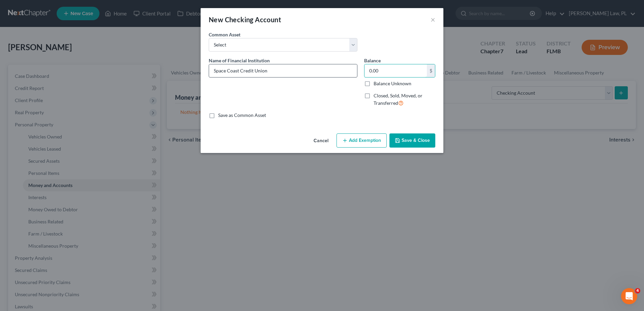
type input "0.00"
drag, startPoint x: 321, startPoint y: 67, endPoint x: 175, endPoint y: 66, distance: 145.9
click at [175, 66] on div "New Checking Account × An exemption set must first be selected from the Filing …" at bounding box center [322, 155] width 644 height 311
type input "Public Employee Federal Credit Union"
click at [382, 73] on input "0.00" at bounding box center [395, 70] width 62 height 13
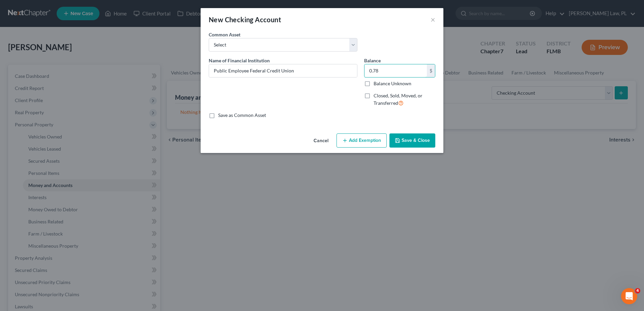
type input "0.78"
click at [414, 136] on button "Save & Close" at bounding box center [412, 140] width 46 height 14
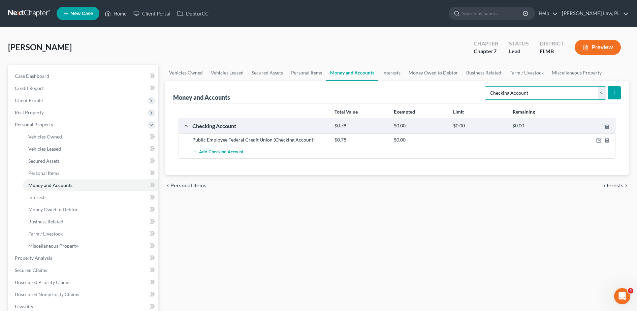
click at [564, 93] on select "Select Account Type Brokerage Cash on Hand Certificates of Deposit Checking Acc…" at bounding box center [545, 92] width 121 height 13
select select "savings"
click at [486, 86] on select "Select Account Type Brokerage Cash on Hand Certificates of Deposit Checking Acc…" at bounding box center [545, 92] width 121 height 13
click at [616, 98] on button "submit" at bounding box center [614, 92] width 13 height 13
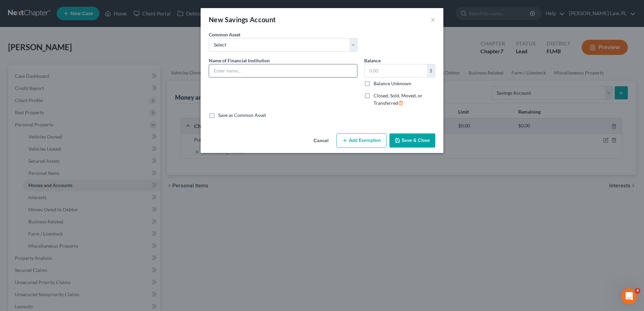
click at [258, 72] on input "text" at bounding box center [283, 70] width 148 height 13
type input "SCCU"
click at [412, 136] on button "Save & Close" at bounding box center [412, 140] width 46 height 14
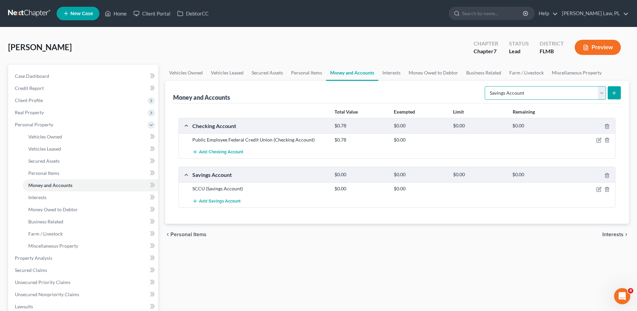
click at [579, 93] on select "Select Account Type Brokerage Cash on Hand Certificates of Deposit Checking Acc…" at bounding box center [545, 92] width 121 height 13
select select "checking"
click at [486, 86] on select "Select Account Type Brokerage Cash on Hand Certificates of Deposit Checking Acc…" at bounding box center [545, 92] width 121 height 13
click at [618, 92] on button "submit" at bounding box center [614, 92] width 13 height 13
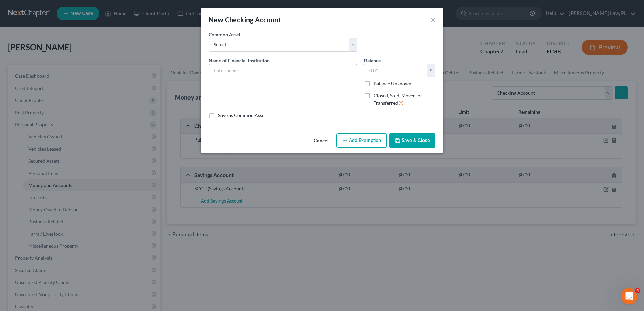
click at [320, 71] on input "text" at bounding box center [283, 70] width 148 height 13
type input "SCCU"
click at [382, 76] on input "text" at bounding box center [395, 70] width 62 height 13
type input "724.00"
click at [421, 140] on button "Save & Close" at bounding box center [412, 140] width 46 height 14
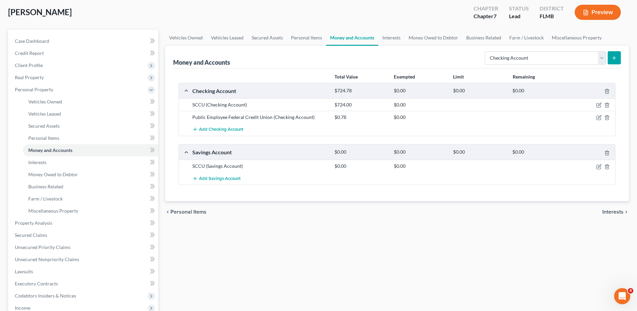
scroll to position [37, 0]
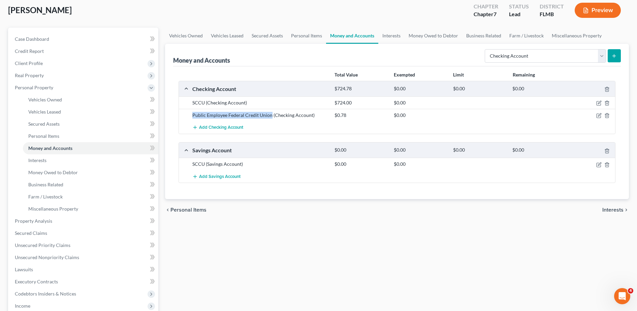
drag, startPoint x: 190, startPoint y: 112, endPoint x: 271, endPoint y: 113, distance: 80.2
click at [271, 113] on div "Public Employee Federal Credit Union (Checking Account)" at bounding box center [260, 115] width 142 height 7
copy div "Public Employee Federal Credit Union"
click at [564, 61] on select "Select Account Type Brokerage Cash on Hand Certificates of Deposit Checking Acc…" at bounding box center [545, 55] width 121 height 13
select select "savings"
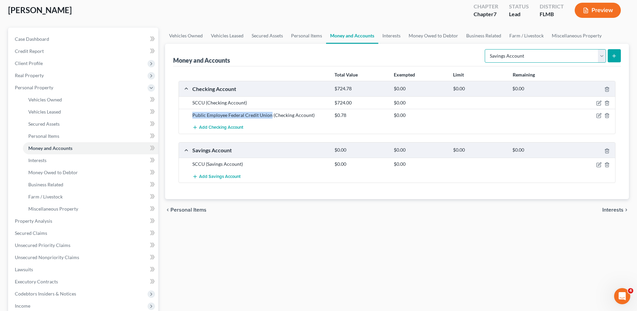
click at [486, 49] on select "Select Account Type Brokerage Cash on Hand Certificates of Deposit Checking Acc…" at bounding box center [545, 55] width 121 height 13
click at [613, 55] on icon "submit" at bounding box center [614, 55] width 5 height 5
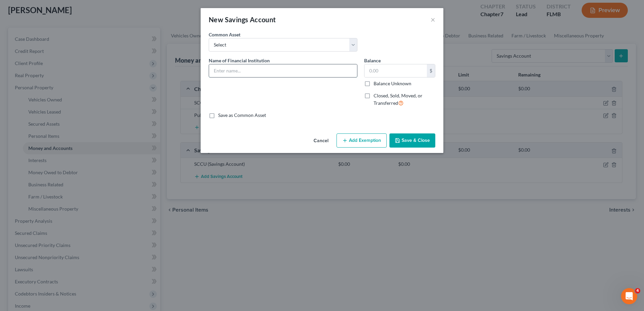
click at [256, 69] on input "text" at bounding box center [283, 70] width 148 height 13
paste input "Public Employee Federal Credit Union"
type input "Public Employee Federal Credit Union"
click at [409, 75] on input "text" at bounding box center [395, 70] width 62 height 13
type input "0"
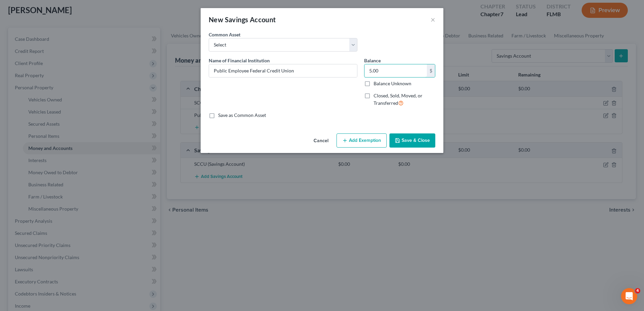
type input "5.00"
click at [416, 136] on button "Save & Close" at bounding box center [412, 140] width 46 height 14
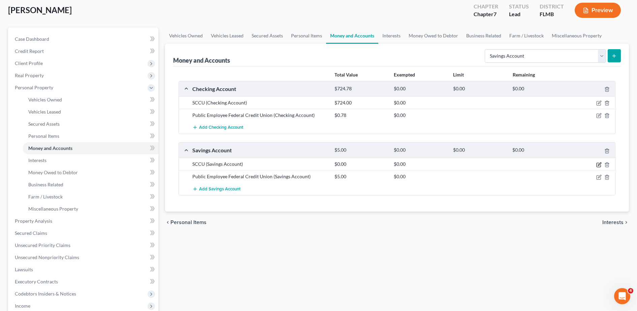
click at [600, 165] on icon "button" at bounding box center [598, 164] width 5 height 5
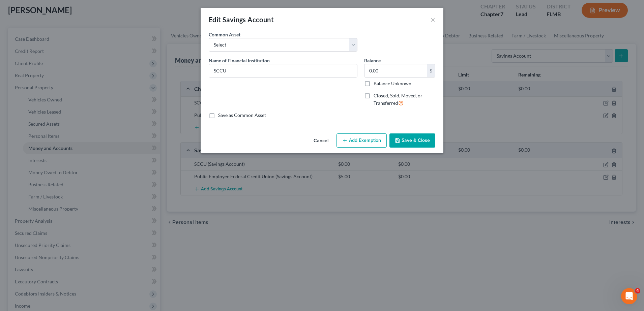
click at [396, 78] on div "0.00 $ Balance Unknown" at bounding box center [399, 75] width 71 height 23
click at [392, 74] on input "0.00" at bounding box center [395, 70] width 62 height 13
type input "5.00"
click at [413, 144] on button "Save & Close" at bounding box center [412, 140] width 46 height 14
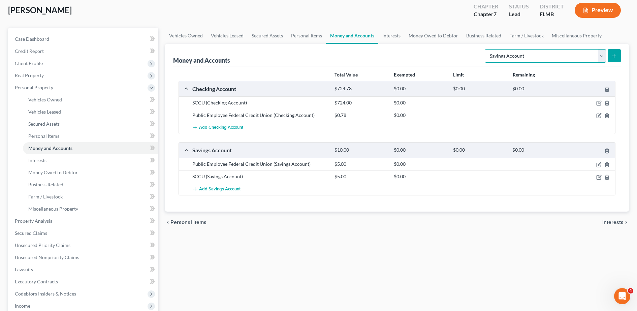
click at [521, 52] on select "Select Account Type Brokerage Cash on Hand Certificates of Deposit Checking Acc…" at bounding box center [545, 55] width 121 height 13
click at [351, 221] on div "chevron_left Personal Items Interests chevron_right" at bounding box center [397, 223] width 464 height 22
click at [530, 60] on select "Select Account Type Brokerage Cash on Hand Certificates of Deposit Checking Acc…" at bounding box center [545, 55] width 121 height 13
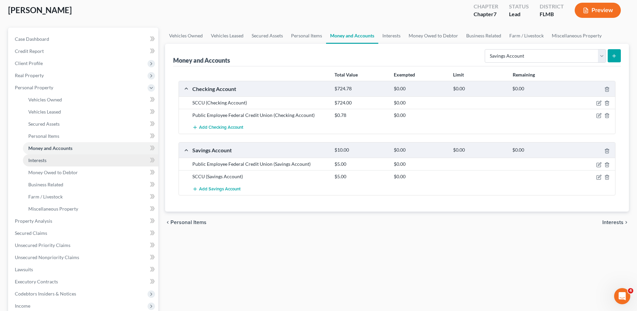
click at [56, 162] on link "Interests" at bounding box center [90, 160] width 135 height 12
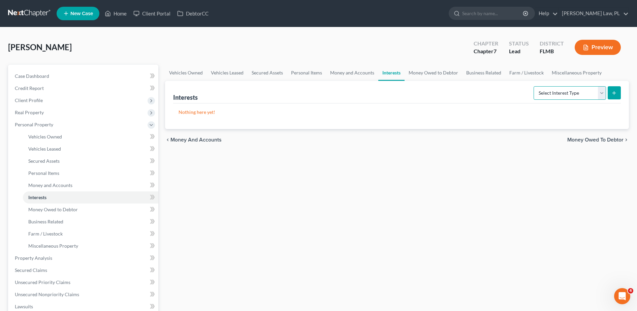
click at [559, 90] on select "Select Interest Type 401K Annuity Bond Education IRA Government Bond Government…" at bounding box center [570, 92] width 72 height 13
click at [223, 194] on div "Vehicles Owned Vehicles Leased Secured Assets Personal Items Money and Accounts…" at bounding box center [397, 259] width 471 height 389
click at [56, 210] on span "Money Owed to Debtor" at bounding box center [53, 210] width 50 height 6
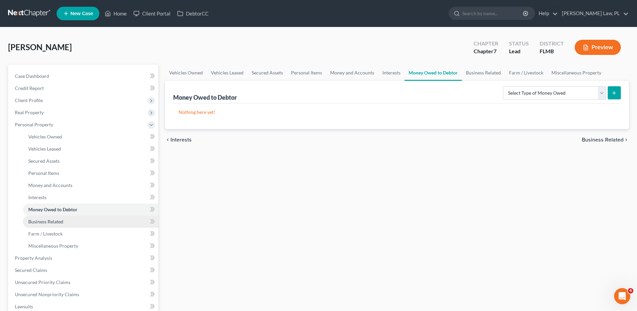
click at [54, 221] on span "Business Related" at bounding box center [45, 222] width 35 height 6
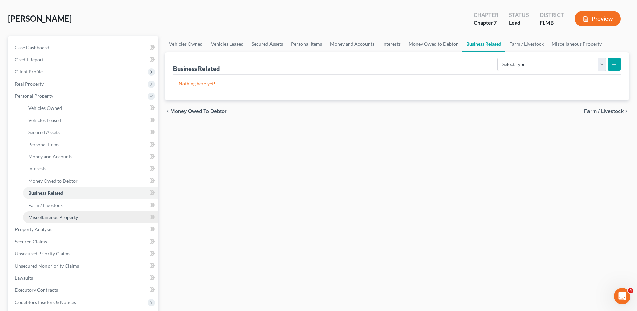
click at [50, 221] on link "Miscellaneous Property" at bounding box center [90, 217] width 135 height 12
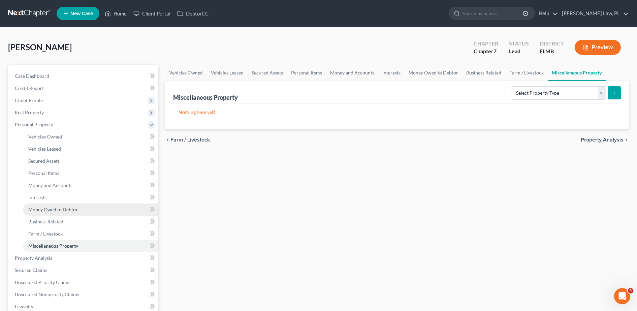
click at [45, 212] on span "Money Owed to Debtor" at bounding box center [53, 210] width 50 height 6
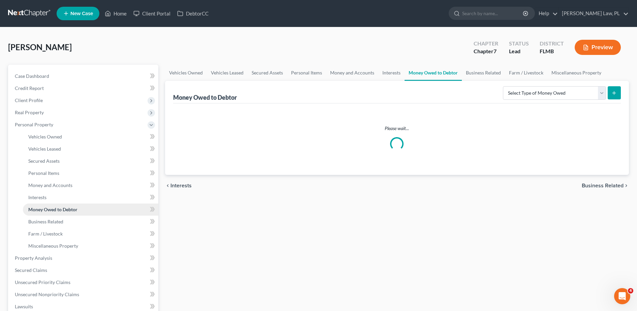
scroll to position [41, 0]
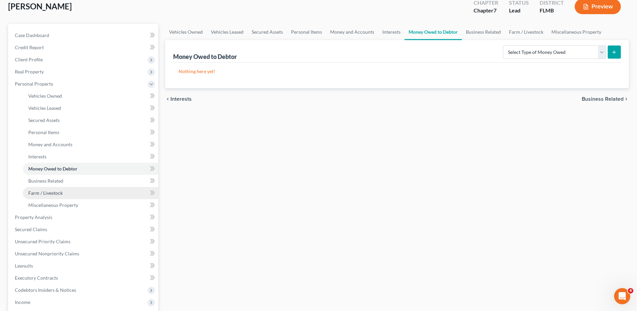
click at [49, 195] on span "Farm / Livestock" at bounding box center [45, 193] width 34 height 6
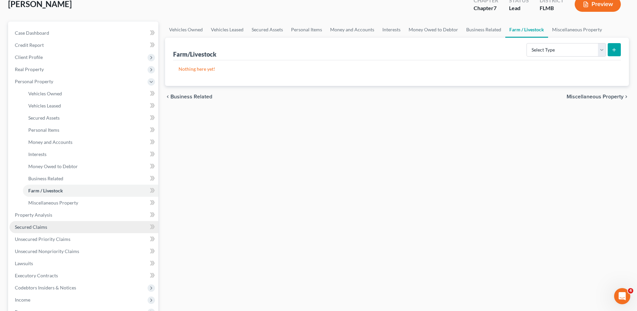
click at [46, 221] on link "Secured Claims" at bounding box center [83, 227] width 149 height 12
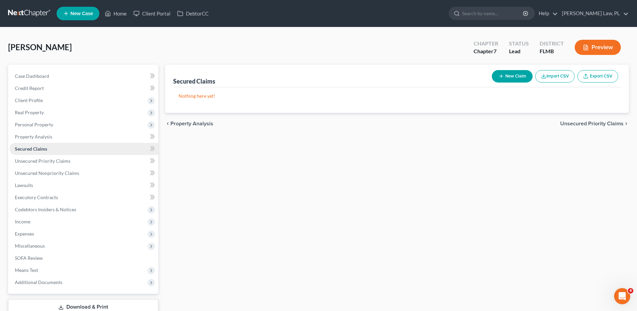
scroll to position [47, 0]
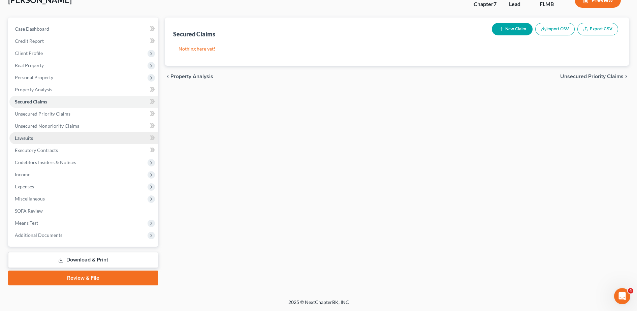
click at [52, 137] on link "Lawsuits" at bounding box center [83, 138] width 149 height 12
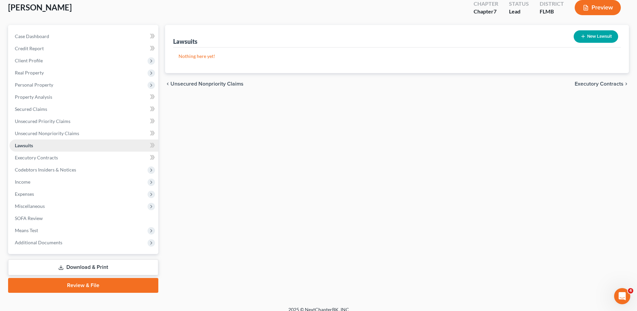
scroll to position [47, 0]
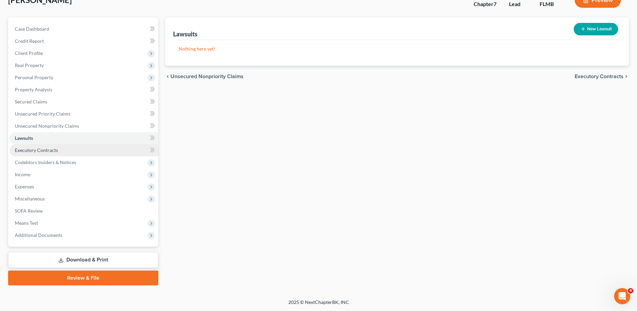
click at [48, 151] on span "Executory Contracts" at bounding box center [36, 150] width 43 height 6
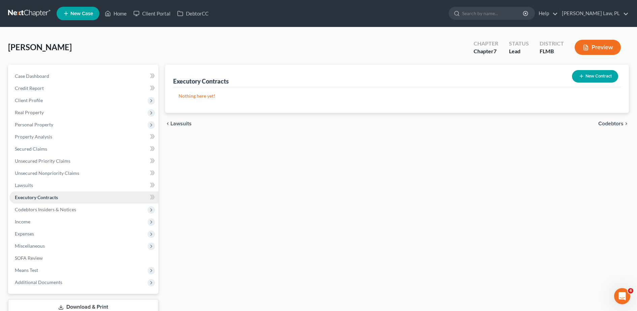
scroll to position [47, 0]
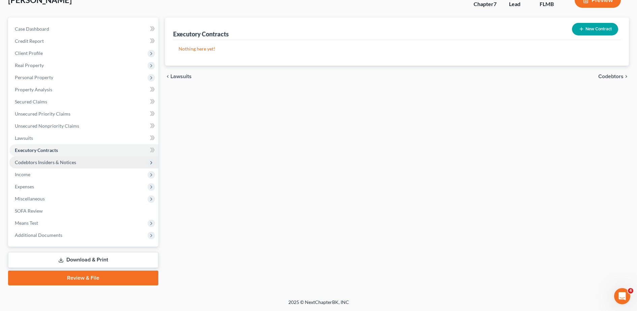
click at [46, 159] on span "Codebtors Insiders & Notices" at bounding box center [45, 162] width 61 height 6
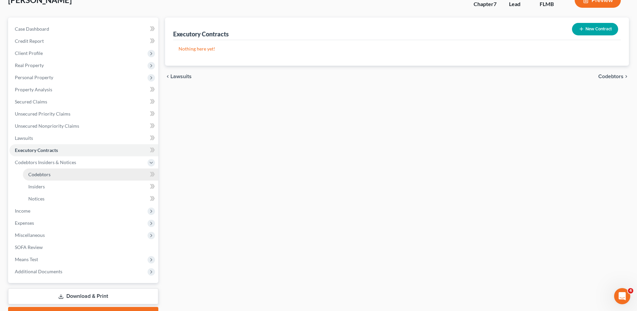
click at [39, 176] on span "Codebtors" at bounding box center [39, 175] width 22 height 6
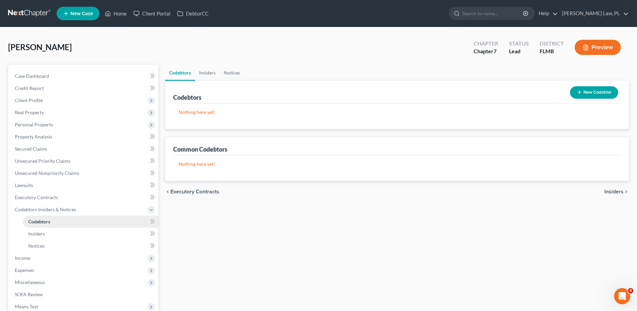
scroll to position [17, 0]
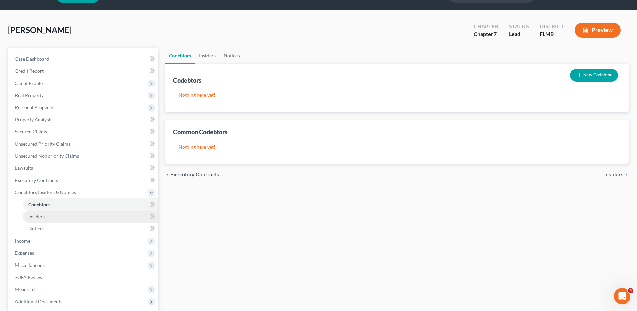
click at [40, 215] on span "Insiders" at bounding box center [36, 217] width 17 height 6
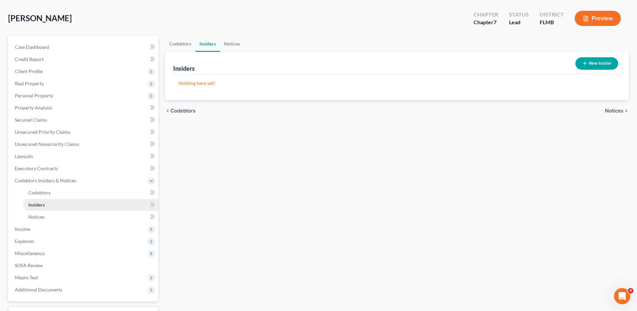
scroll to position [57, 0]
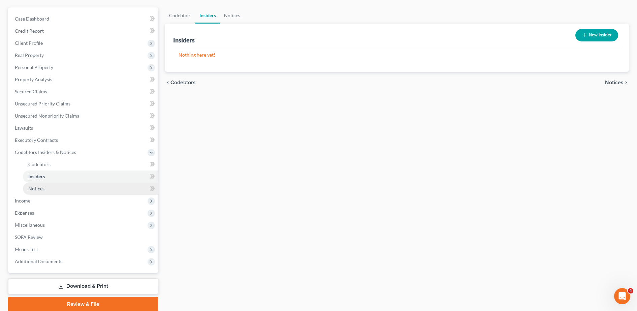
click at [36, 190] on span "Notices" at bounding box center [36, 189] width 16 height 6
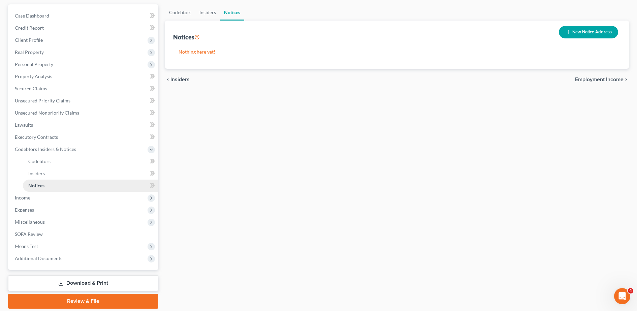
scroll to position [61, 0]
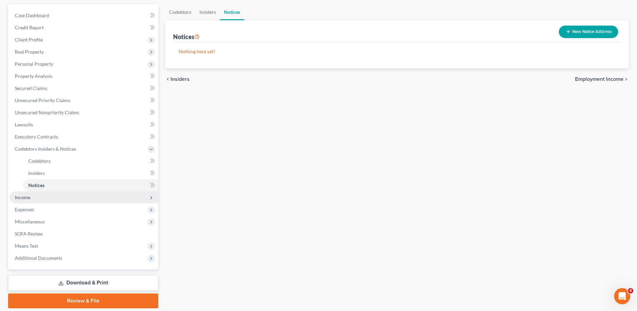
click at [24, 196] on span "Income" at bounding box center [23, 197] width 16 height 6
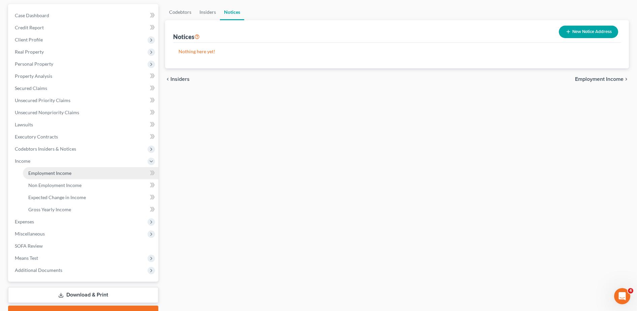
click at [51, 173] on span "Employment Income" at bounding box center [49, 173] width 43 height 6
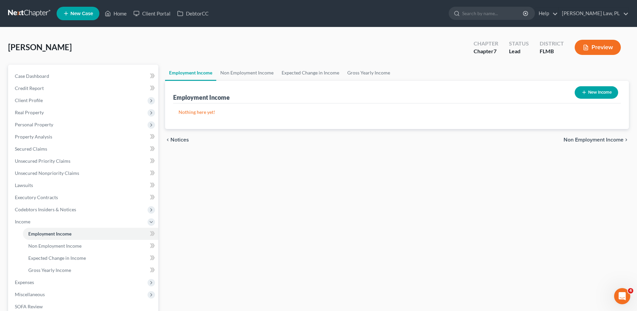
click at [588, 92] on button "New Income" at bounding box center [596, 92] width 43 height 12
select select "0"
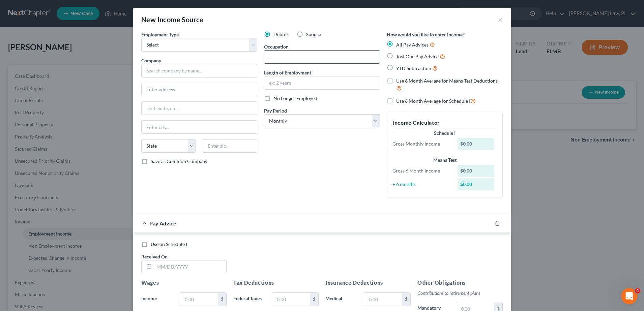
click at [316, 54] on input "text" at bounding box center [321, 57] width 115 height 13
type input "S"
type input "Deli Clerk"
click at [275, 80] on input "text" at bounding box center [321, 82] width 115 height 13
type input "12 years"
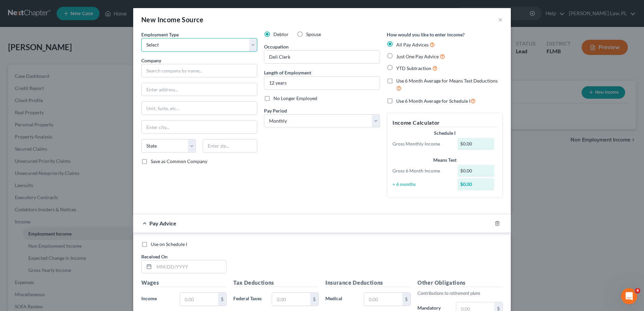
click at [226, 44] on select "Select Full or [DEMOGRAPHIC_DATA] Employment Self Employment" at bounding box center [199, 44] width 116 height 13
select select "0"
click at [141, 38] on select "Select Full or [DEMOGRAPHIC_DATA] Employment Self Employment" at bounding box center [199, 44] width 116 height 13
click at [175, 72] on input "text" at bounding box center [199, 70] width 116 height 13
type input "Publix"
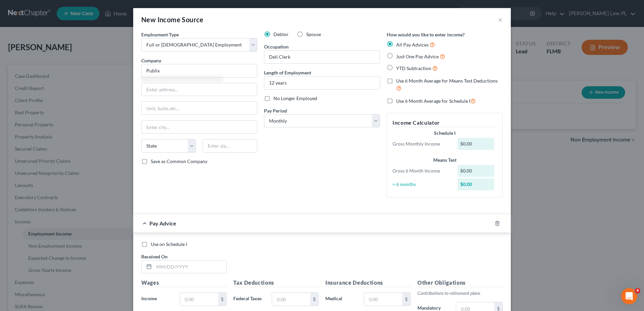
click at [310, 184] on div "Debtor Spouse Occupation Deli Clerk Length of Employment 12 years No Longer Emp…" at bounding box center [321, 117] width 123 height 172
click at [396, 55] on label "Just One Pay Advice" at bounding box center [420, 57] width 49 height 8
click at [399, 55] on input "Just One Pay Advice" at bounding box center [401, 55] width 4 height 4
radio input "true"
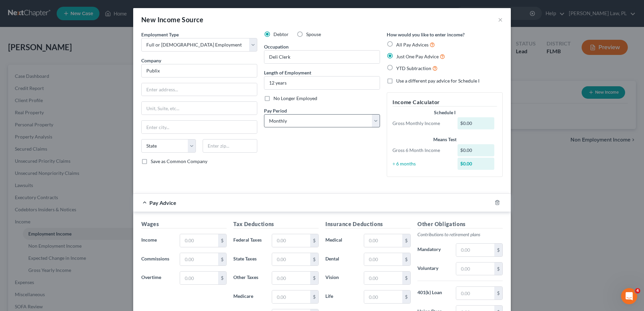
scroll to position [54, 0]
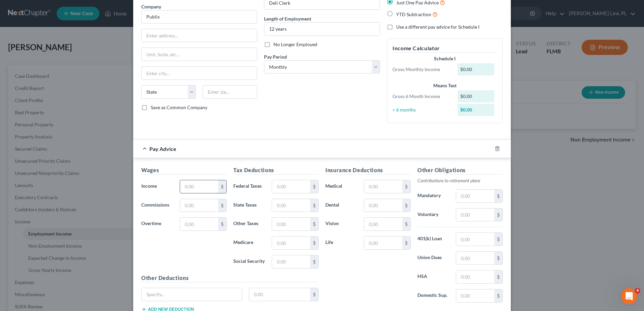
click at [180, 183] on input "text" at bounding box center [199, 186] width 38 height 13
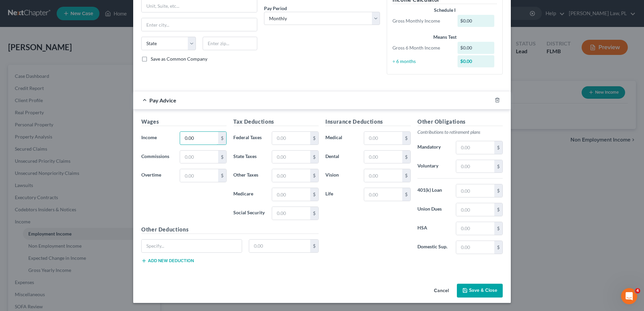
type input "0.00"
click at [470, 289] on button "Save & Close" at bounding box center [480, 291] width 46 height 14
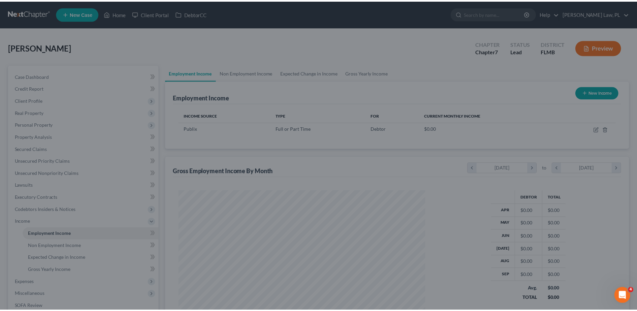
scroll to position [336834, 336695]
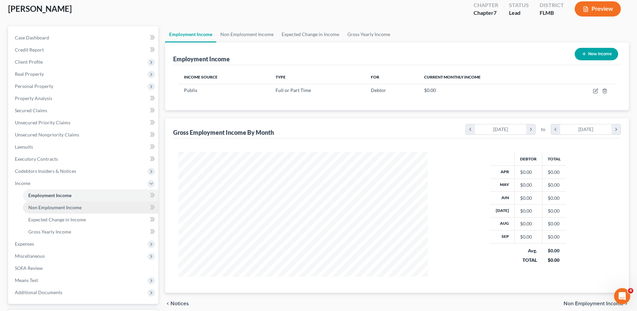
click at [75, 209] on span "Non Employment Income" at bounding box center [54, 208] width 53 height 6
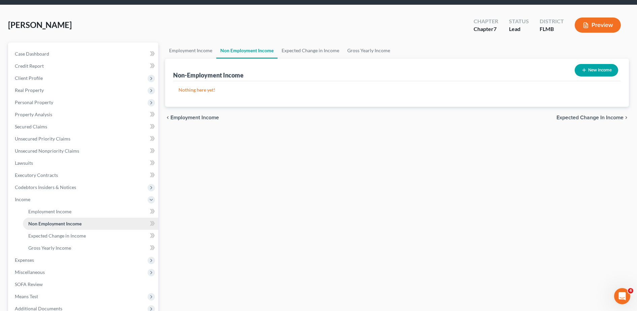
scroll to position [26, 0]
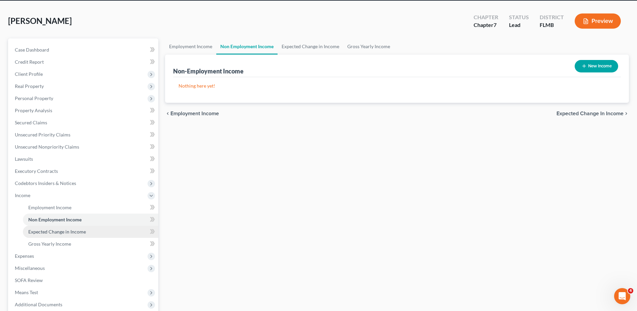
click at [62, 231] on span "Expected Change in Income" at bounding box center [57, 232] width 58 height 6
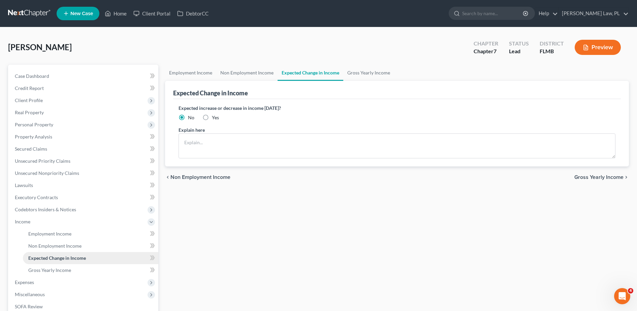
scroll to position [16, 0]
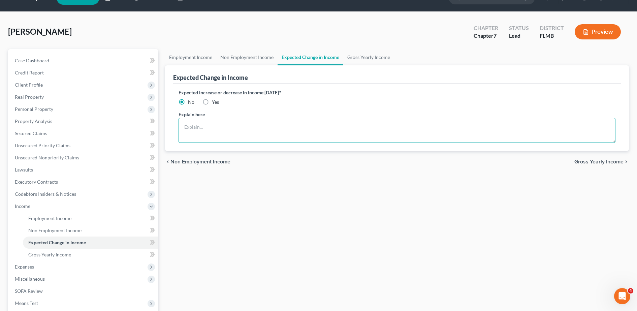
click at [205, 136] on textarea at bounding box center [397, 130] width 437 height 25
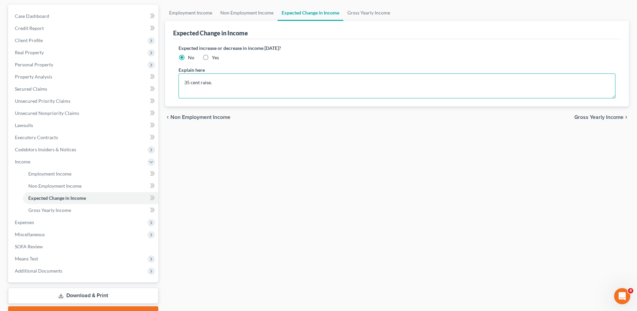
scroll to position [60, 0]
type textarea "35 cent raise."
click at [71, 210] on link "Gross Yearly Income" at bounding box center [90, 210] width 135 height 12
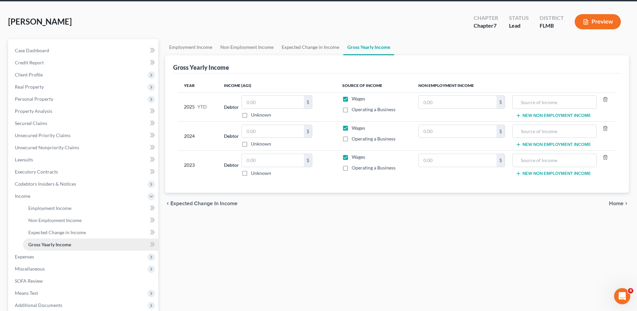
scroll to position [28, 0]
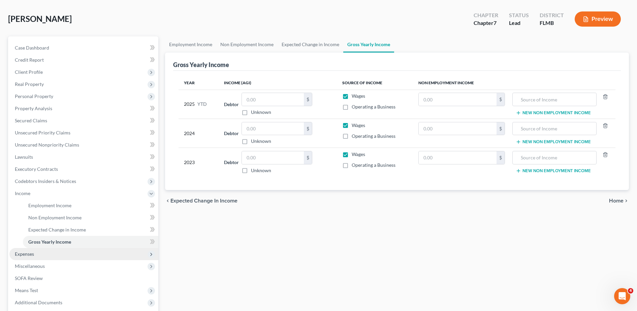
click at [36, 252] on span "Expenses" at bounding box center [83, 254] width 149 height 12
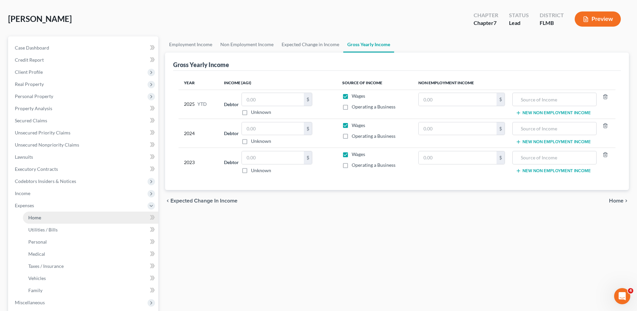
click at [57, 221] on link "Home" at bounding box center [90, 218] width 135 height 12
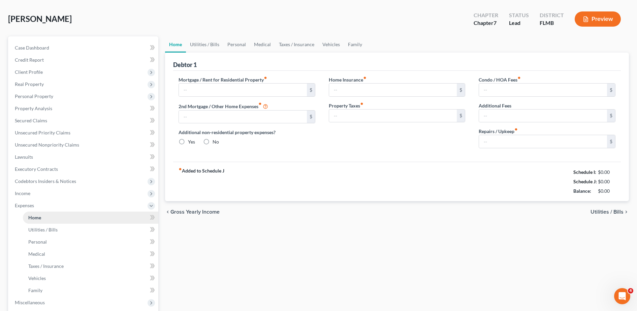
scroll to position [3, 0]
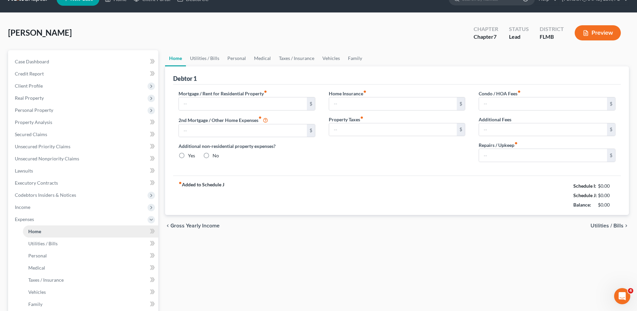
type input "0.00"
radio input "true"
type input "0.00"
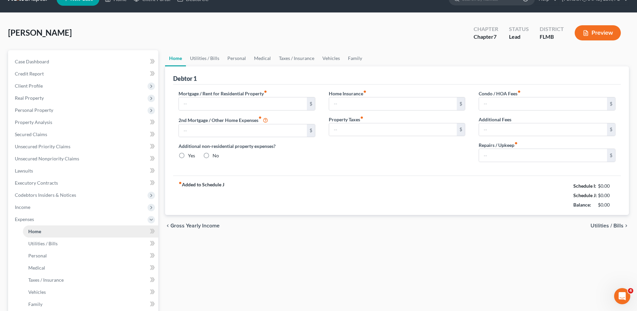
type input "0.00"
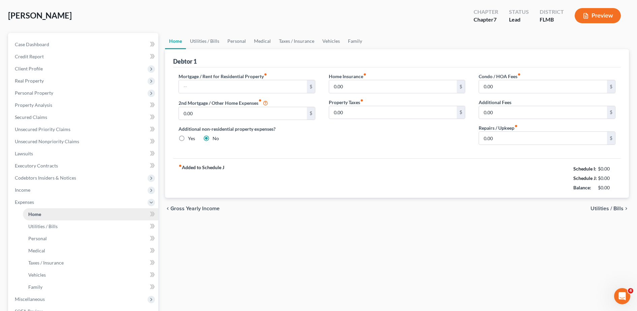
scroll to position [32, 0]
click at [220, 90] on input "text" at bounding box center [243, 86] width 128 height 13
click at [267, 63] on div "Debtor 1" at bounding box center [397, 58] width 448 height 18
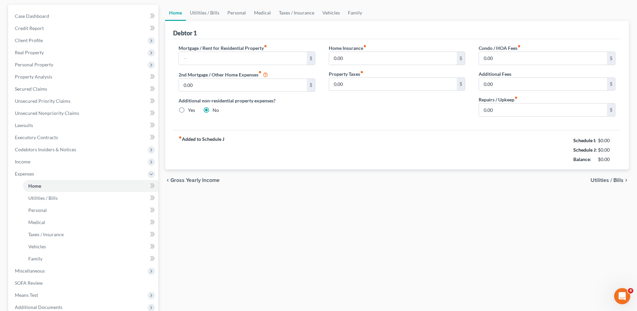
scroll to position [59, 0]
click at [237, 65] on input "text" at bounding box center [243, 59] width 128 height 13
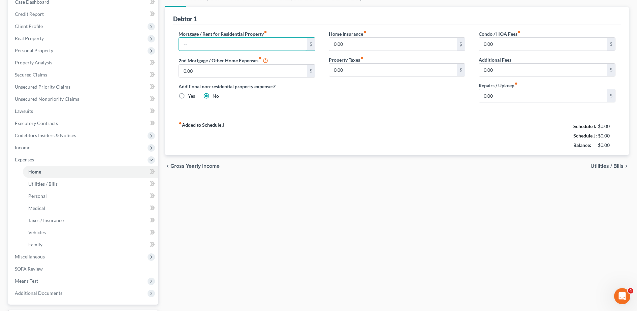
scroll to position [74, 0]
click at [69, 182] on link "Utilities / Bills" at bounding box center [90, 184] width 135 height 12
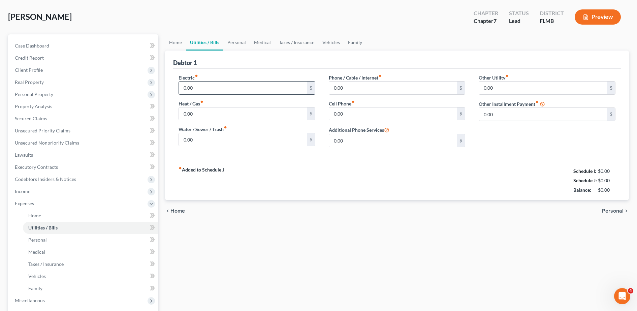
scroll to position [32, 0]
click at [358, 109] on input "0.00" at bounding box center [393, 112] width 128 height 13
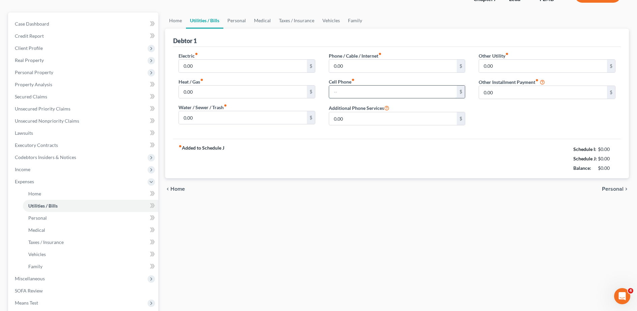
scroll to position [50, 0]
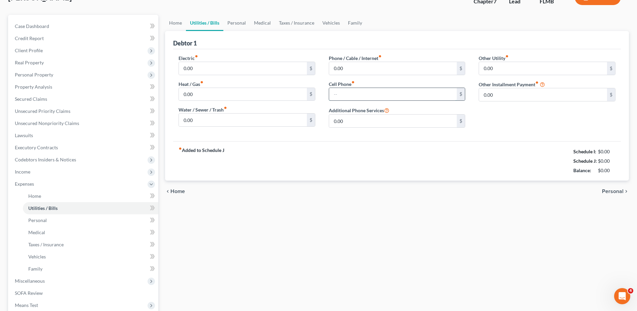
click at [363, 94] on input "text" at bounding box center [393, 94] width 128 height 13
type input "5"
type input "35.00"
click at [42, 198] on link "Home" at bounding box center [90, 196] width 135 height 12
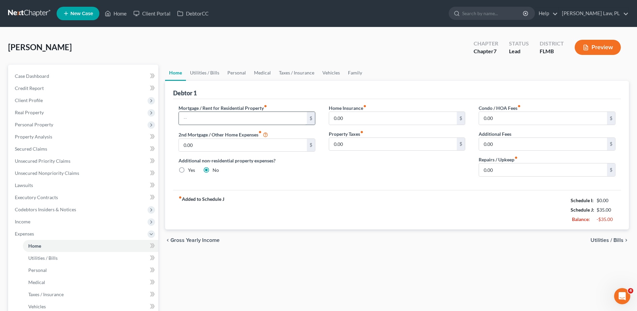
click at [209, 115] on input "text" at bounding box center [243, 118] width 128 height 13
type input "1"
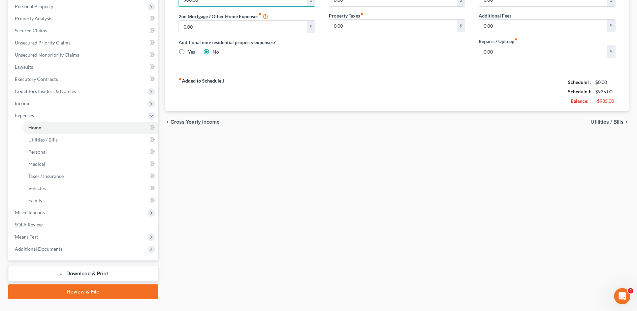
scroll to position [108, 0]
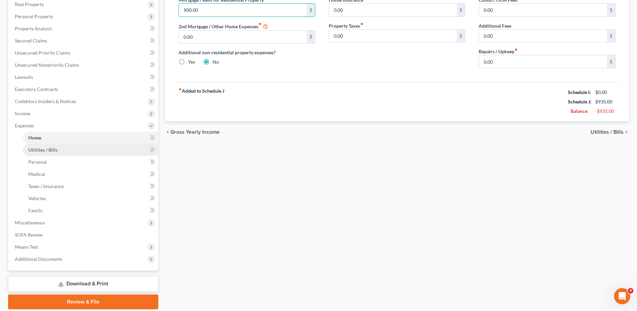
type input "900.00"
click at [51, 155] on link "Utilities / Bills" at bounding box center [90, 150] width 135 height 12
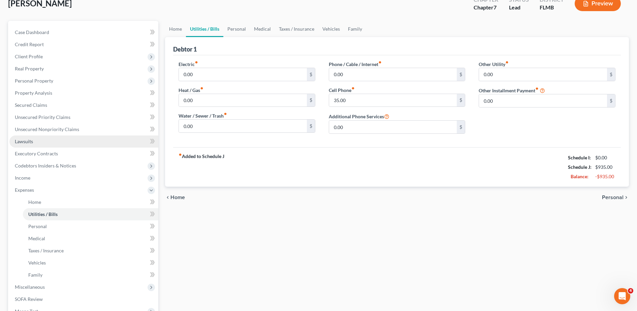
scroll to position [47, 0]
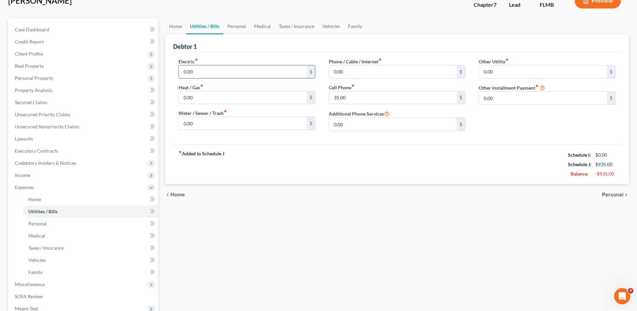
click at [220, 71] on input "0.00" at bounding box center [243, 71] width 128 height 13
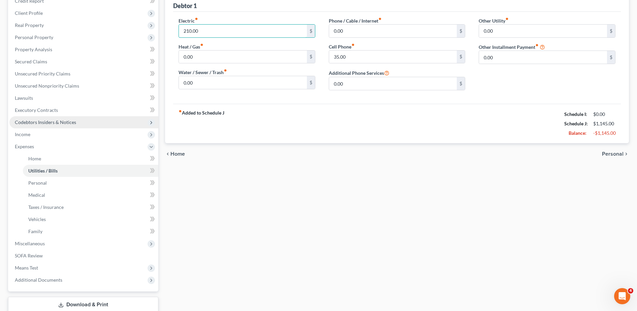
scroll to position [108, 0]
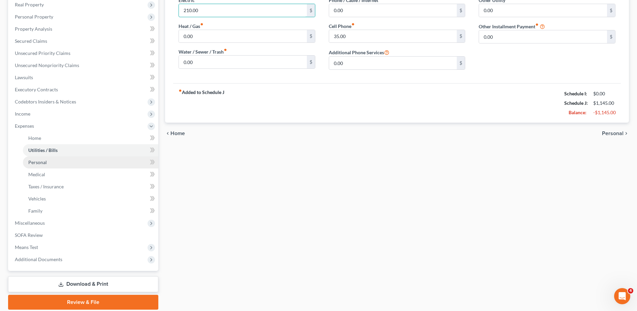
type input "210.00"
click at [62, 163] on link "Personal" at bounding box center [90, 162] width 135 height 12
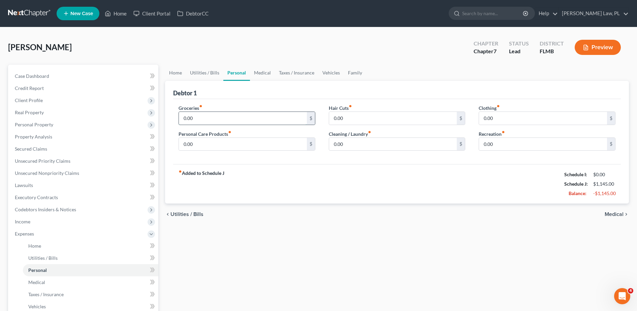
click at [219, 118] on input "0.00" at bounding box center [243, 118] width 128 height 13
type input "1,000.00"
click at [225, 143] on input "0.00" at bounding box center [243, 144] width 128 height 13
click at [334, 144] on input "0.00" at bounding box center [393, 144] width 128 height 13
click at [505, 114] on input "0.00" at bounding box center [543, 118] width 128 height 13
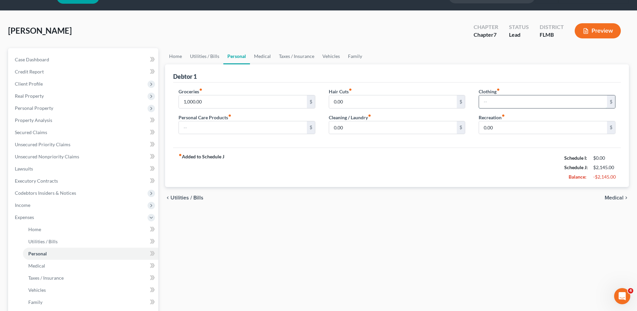
scroll to position [17, 0]
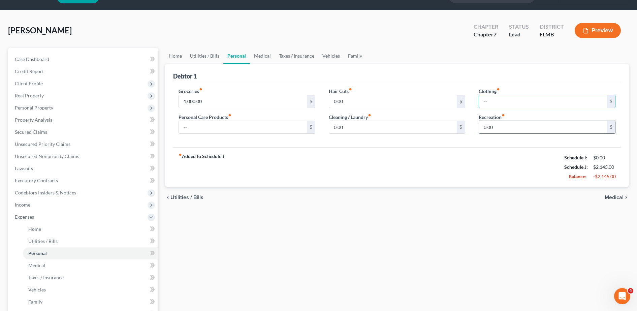
click at [508, 127] on input "0.00" at bounding box center [543, 127] width 128 height 13
click at [500, 101] on input "text" at bounding box center [543, 101] width 128 height 13
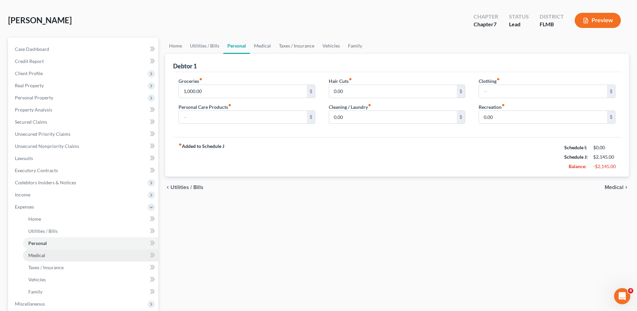
click at [55, 257] on link "Medical" at bounding box center [90, 255] width 135 height 12
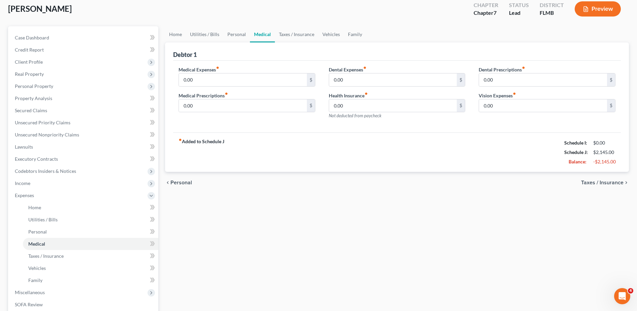
scroll to position [59, 0]
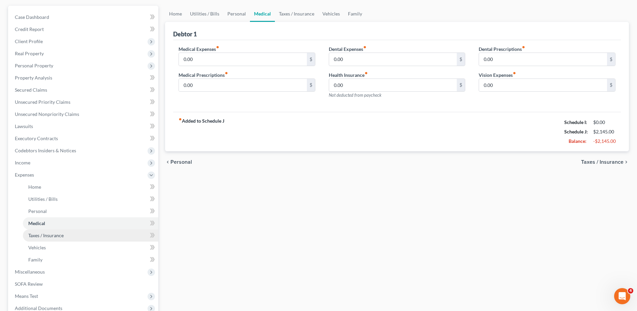
click at [61, 237] on span "Taxes / Insurance" at bounding box center [45, 236] width 35 height 6
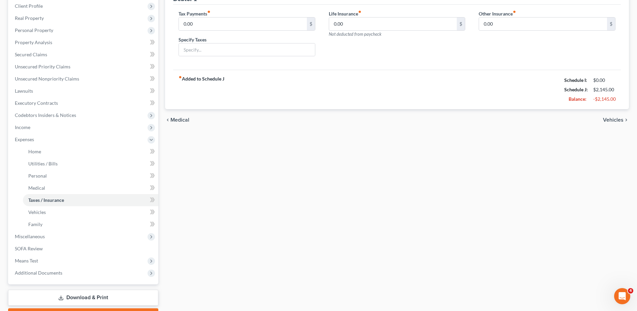
scroll to position [95, 0]
click at [88, 216] on link "Vehicles" at bounding box center [90, 212] width 135 height 12
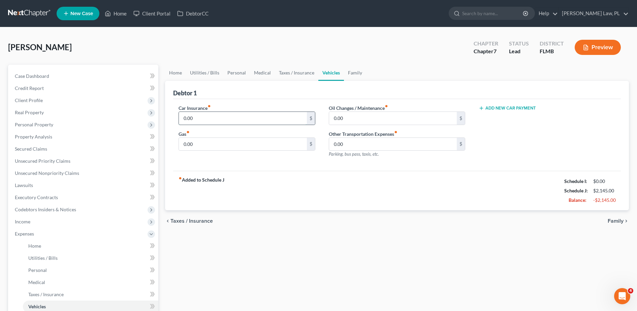
click at [223, 119] on input "0.00" at bounding box center [243, 118] width 128 height 13
click at [515, 107] on button "Add New Car Payment" at bounding box center [507, 107] width 57 height 5
click at [270, 122] on input "0.00" at bounding box center [243, 118] width 128 height 13
type input "0"
type input "112.00"
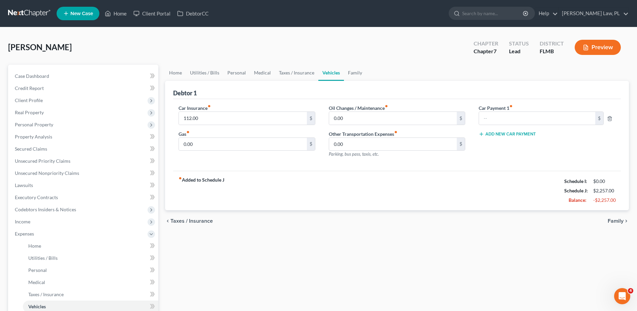
click at [251, 85] on div "Debtor 1" at bounding box center [397, 90] width 448 height 18
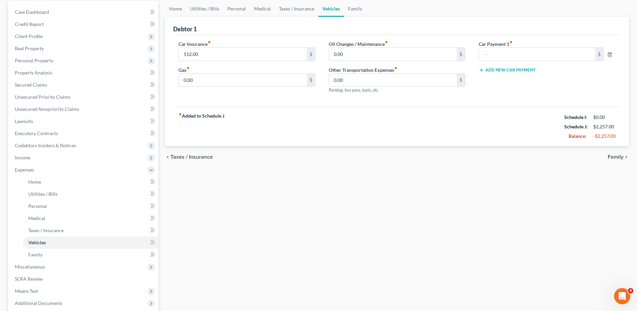
scroll to position [64, 0]
click at [262, 78] on input "0.00" at bounding box center [243, 79] width 128 height 13
type input "20.00"
click at [371, 147] on div "chevron_left Taxes / Insurance Family chevron_right" at bounding box center [397, 157] width 464 height 22
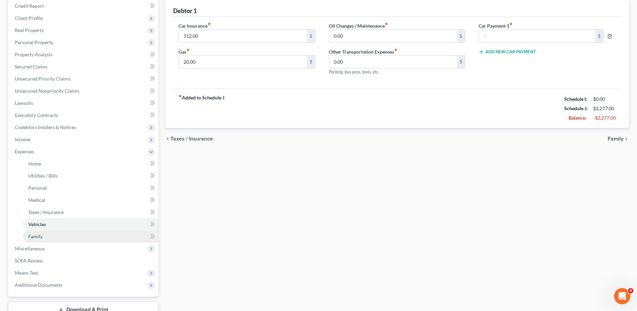
click at [72, 235] on link "Family" at bounding box center [90, 236] width 135 height 12
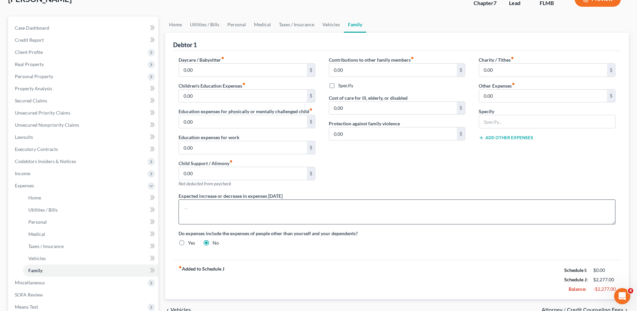
scroll to position [132, 0]
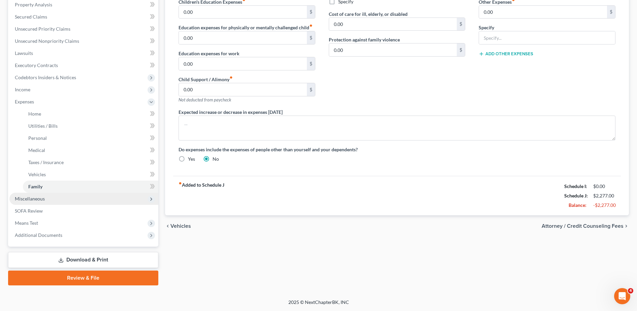
click at [37, 203] on span "Miscellaneous" at bounding box center [83, 199] width 149 height 12
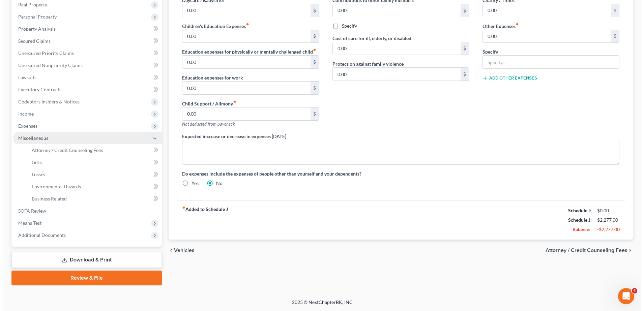
scroll to position [108, 0]
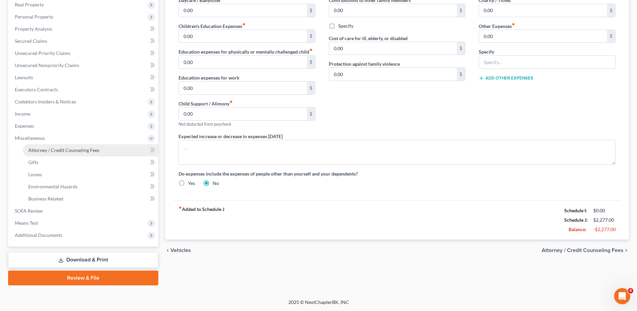
click at [59, 151] on span "Attorney / Credit Counseling Fees" at bounding box center [63, 150] width 71 height 6
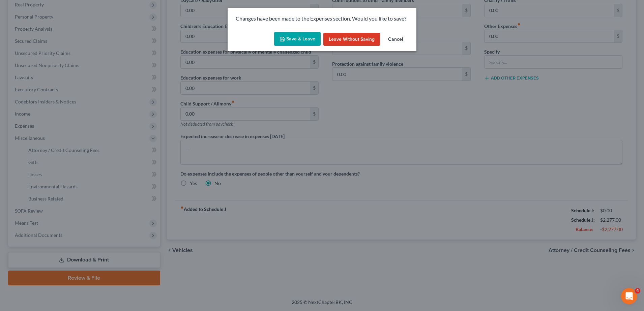
click at [297, 45] on button "Save & Leave" at bounding box center [297, 39] width 47 height 14
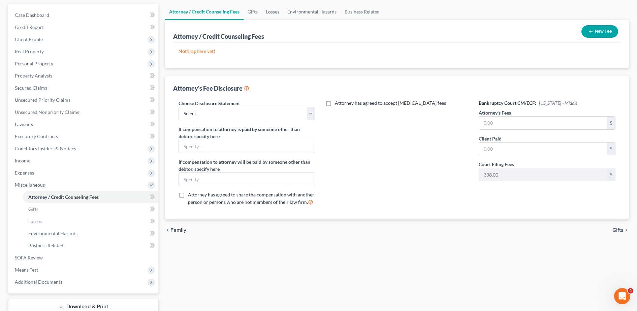
scroll to position [108, 0]
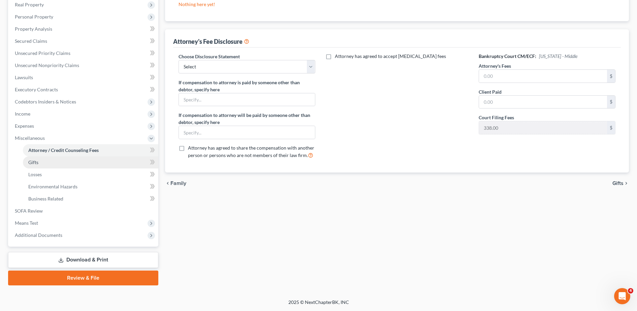
click at [76, 164] on link "Gifts" at bounding box center [90, 162] width 135 height 12
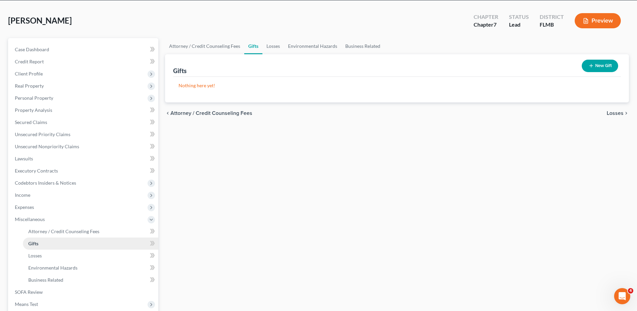
scroll to position [42, 0]
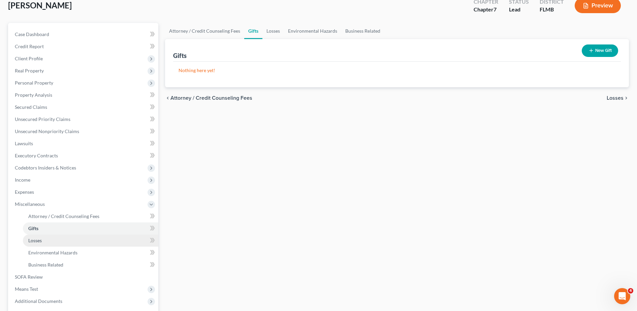
click at [49, 241] on link "Losses" at bounding box center [90, 241] width 135 height 12
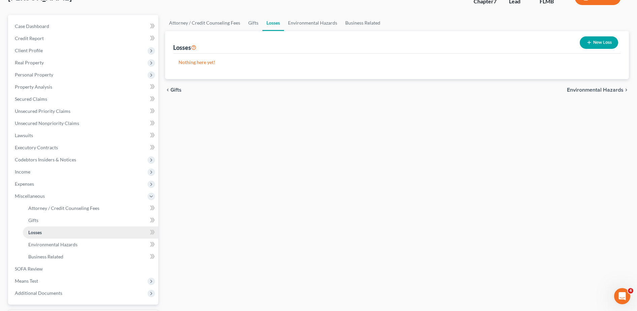
scroll to position [51, 0]
click at [45, 239] on link "Environmental Hazards" at bounding box center [90, 244] width 135 height 12
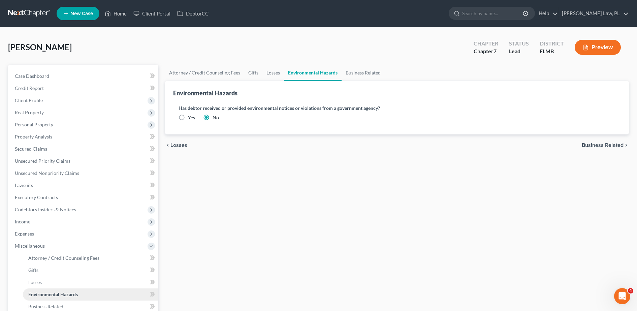
scroll to position [47, 0]
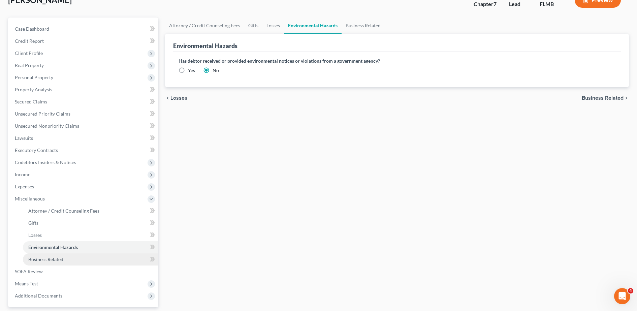
click at [67, 259] on link "Business Related" at bounding box center [90, 259] width 135 height 12
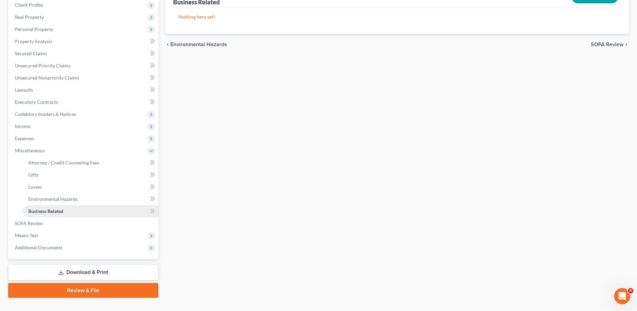
scroll to position [108, 0]
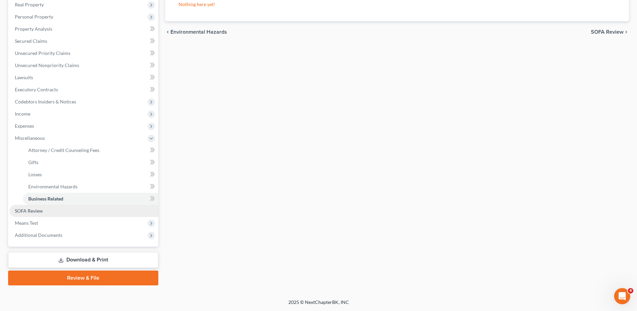
click at [37, 208] on span "SOFA Review" at bounding box center [29, 211] width 28 height 6
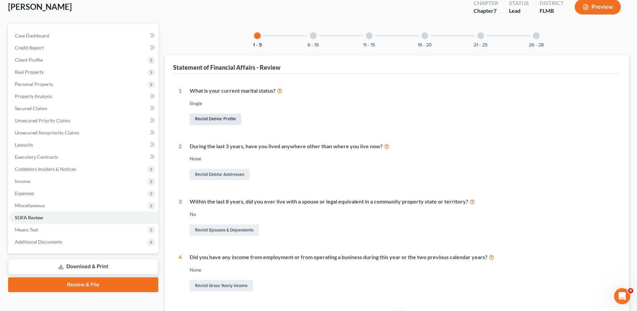
scroll to position [35, 0]
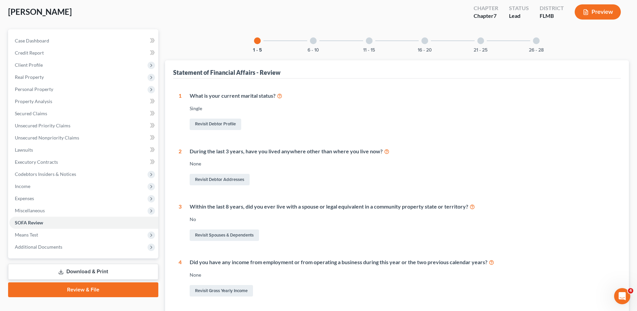
click at [311, 45] on div "6 - 10" at bounding box center [313, 40] width 23 height 23
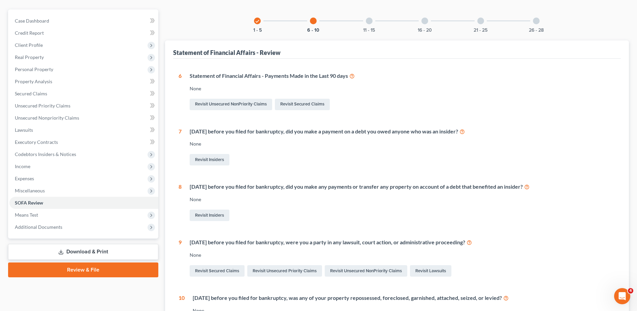
scroll to position [57, 0]
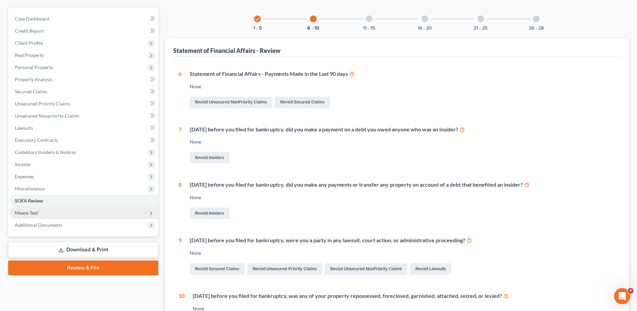
click at [73, 211] on span "Means Test" at bounding box center [83, 213] width 149 height 12
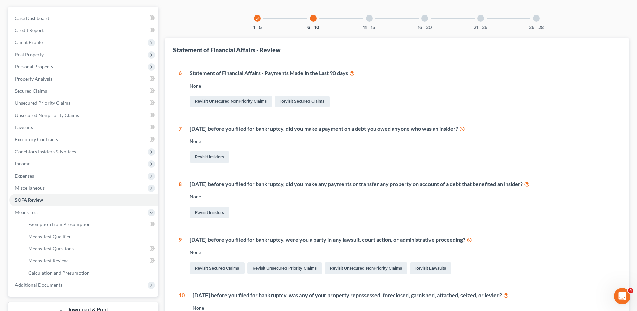
scroll to position [57, 0]
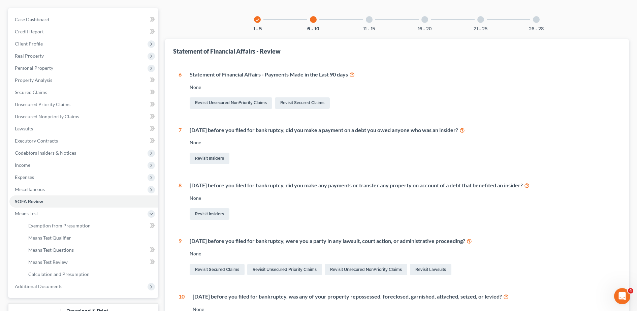
click at [370, 23] on div "11 - 15" at bounding box center [369, 19] width 23 height 23
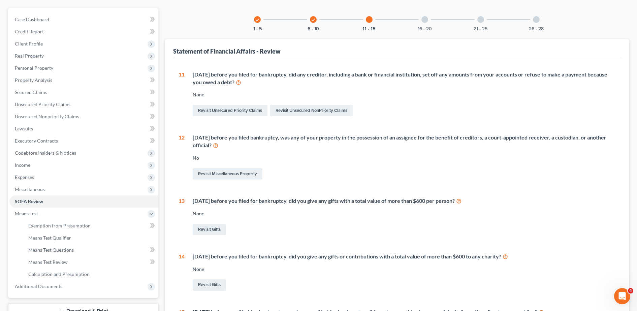
scroll to position [165, 0]
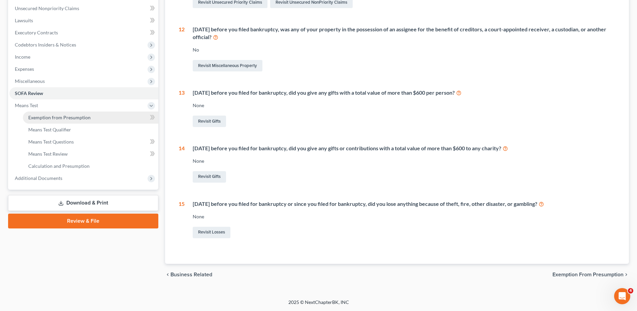
click at [84, 122] on link "Exemption from Presumption" at bounding box center [90, 118] width 135 height 12
